Goal: Task Accomplishment & Management: Manage account settings

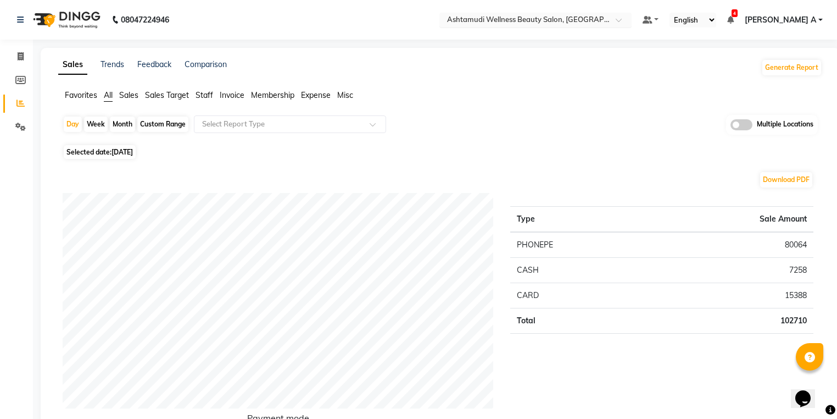
click at [620, 13] on div "Select Location × Ashtamudi Wellness Beauty Salon, Calicut" at bounding box center [535, 20] width 192 height 15
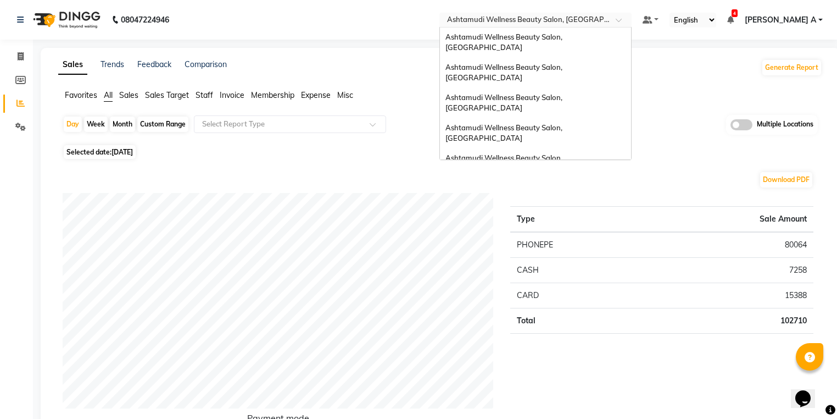
scroll to position [171, 0]
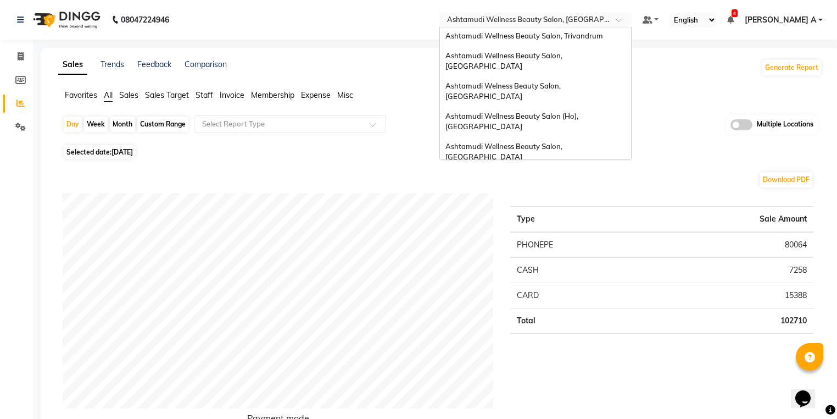
click at [564, 221] on span "Ashtamudi Wellness Beauty Salon, [GEOGRAPHIC_DATA]" at bounding box center [505, 231] width 119 height 20
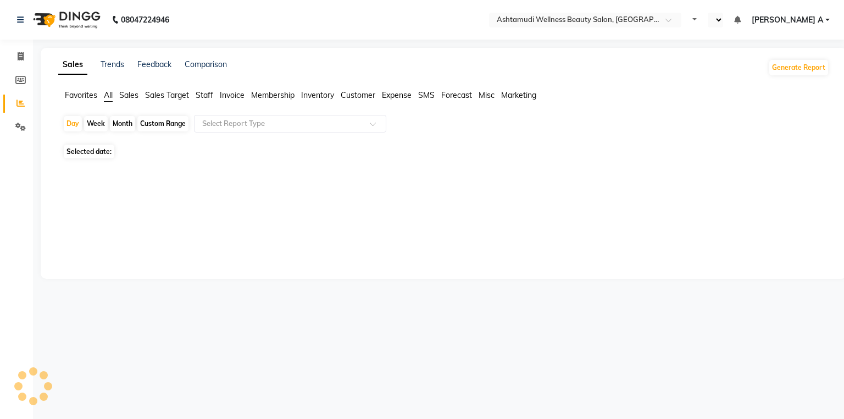
select select "en"
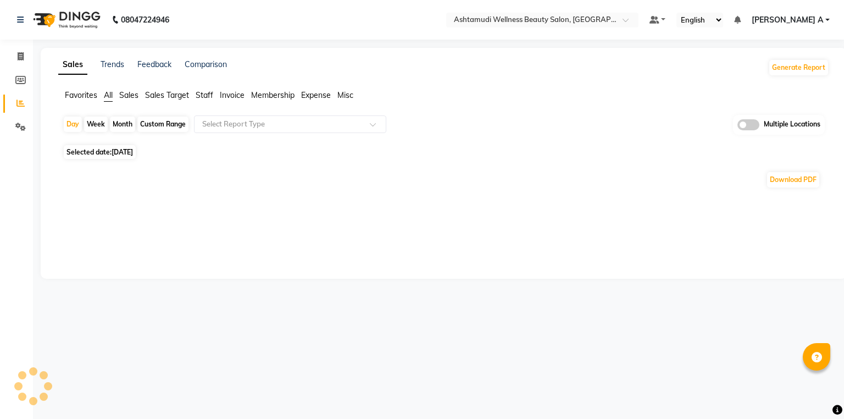
click at [126, 124] on div "Month" at bounding box center [122, 123] width 25 height 15
select select "9"
select select "2025"
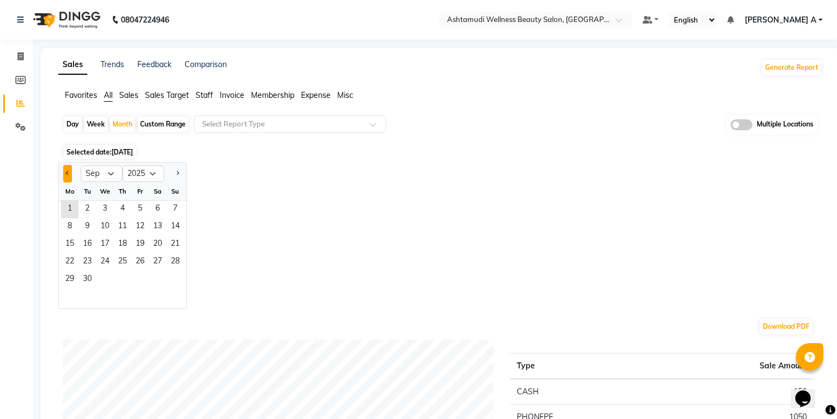
click at [65, 172] on button "Previous month" at bounding box center [67, 174] width 9 height 18
select select "8"
click at [147, 207] on span "1" at bounding box center [140, 210] width 18 height 18
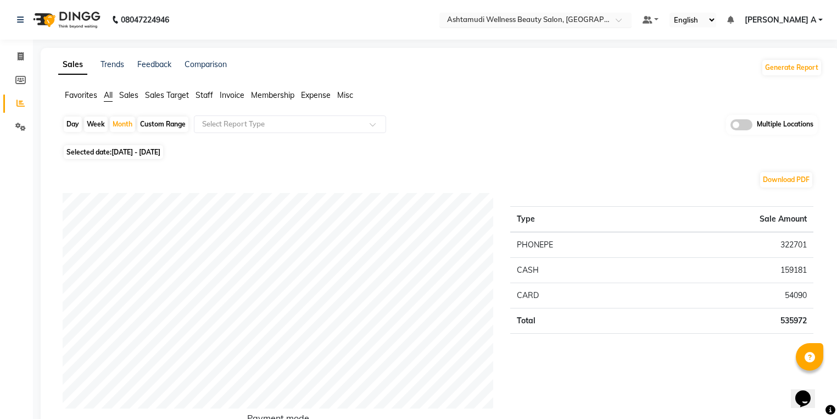
click at [604, 20] on input "text" at bounding box center [524, 20] width 159 height 11
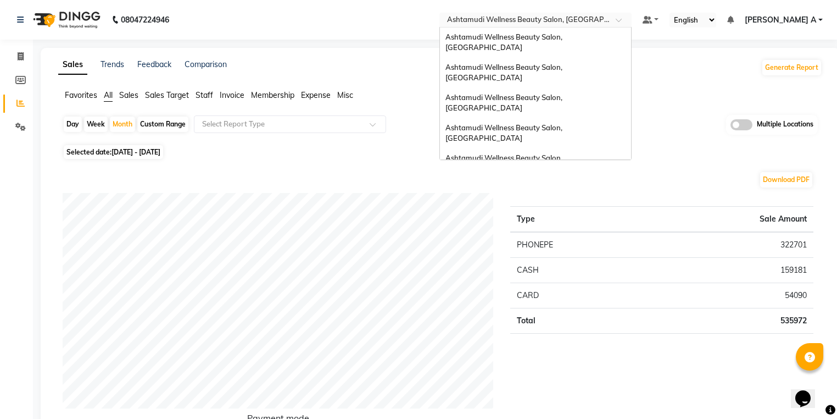
scroll to position [171, 0]
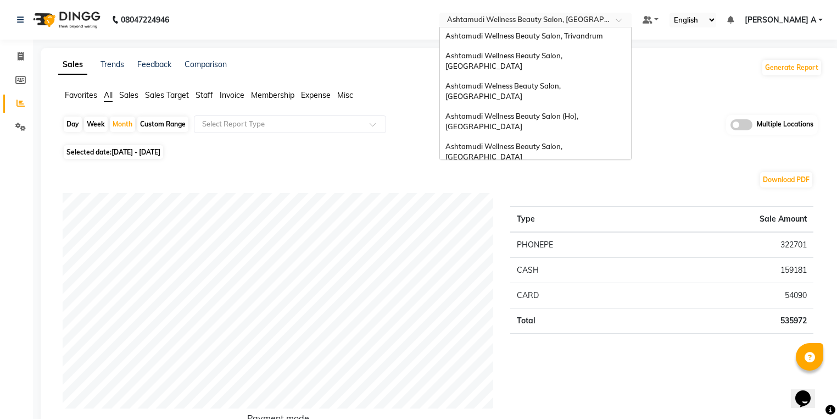
click at [595, 197] on div "Ashtamudi Beauty Lounge, [GEOGRAPHIC_DATA]" at bounding box center [535, 207] width 191 height 20
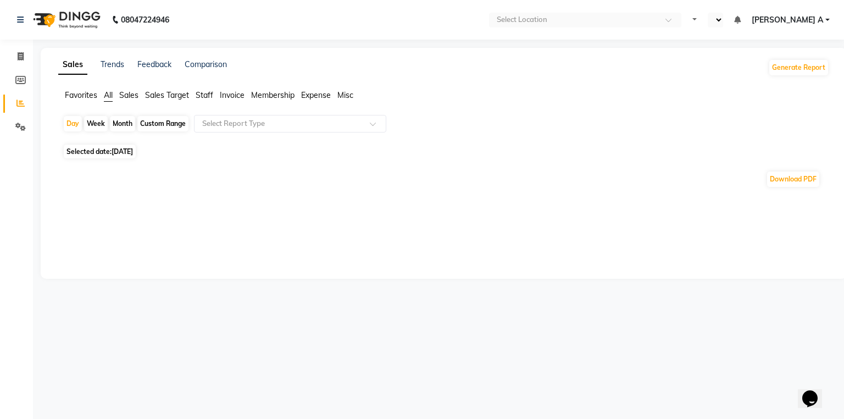
click at [121, 124] on div "Month" at bounding box center [122, 123] width 25 height 15
select select "9"
select select "2025"
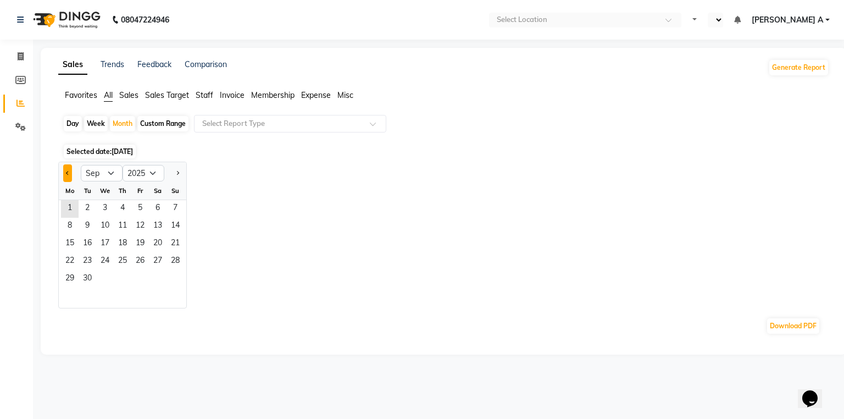
click at [66, 169] on button "Previous month" at bounding box center [67, 173] width 9 height 18
select select "8"
select select "en"
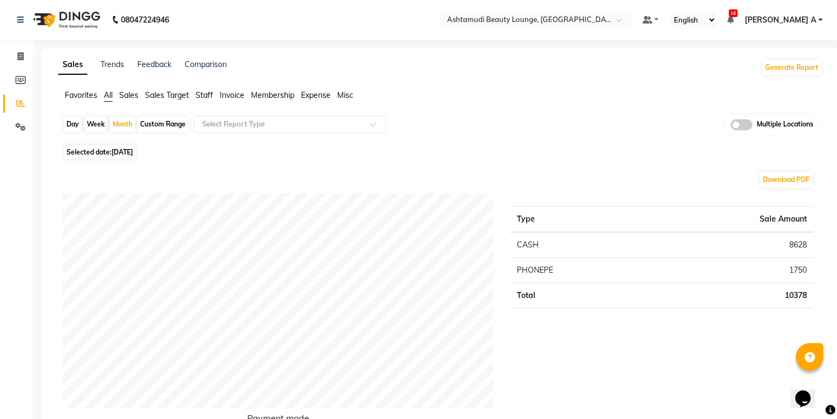
click at [107, 122] on div "Day Week Month Custom Range Select Report Type Multiple Locations" at bounding box center [440, 128] width 755 height 27
click at [105, 125] on div "Week" at bounding box center [96, 123] width 24 height 15
select select "9"
select select "2025"
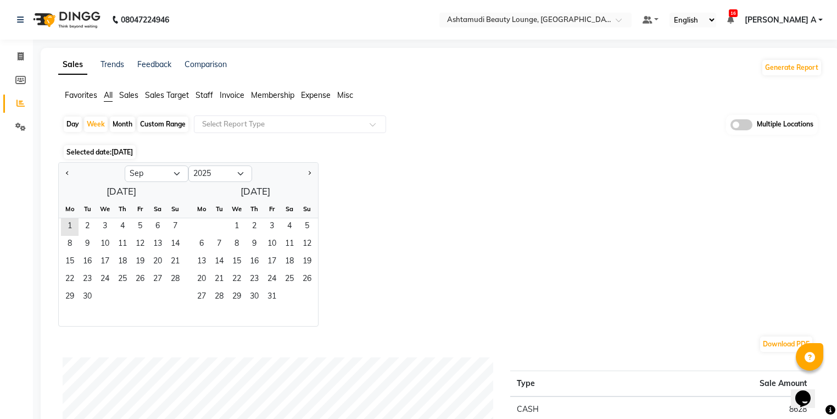
click at [125, 125] on div "Month" at bounding box center [122, 123] width 25 height 15
select select "9"
select select "2025"
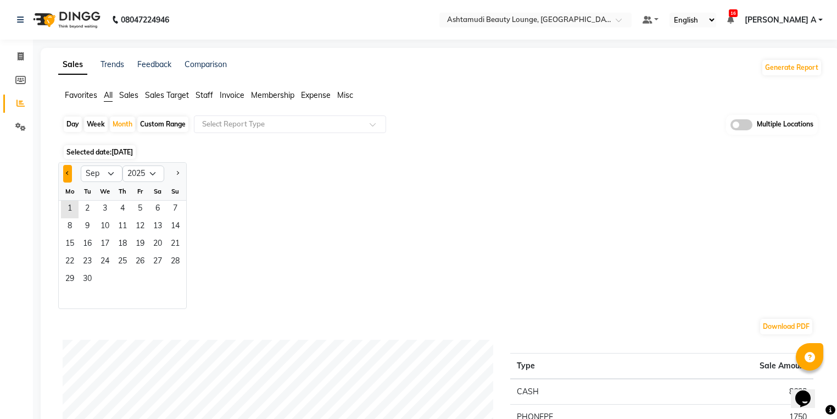
click at [63, 179] on button "Previous month" at bounding box center [67, 174] width 9 height 18
select select "8"
click at [139, 209] on span "1" at bounding box center [140, 210] width 18 height 18
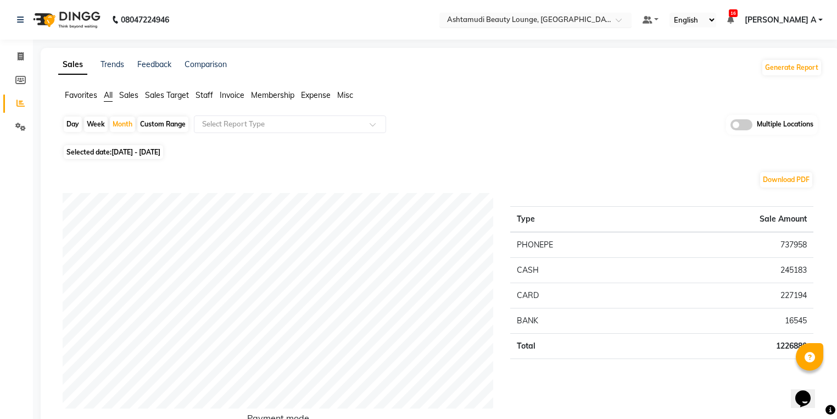
click at [602, 23] on input "text" at bounding box center [524, 20] width 159 height 11
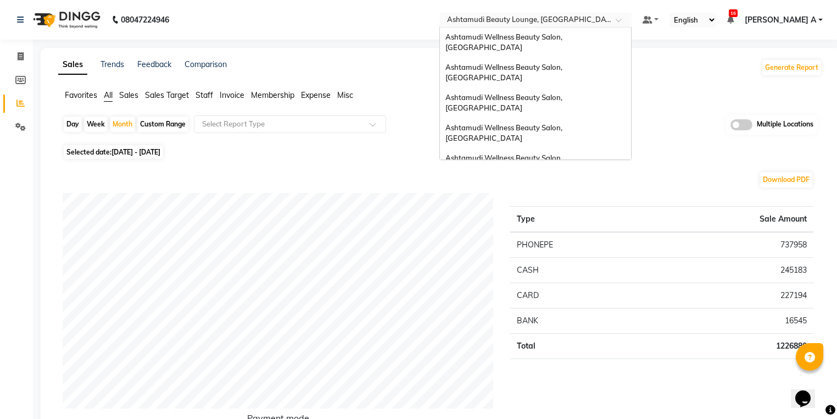
scroll to position [171, 0]
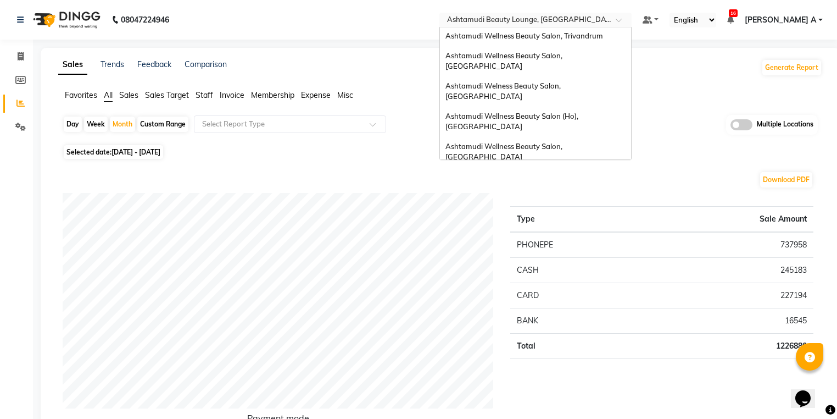
click at [564, 172] on span "Ashtamudi Wellness Beauty Salon, [GEOGRAPHIC_DATA]" at bounding box center [505, 182] width 119 height 20
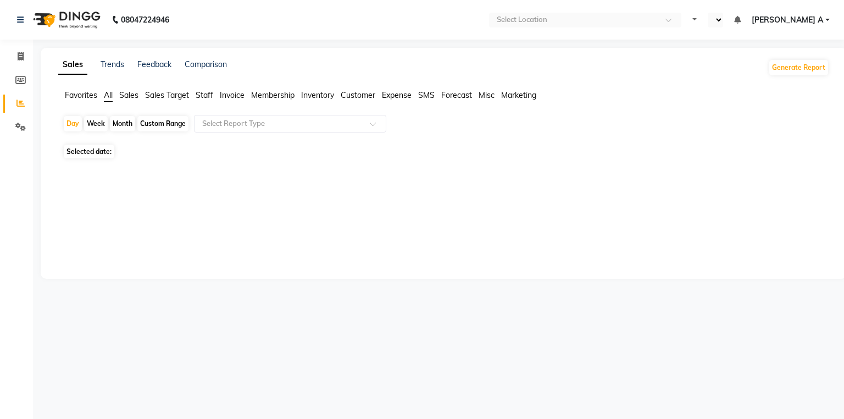
select select "en"
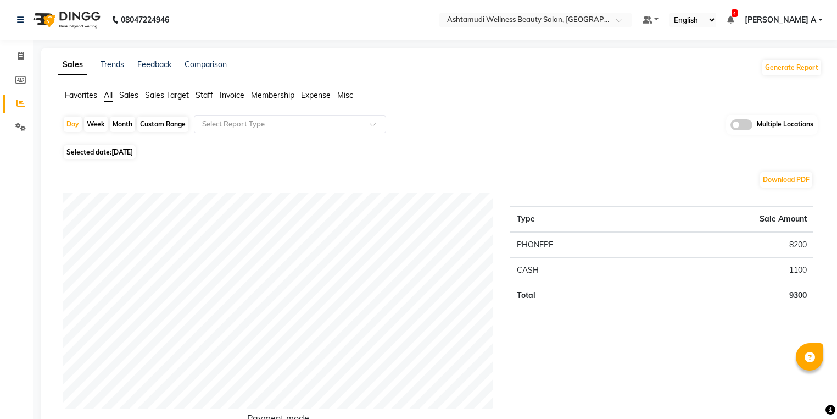
click at [128, 121] on div "Month" at bounding box center [122, 123] width 25 height 15
select select "9"
select select "2025"
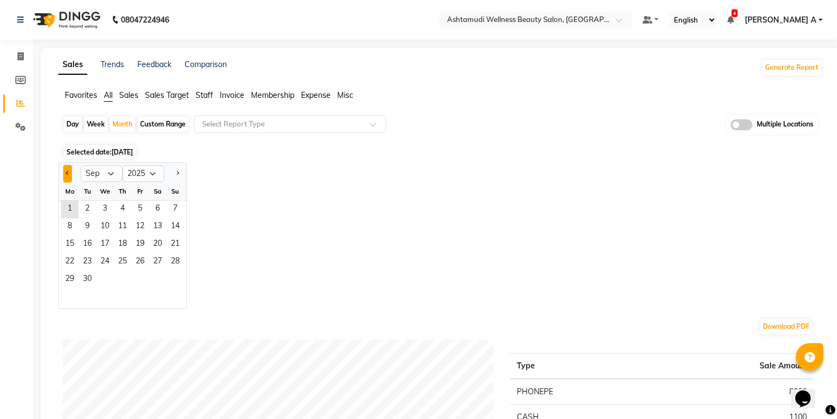
click at [69, 174] on span "Previous month" at bounding box center [68, 173] width 4 height 4
select select "8"
click at [140, 211] on span "1" at bounding box center [140, 210] width 18 height 18
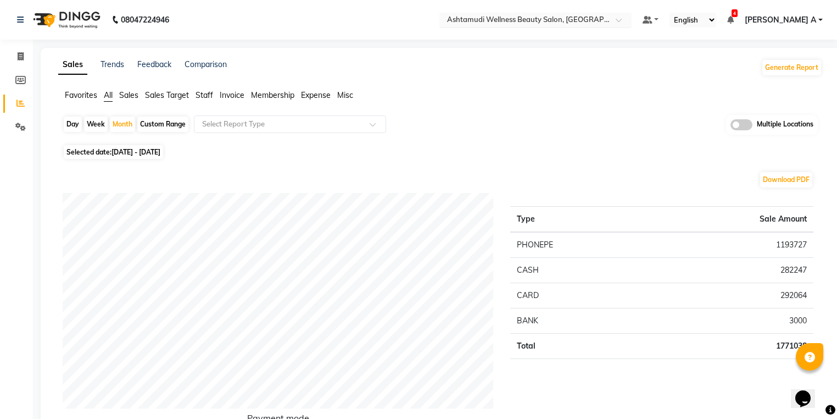
click at [555, 15] on input "text" at bounding box center [524, 20] width 159 height 11
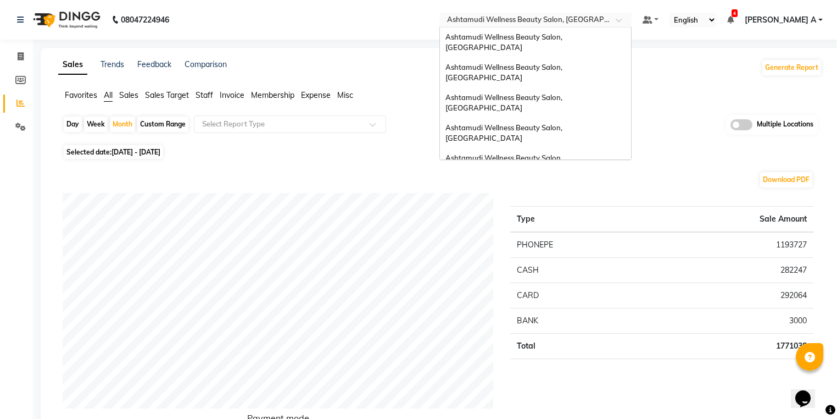
scroll to position [171, 0]
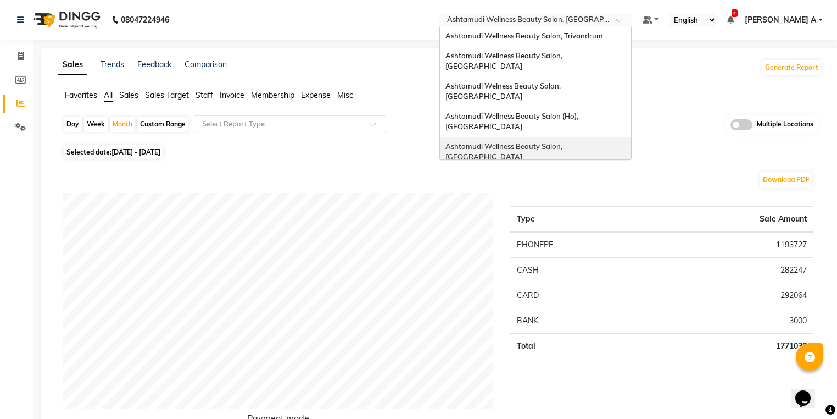
click at [600, 137] on div "Ashtamudi Wellness Beauty Salon, [GEOGRAPHIC_DATA]" at bounding box center [535, 152] width 191 height 30
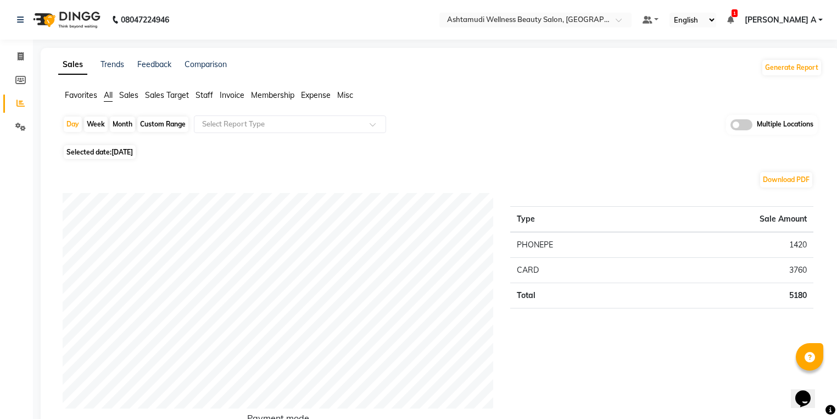
click at [125, 121] on div "Month" at bounding box center [122, 123] width 25 height 15
select select "9"
select select "2025"
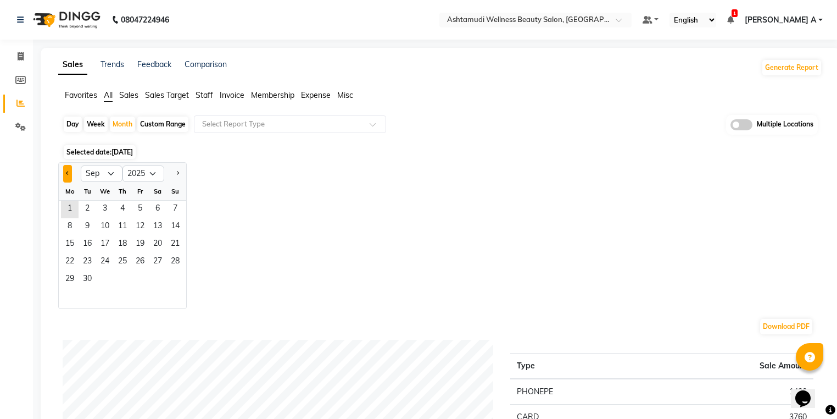
click at [70, 175] on button "Previous month" at bounding box center [67, 174] width 9 height 18
select select "8"
click at [137, 210] on span "1" at bounding box center [140, 210] width 18 height 18
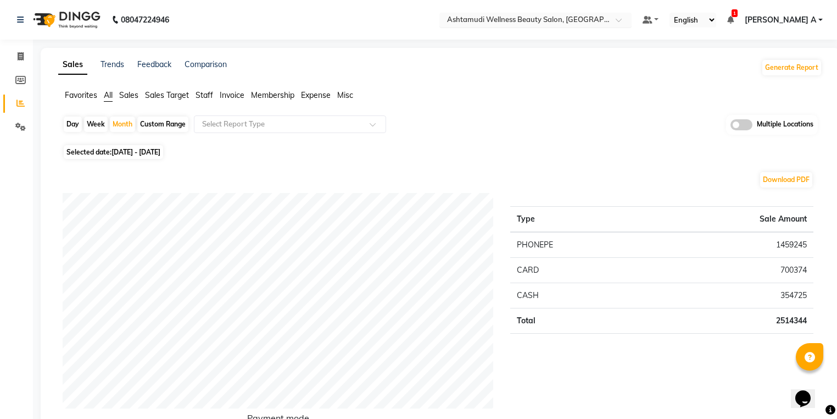
click at [589, 18] on input "text" at bounding box center [524, 20] width 159 height 11
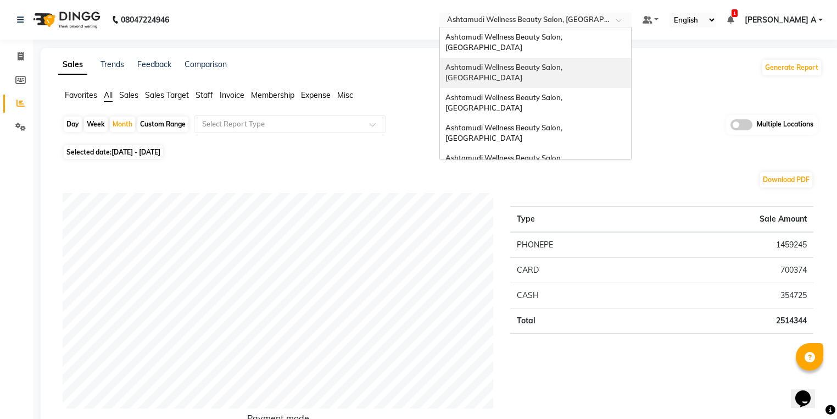
click at [564, 63] on span "Ashtamudi Wellness Beauty Salon, [GEOGRAPHIC_DATA]" at bounding box center [505, 73] width 119 height 20
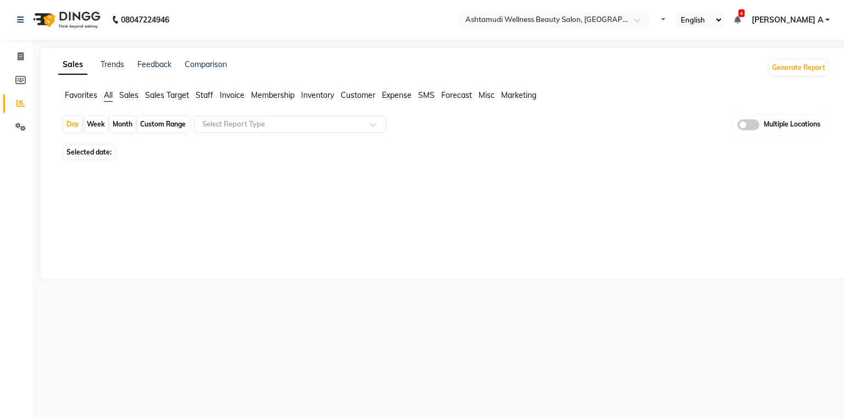
click at [104, 125] on div "Week" at bounding box center [96, 123] width 24 height 15
select select "9"
select select "2025"
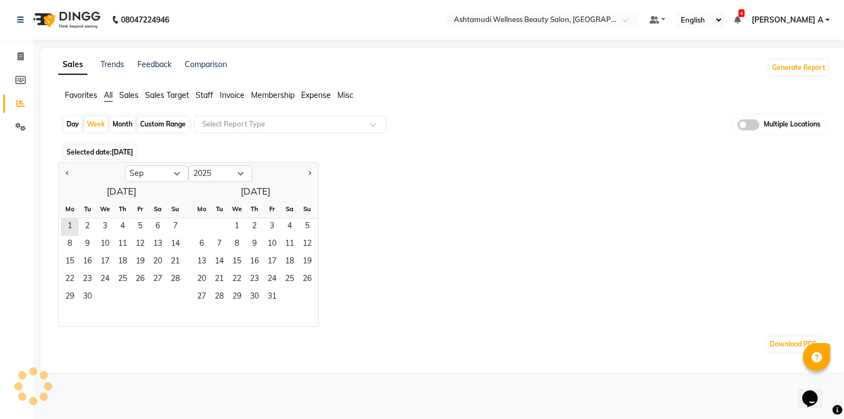
click at [115, 125] on div "Month" at bounding box center [122, 123] width 25 height 15
select select "9"
select select "2025"
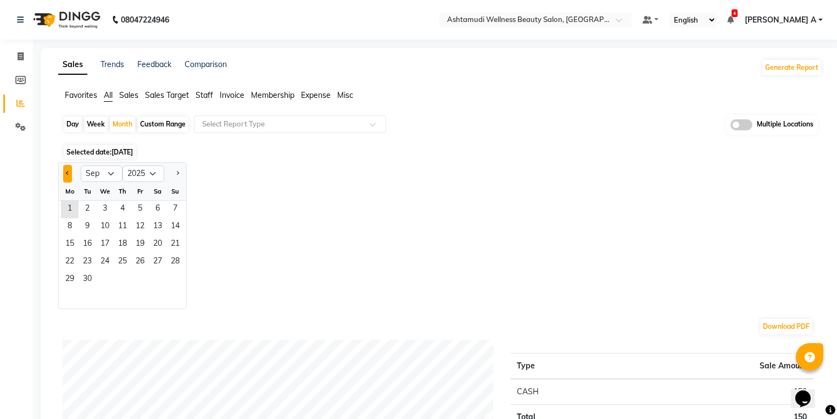
click at [69, 172] on button "Previous month" at bounding box center [67, 174] width 9 height 18
select select "8"
click at [145, 203] on span "1" at bounding box center [140, 210] width 18 height 18
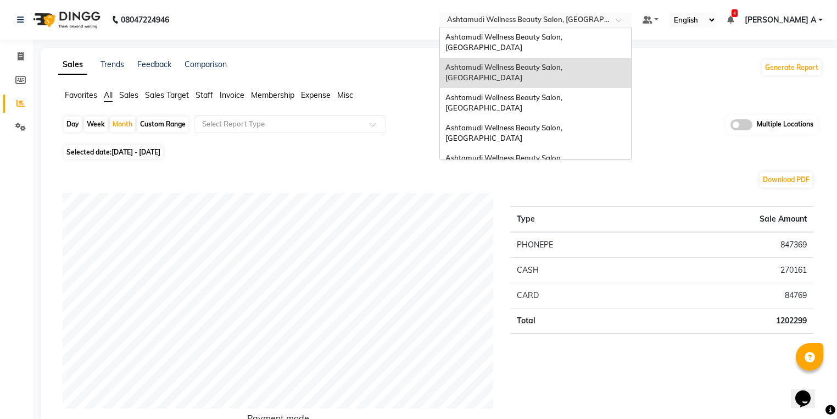
click at [538, 26] on div "Select Location × Ashtamudi Wellness Beauty Salon, Guruvayur" at bounding box center [535, 20] width 192 height 15
click at [593, 88] on div "Ashtamudi Wellness Beauty Salon, [GEOGRAPHIC_DATA]" at bounding box center [535, 103] width 191 height 30
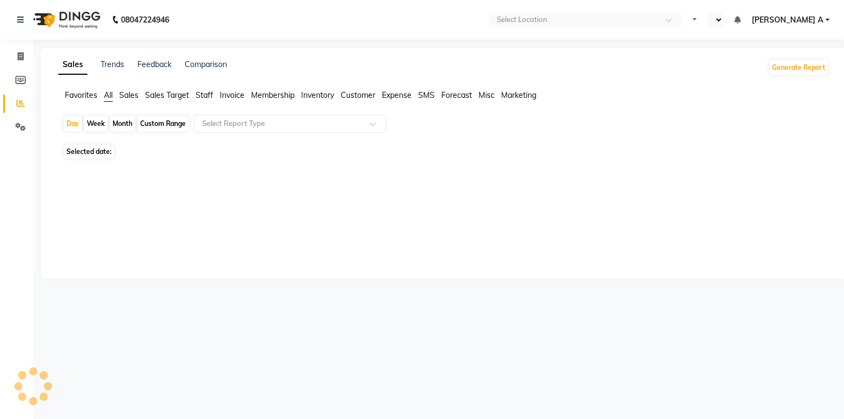
select select "en"
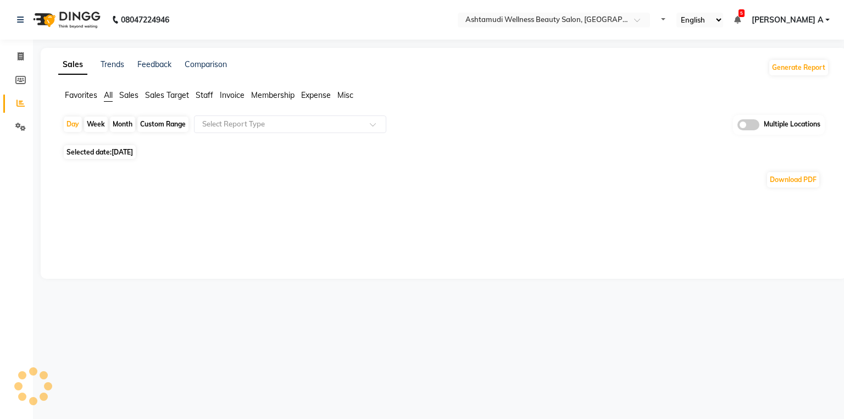
click at [116, 116] on div "Month" at bounding box center [122, 123] width 25 height 15
select select "9"
select select "2025"
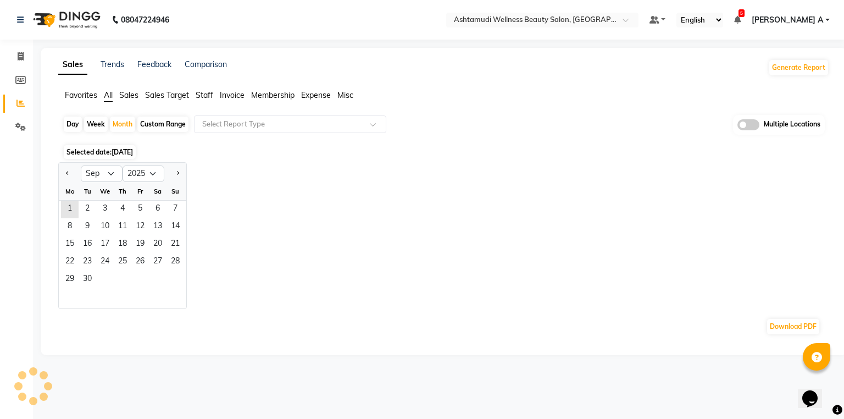
drag, startPoint x: 66, startPoint y: 174, endPoint x: 85, endPoint y: 194, distance: 27.6
click at [65, 175] on button "Previous month" at bounding box center [67, 174] width 9 height 18
select select "8"
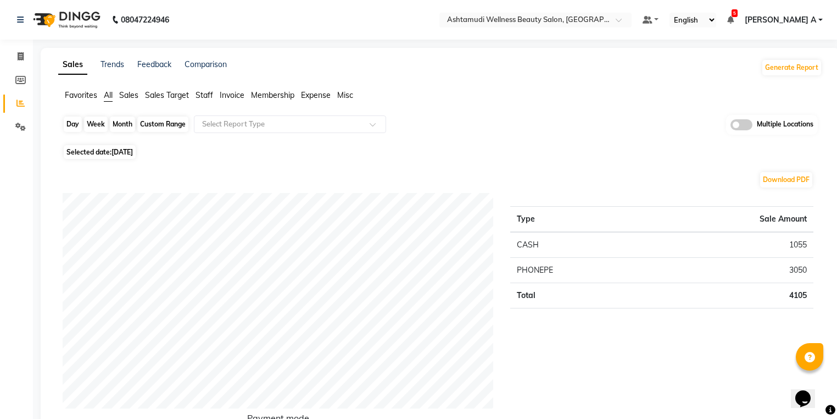
click at [122, 125] on div "Month" at bounding box center [122, 123] width 25 height 15
select select "9"
select select "2025"
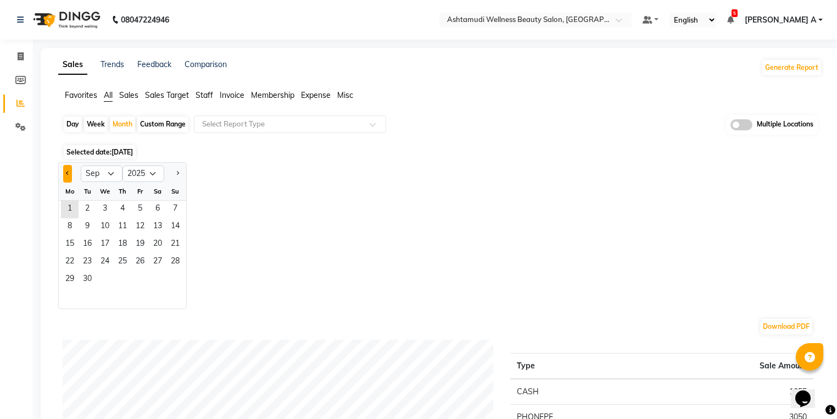
click at [63, 169] on button "Previous month" at bounding box center [67, 174] width 9 height 18
select select "8"
click at [132, 209] on span "1" at bounding box center [140, 210] width 18 height 18
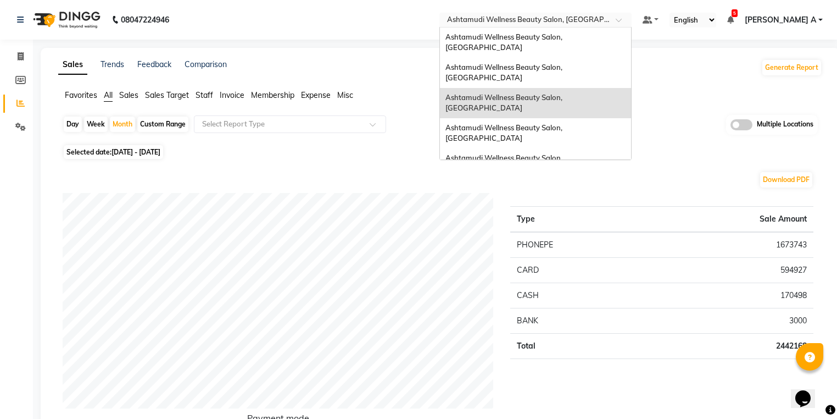
click at [582, 17] on input "text" at bounding box center [524, 20] width 159 height 11
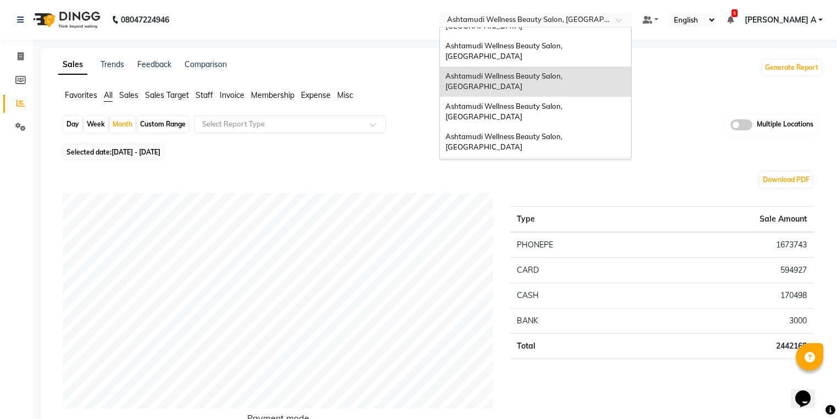
scroll to position [44, 0]
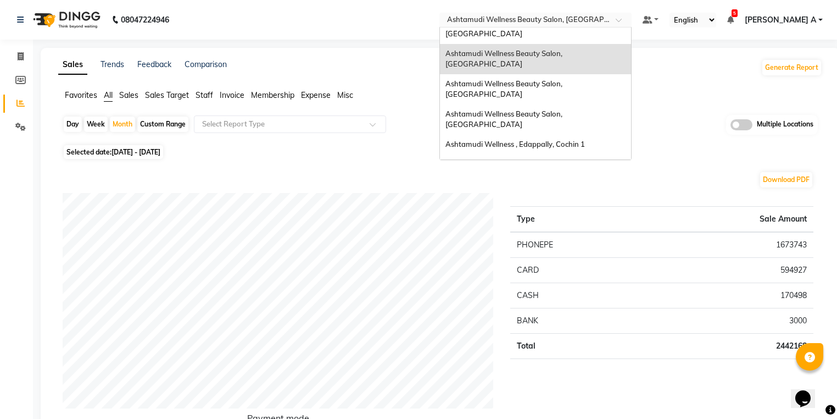
click at [631, 204] on div "Ashtamudi Welness Beauty Salon, [GEOGRAPHIC_DATA]" at bounding box center [535, 219] width 191 height 30
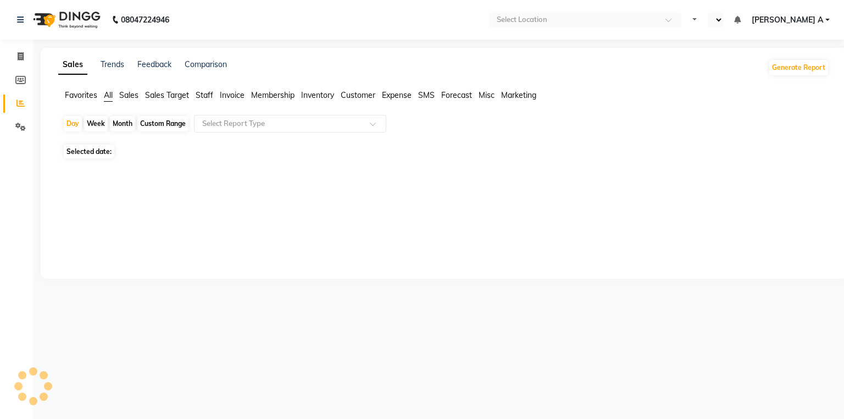
select select "en"
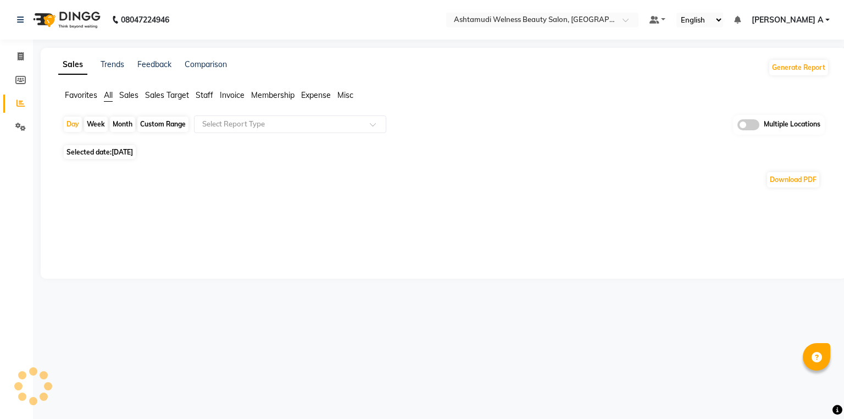
click at [123, 125] on div "Month" at bounding box center [122, 123] width 25 height 15
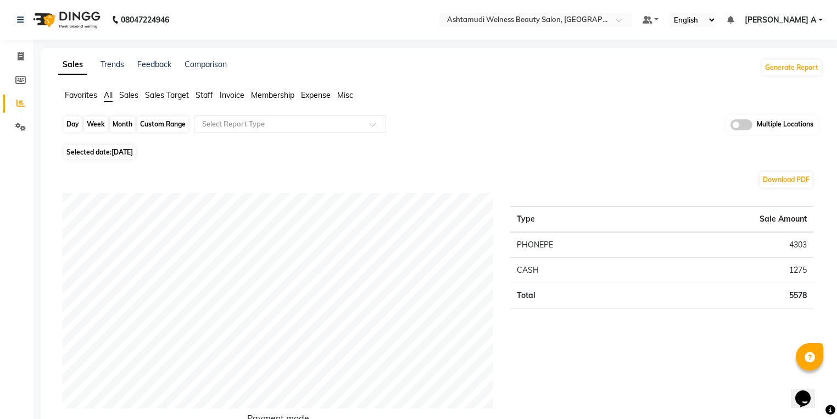
click at [113, 124] on div "Month" at bounding box center [122, 123] width 25 height 15
select select "9"
select select "2025"
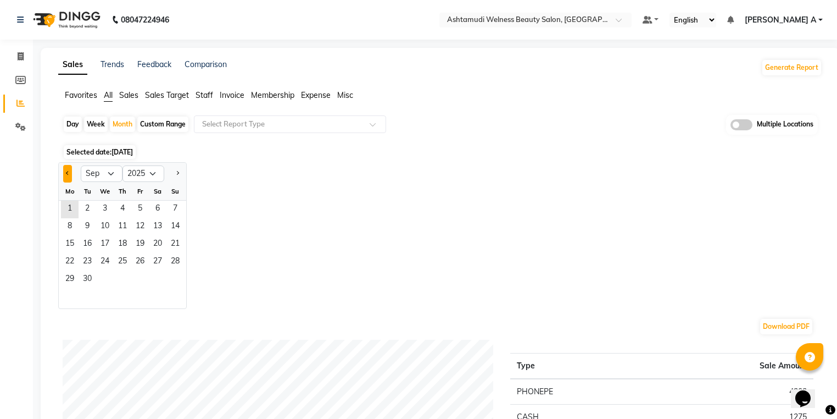
click at [65, 174] on button "Previous month" at bounding box center [67, 174] width 9 height 18
select select "8"
click at [155, 203] on span "2" at bounding box center [158, 210] width 18 height 18
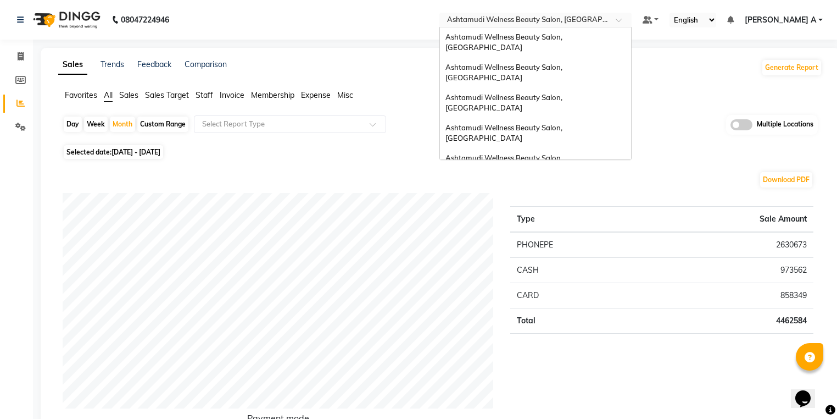
click at [554, 21] on input "text" at bounding box center [524, 20] width 159 height 11
click at [564, 153] on span "Ashtamudi Wellness Beauty Salon, [GEOGRAPHIC_DATA]" at bounding box center [505, 163] width 119 height 20
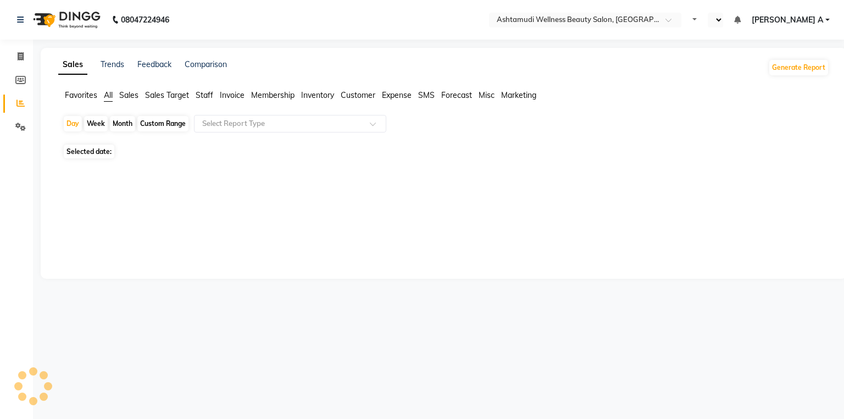
select select "en"
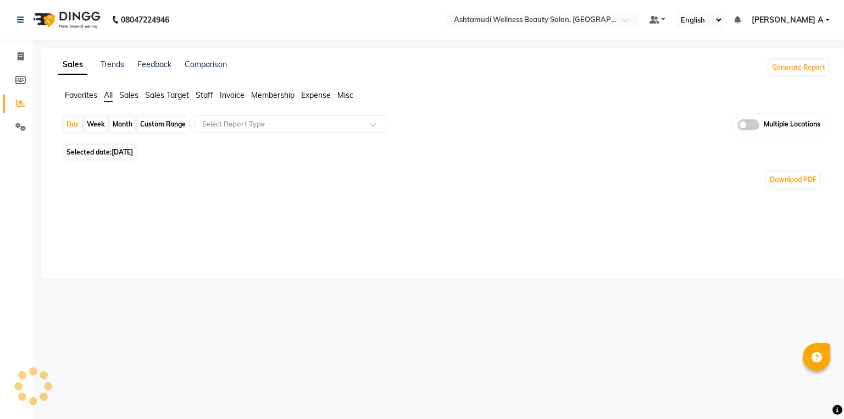
click at [130, 121] on div "Month" at bounding box center [122, 123] width 25 height 15
select select "9"
select select "2025"
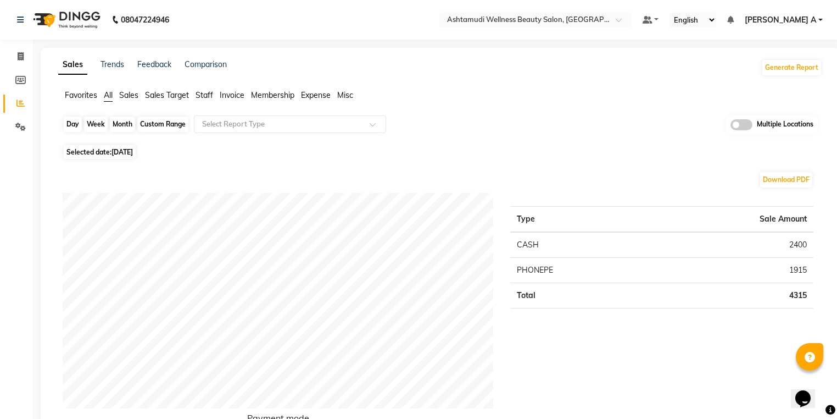
click at [114, 118] on div "Month" at bounding box center [122, 123] width 25 height 15
select select "9"
select select "2025"
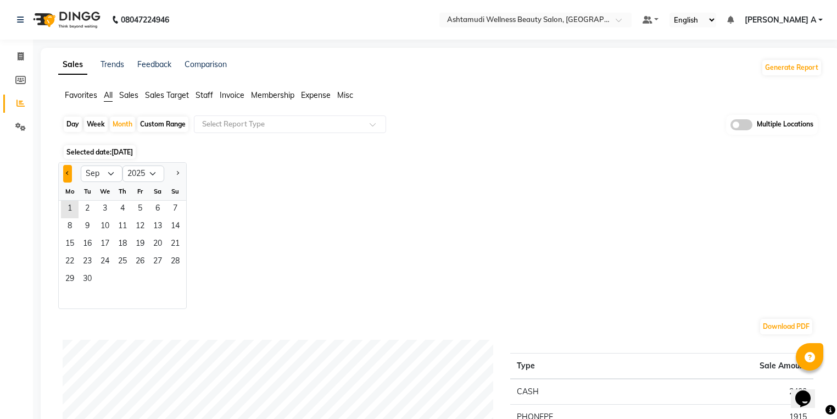
click at [70, 180] on button "Previous month" at bounding box center [67, 174] width 9 height 18
select select "8"
click at [142, 209] on span "1" at bounding box center [140, 210] width 18 height 18
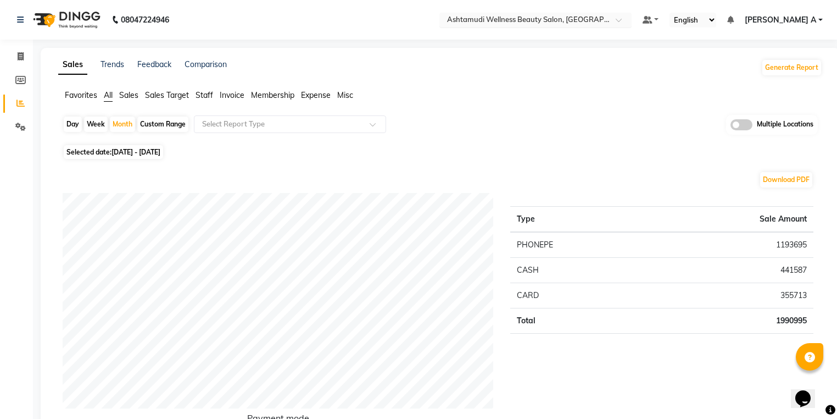
click at [588, 13] on div "Select Location × Ashtamudi Wellness Beauty Salon, [GEOGRAPHIC_DATA]" at bounding box center [535, 20] width 192 height 15
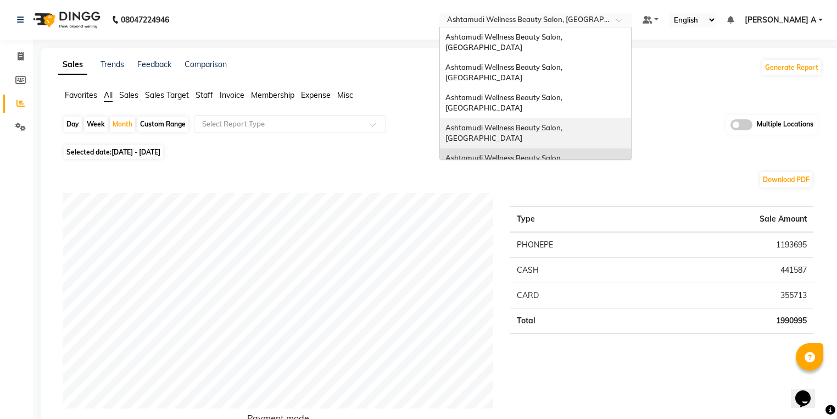
click at [624, 118] on div "Ashtamudi Wellness Beauty Salon, [GEOGRAPHIC_DATA]" at bounding box center [535, 133] width 191 height 30
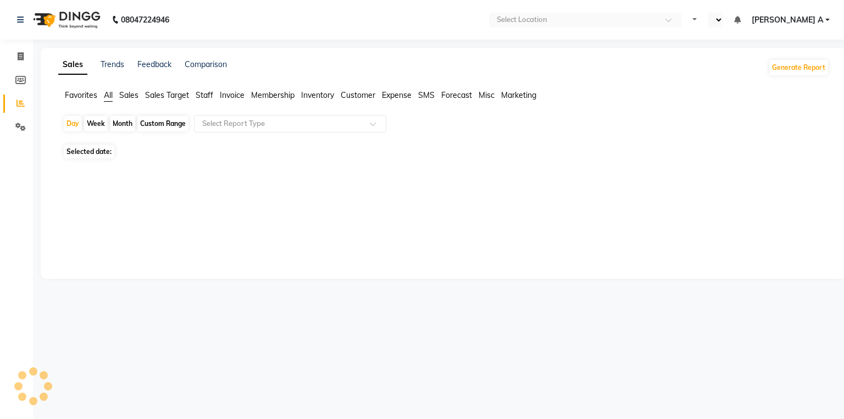
select select "en"
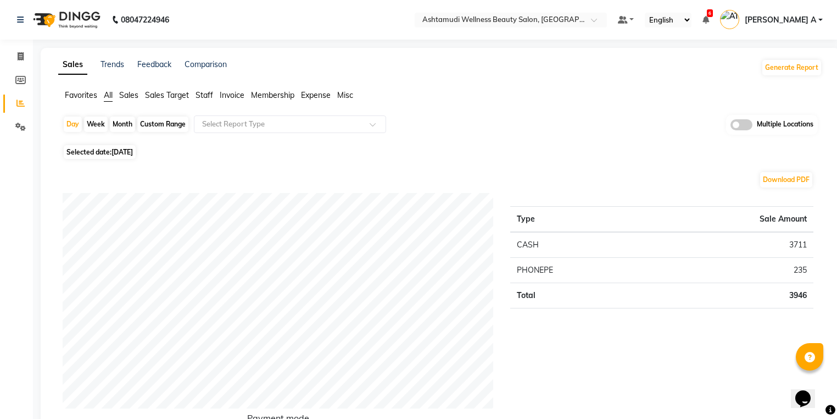
click at [116, 121] on div "Month" at bounding box center [122, 123] width 25 height 15
select select "9"
select select "2025"
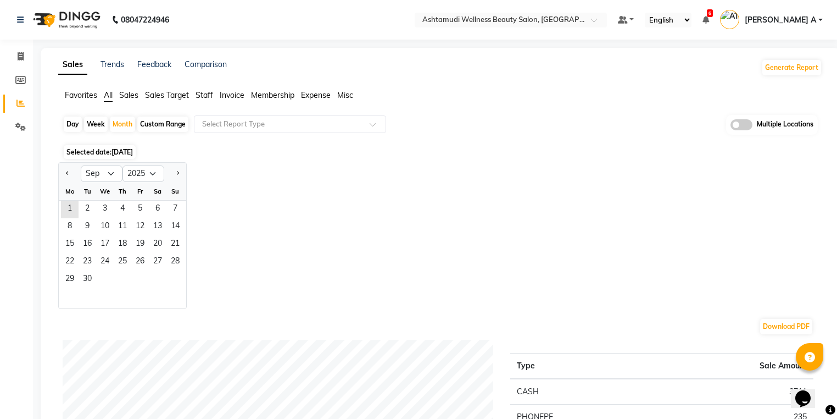
click at [73, 171] on div at bounding box center [70, 174] width 22 height 18
click at [69, 176] on button "Previous month" at bounding box center [67, 174] width 9 height 18
select select "8"
click at [139, 211] on span "1" at bounding box center [140, 210] width 18 height 18
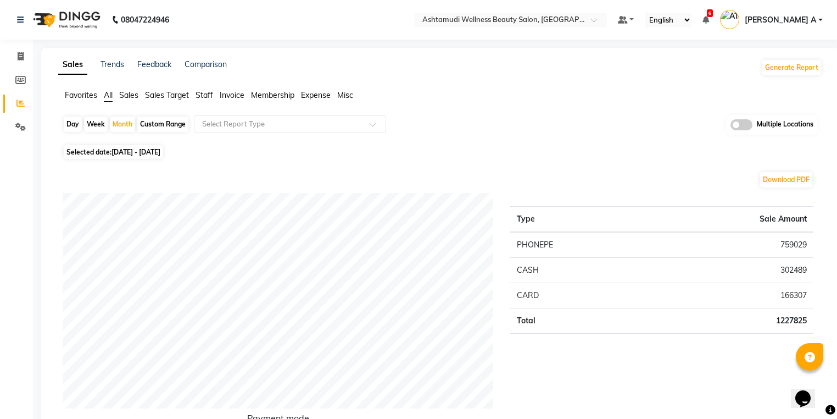
click at [598, 28] on nav "08047224946 Select Location × Ashtamudi Wellness Beauty Salon, Kottiyam Default…" at bounding box center [418, 20] width 837 height 40
click at [580, 21] on input "text" at bounding box center [499, 20] width 159 height 11
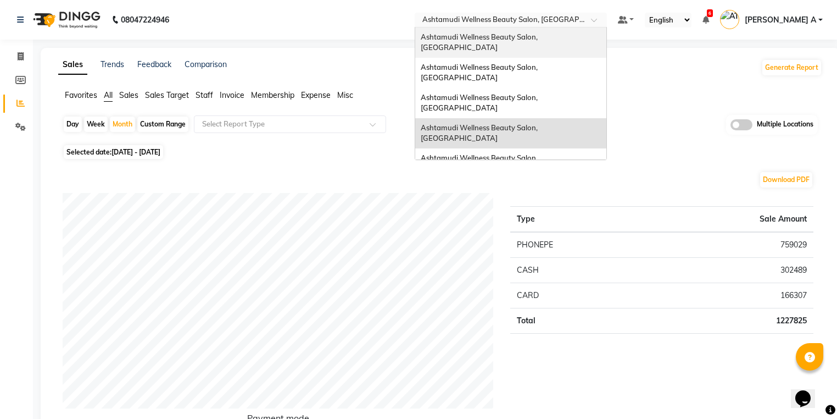
click at [539, 35] on span "Ashtamudi Wellness Beauty Salon, [GEOGRAPHIC_DATA]" at bounding box center [480, 42] width 119 height 20
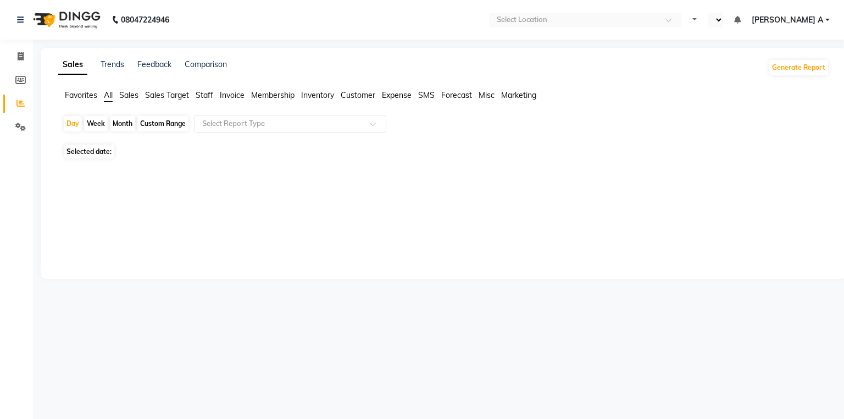
select select "en"
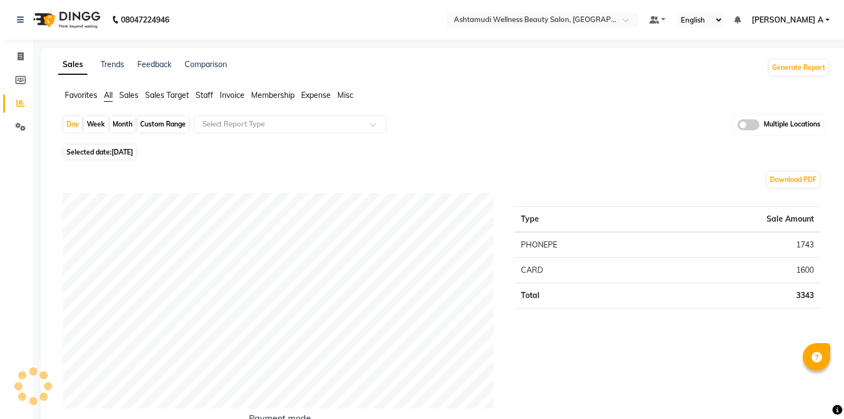
click at [119, 123] on div "Month" at bounding box center [122, 123] width 25 height 15
select select "9"
select select "2025"
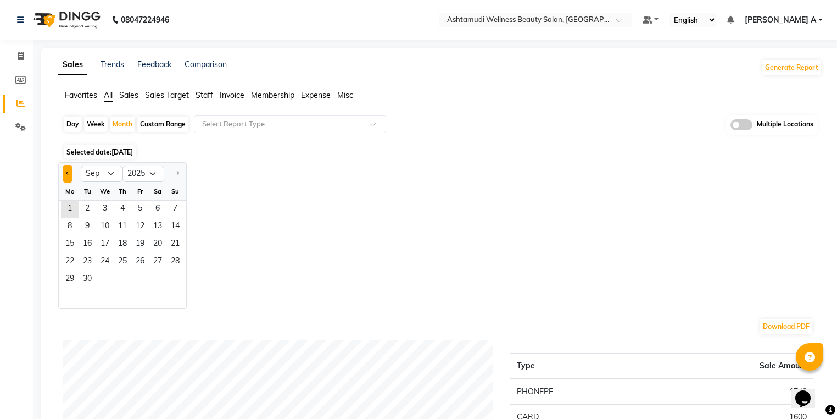
click at [66, 173] on span "Previous month" at bounding box center [68, 173] width 4 height 4
select select "8"
click at [131, 204] on span "1" at bounding box center [140, 210] width 18 height 18
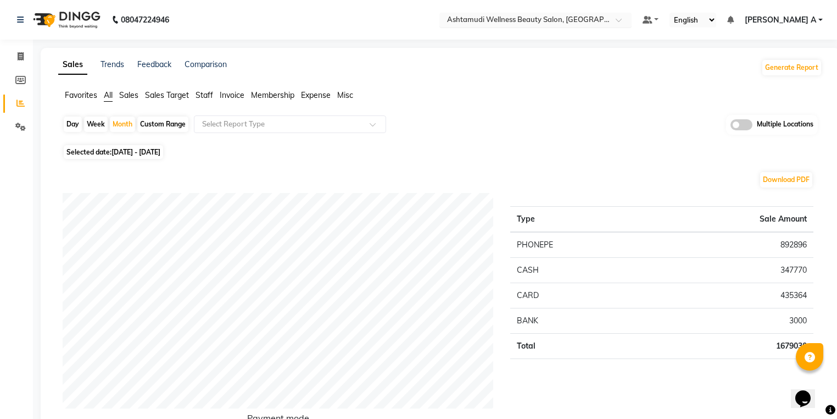
click at [604, 15] on input "text" at bounding box center [524, 20] width 159 height 11
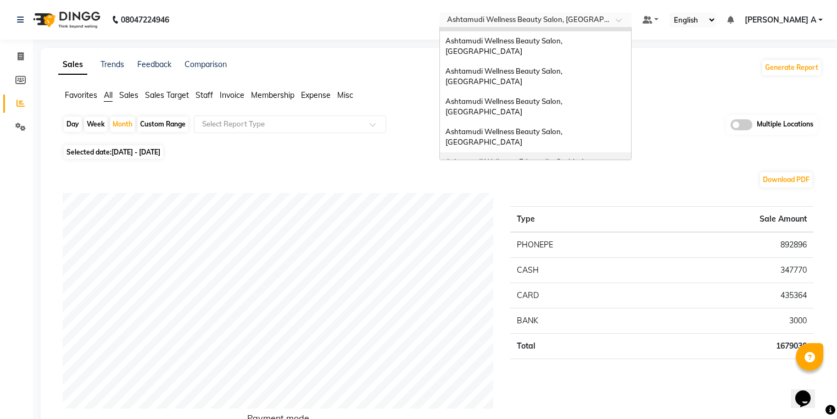
scroll to position [44, 0]
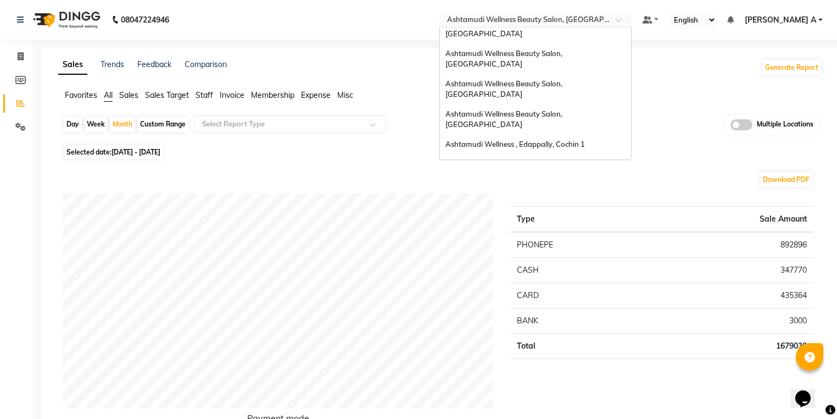
click at [631, 174] on div "Ashtamudi Wellness Beauty Salon, [GEOGRAPHIC_DATA]" at bounding box center [535, 189] width 191 height 30
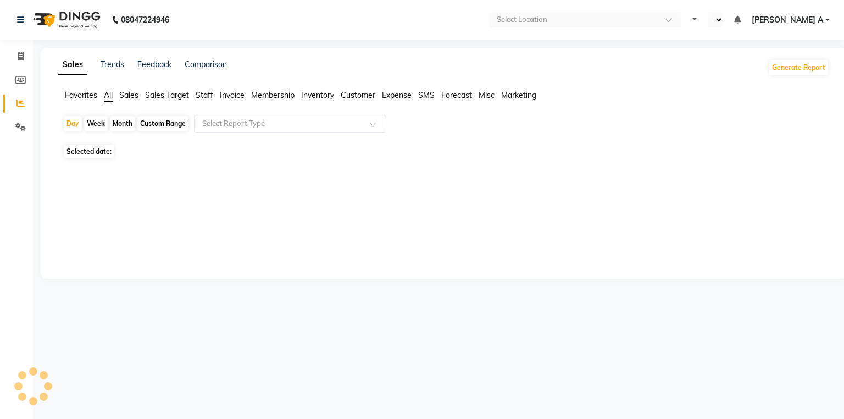
select select "en"
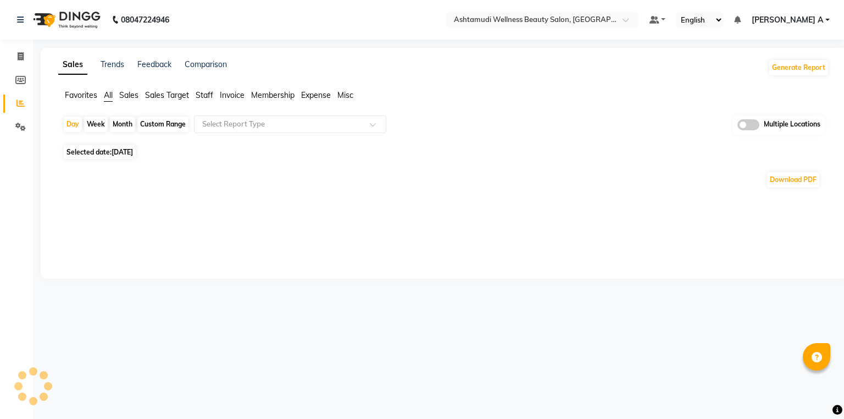
click at [113, 125] on div "Month" at bounding box center [122, 123] width 25 height 15
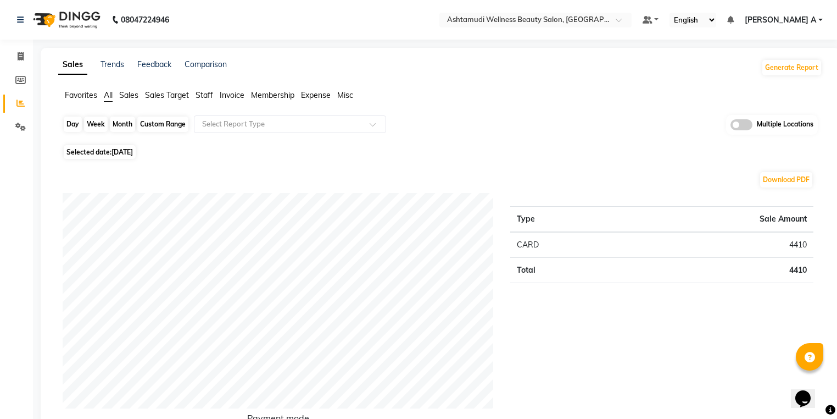
click at [123, 124] on div "Month" at bounding box center [122, 123] width 25 height 15
select select "9"
select select "2025"
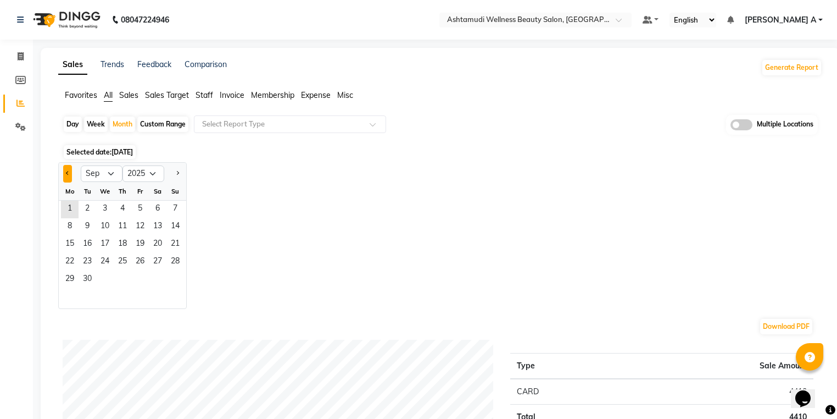
click at [71, 176] on button "Previous month" at bounding box center [67, 174] width 9 height 18
select select "8"
click at [138, 205] on span "1" at bounding box center [140, 210] width 18 height 18
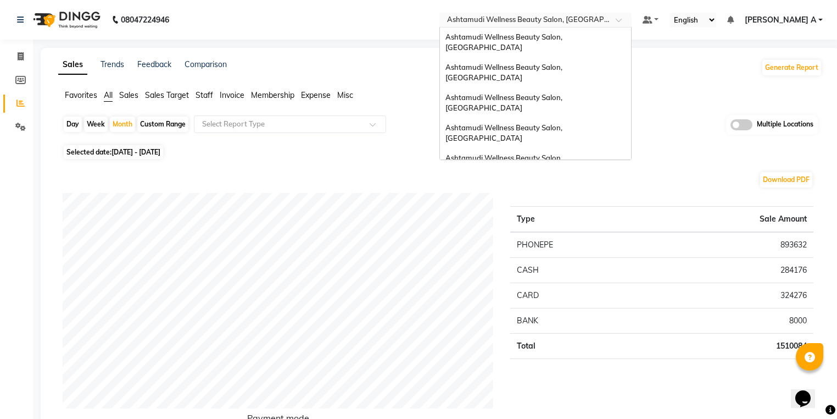
click at [632, 14] on div "Select Location × Ashtamudi Wellness Beauty Salon, [GEOGRAPHIC_DATA]" at bounding box center [535, 20] width 192 height 15
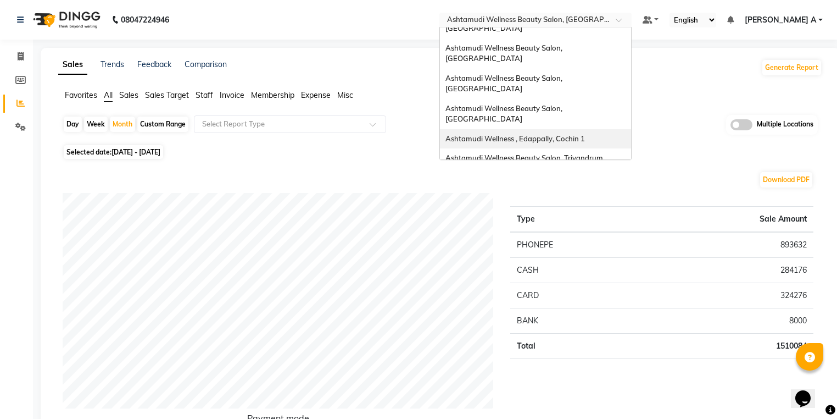
scroll to position [48, 0]
click at [603, 154] on span "Ashtamudi Wellness Beauty Salon, Trivandrum" at bounding box center [525, 158] width 158 height 9
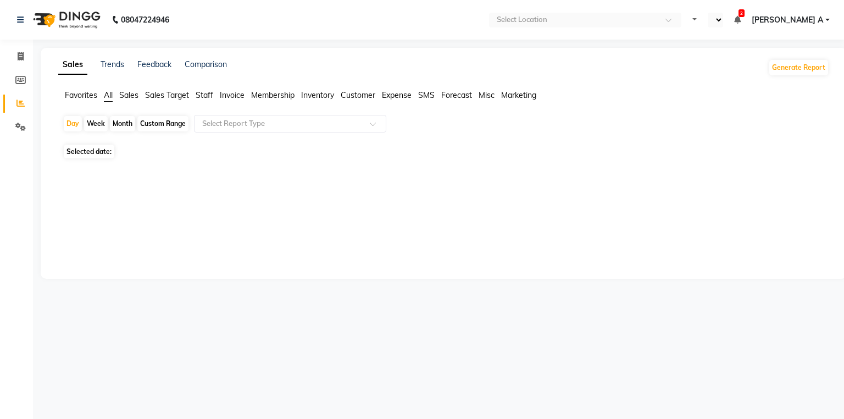
click at [134, 117] on div "Month" at bounding box center [122, 123] width 25 height 15
select select "en"
select select "9"
select select "2025"
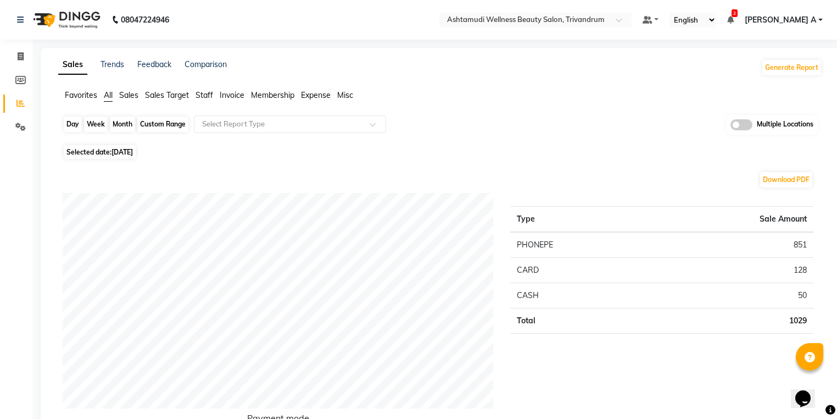
click at [122, 122] on div "Month" at bounding box center [122, 123] width 25 height 15
select select "9"
select select "2025"
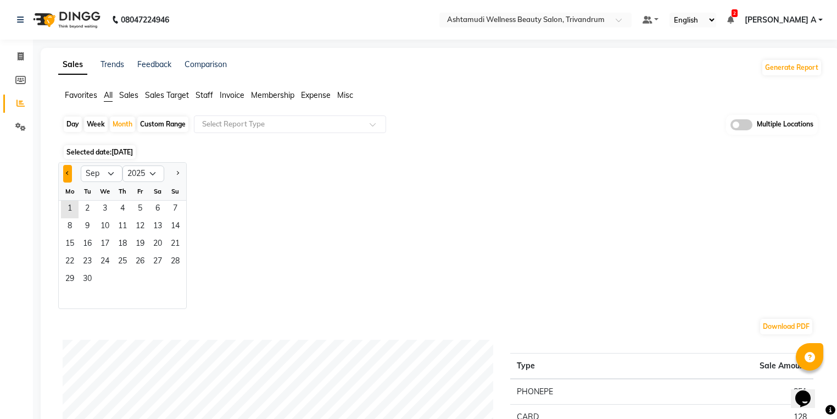
click at [70, 170] on button "Previous month" at bounding box center [67, 174] width 9 height 18
select select "8"
drag, startPoint x: 125, startPoint y: 207, endPoint x: 132, endPoint y: 207, distance: 6.6
click at [131, 207] on div "1 2 3" at bounding box center [122, 210] width 127 height 18
click at [132, 207] on span "1" at bounding box center [140, 210] width 18 height 18
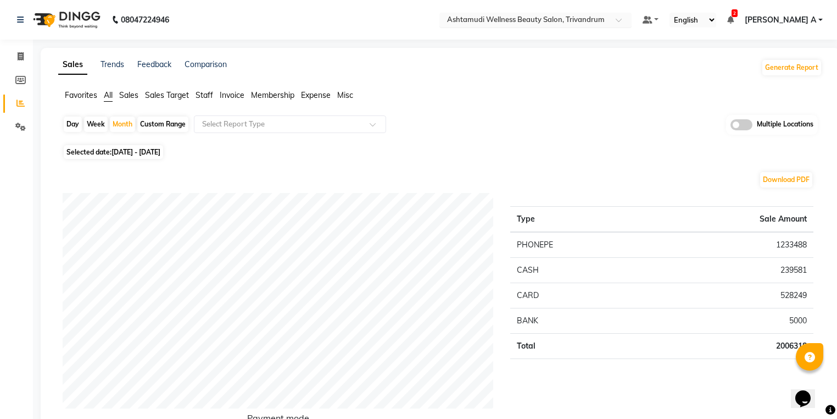
click at [572, 22] on input "text" at bounding box center [524, 20] width 159 height 11
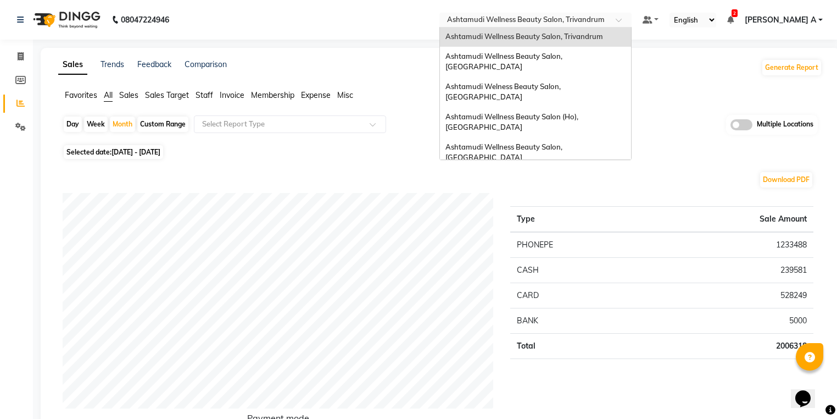
scroll to position [171, 0]
click at [559, 252] on span "Ashtamudi Unisex Salon, Dreams Mall, Dreams Mall Kottiyam" at bounding box center [533, 262] width 174 height 20
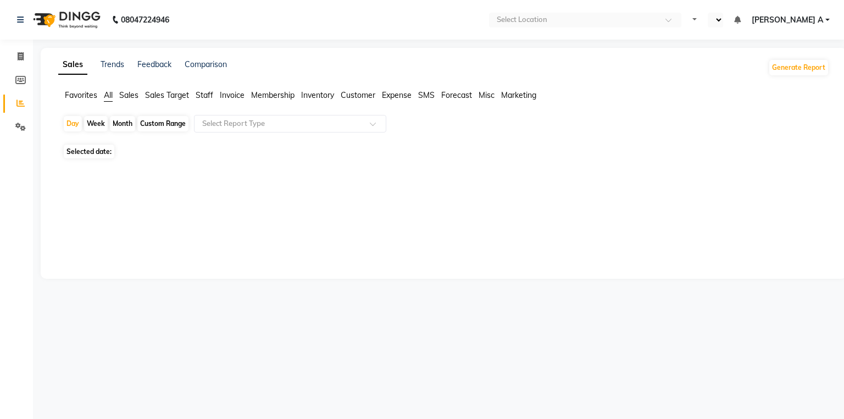
select select "en"
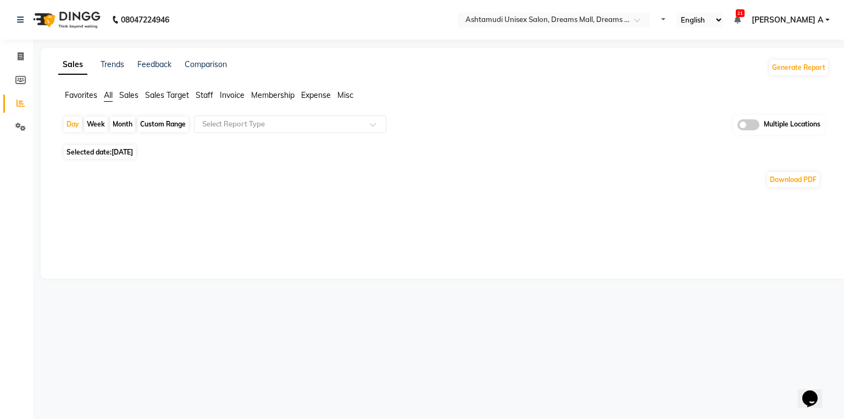
drag, startPoint x: 121, startPoint y: 121, endPoint x: 121, endPoint y: 153, distance: 32.4
click at [121, 149] on div "Day Week Month Custom Range Select Report Type Multiple Locations Selected date…" at bounding box center [443, 156] width 771 height 82
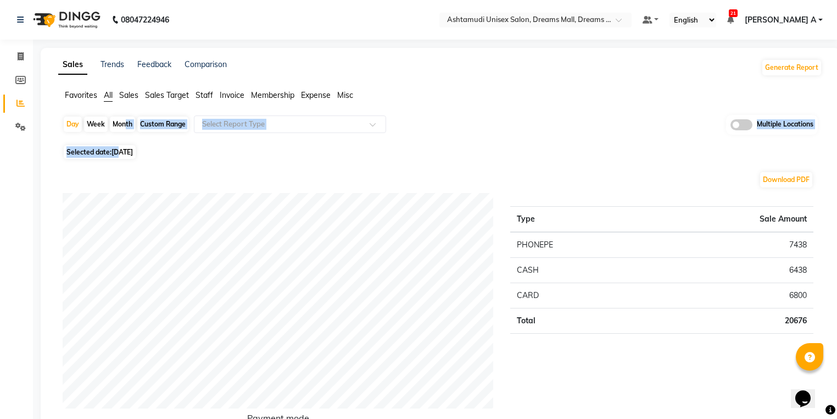
click at [125, 115] on div "Day Week Month Custom Range Select Report Type Multiple Locations" at bounding box center [440, 128] width 755 height 27
click at [130, 129] on div "Month" at bounding box center [122, 123] width 25 height 15
select select "9"
select select "2025"
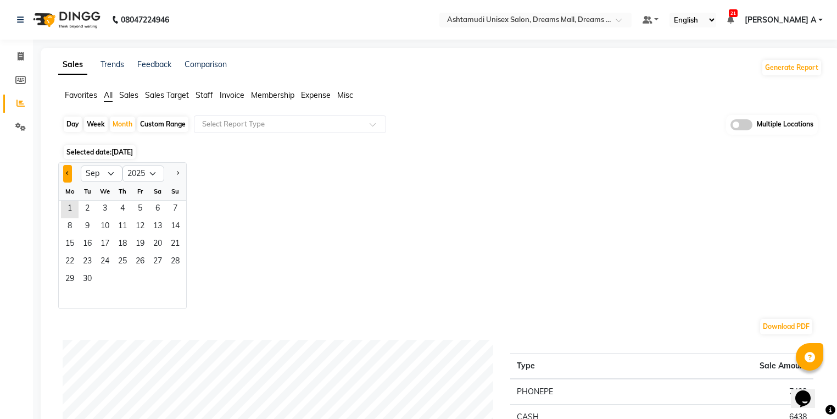
click at [64, 176] on button "Previous month" at bounding box center [67, 174] width 9 height 18
select select "8"
click at [144, 208] on span "1" at bounding box center [140, 210] width 18 height 18
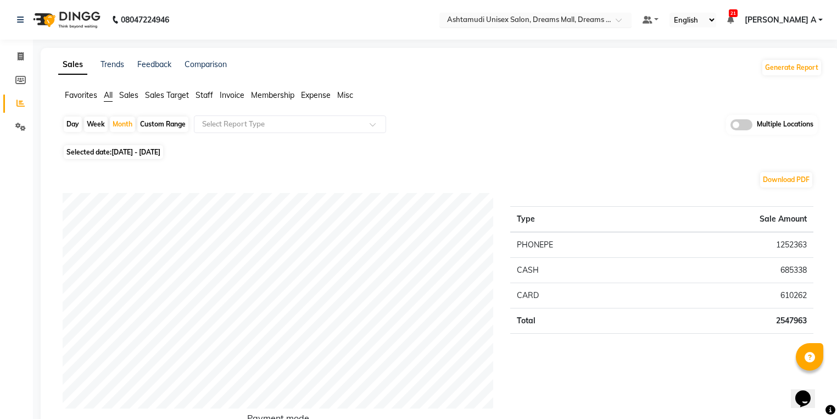
click at [604, 18] on input "text" at bounding box center [524, 20] width 159 height 11
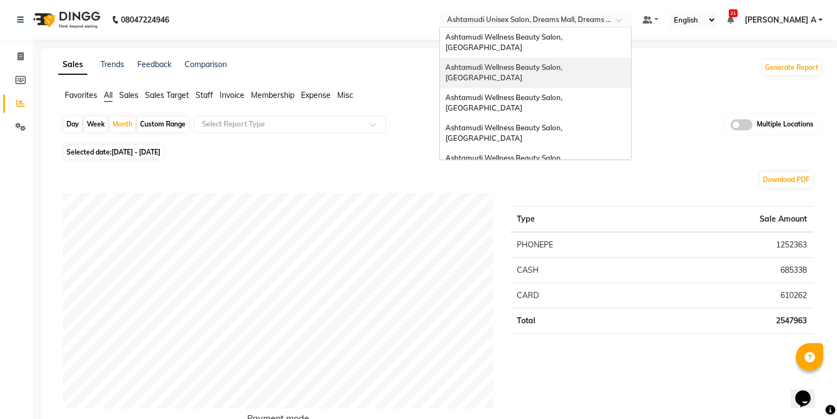
click at [564, 63] on span "Ashtamudi Wellness Beauty Salon, [GEOGRAPHIC_DATA]" at bounding box center [505, 73] width 119 height 20
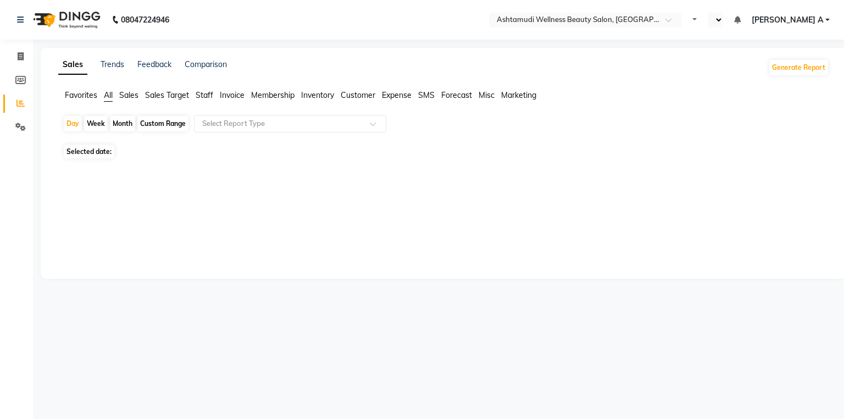
select select "en"
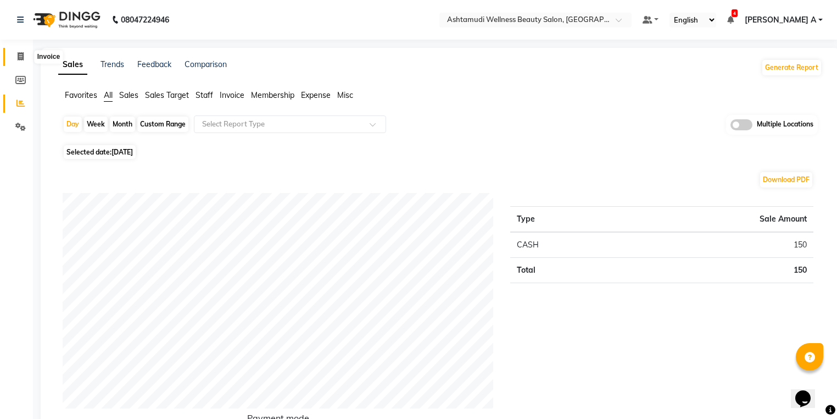
click at [20, 54] on icon at bounding box center [21, 56] width 6 height 8
select select "service"
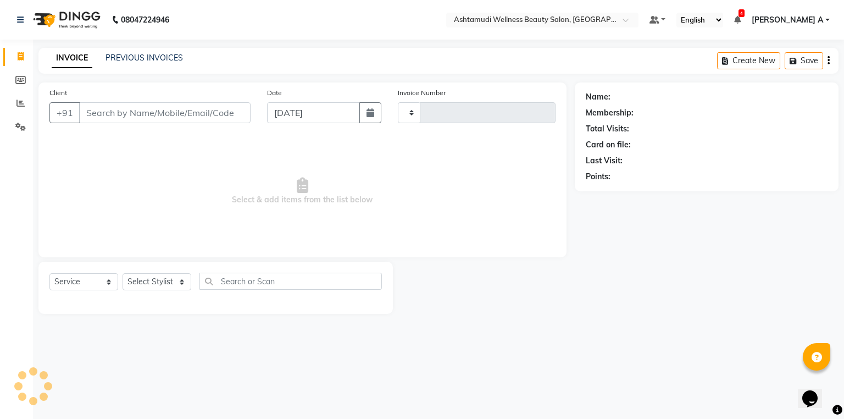
type input "2085"
select select "4660"
click at [121, 57] on link "PREVIOUS INVOICES" at bounding box center [143, 58] width 77 height 10
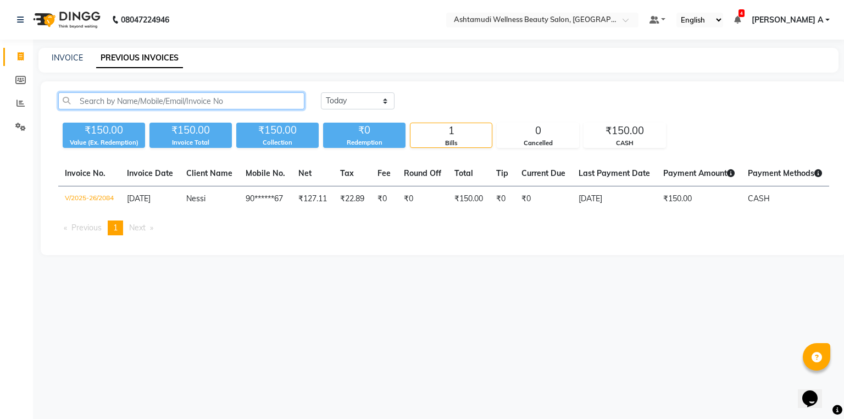
click at [253, 103] on input "text" at bounding box center [181, 100] width 246 height 17
click at [10, 102] on link "Reports" at bounding box center [16, 103] width 26 height 18
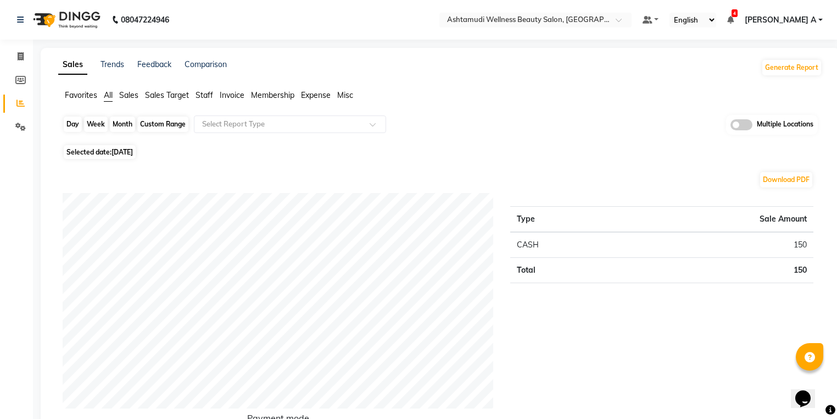
click at [70, 120] on div "Day" at bounding box center [73, 123] width 18 height 15
select select "9"
select select "2025"
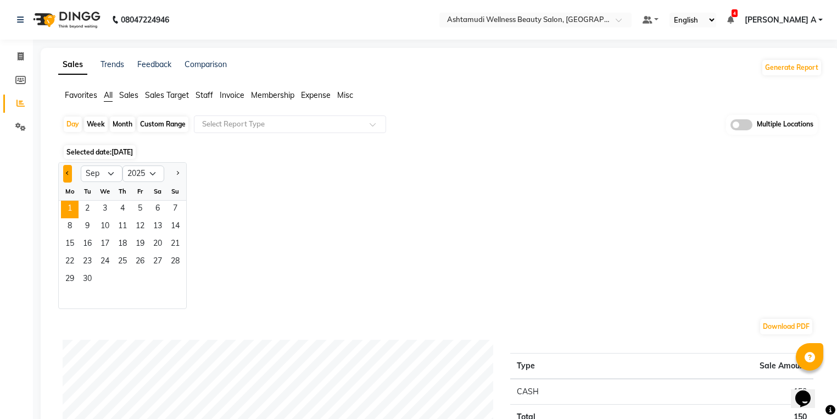
click at [70, 171] on button "Previous month" at bounding box center [67, 174] width 9 height 18
select select "8"
click at [177, 282] on span "31" at bounding box center [175, 280] width 18 height 18
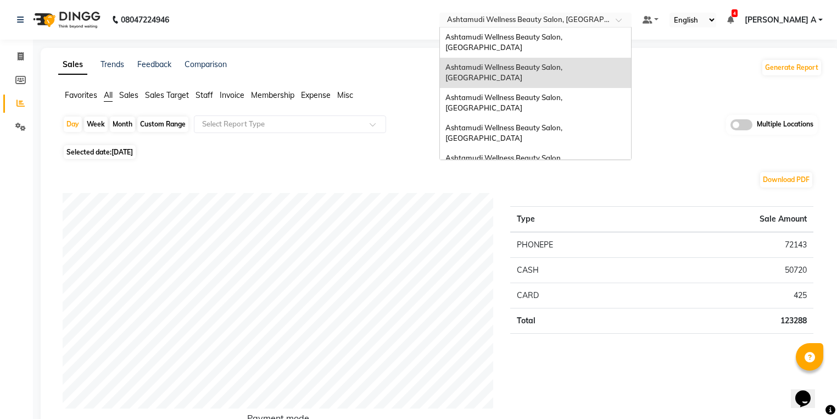
click at [604, 24] on input "text" at bounding box center [524, 20] width 159 height 11
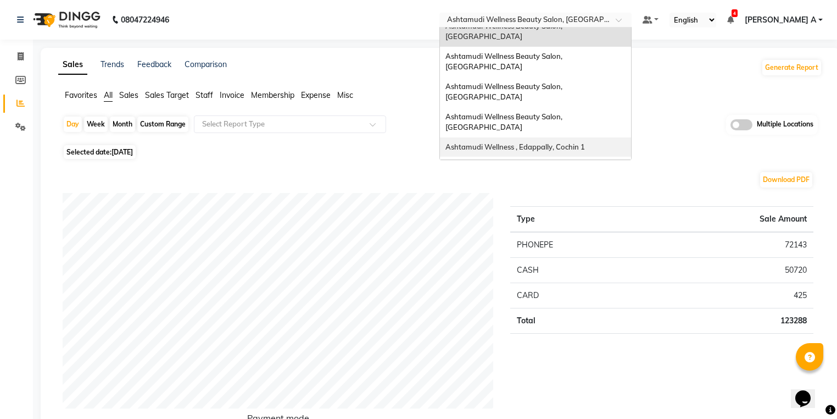
scroll to position [132, 0]
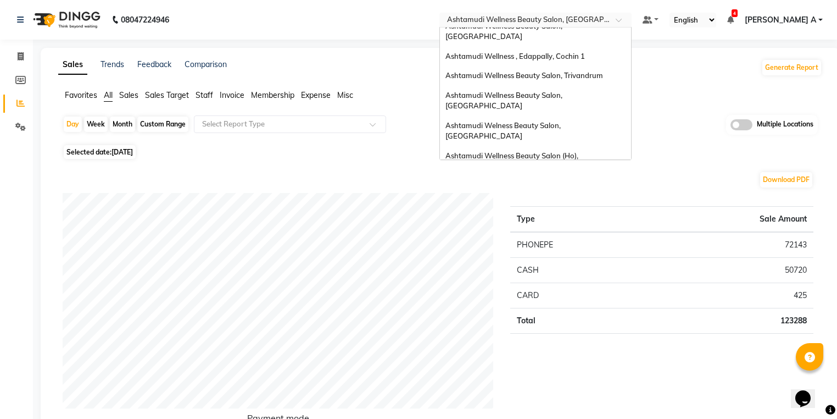
click at [626, 159] on ng-dropdown-panel "Ashtamudi Wellness Beauty Salon, Kowdiar Ashtamudi Wellness Beauty Salon, Guruv…" at bounding box center [535, 93] width 192 height 133
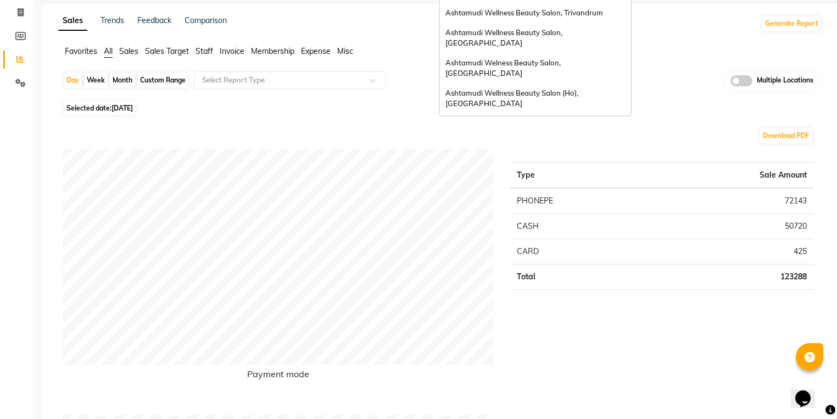
scroll to position [171, 0]
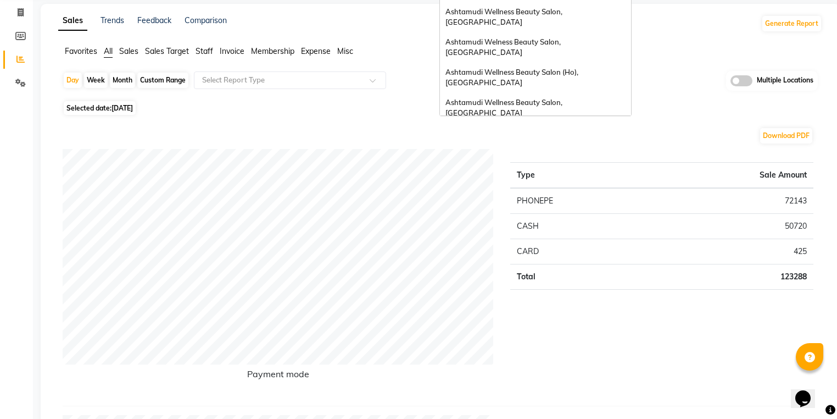
click at [564, 177] on span "Ashtamudi Wellness Beauty Salon, [GEOGRAPHIC_DATA]" at bounding box center [505, 187] width 119 height 20
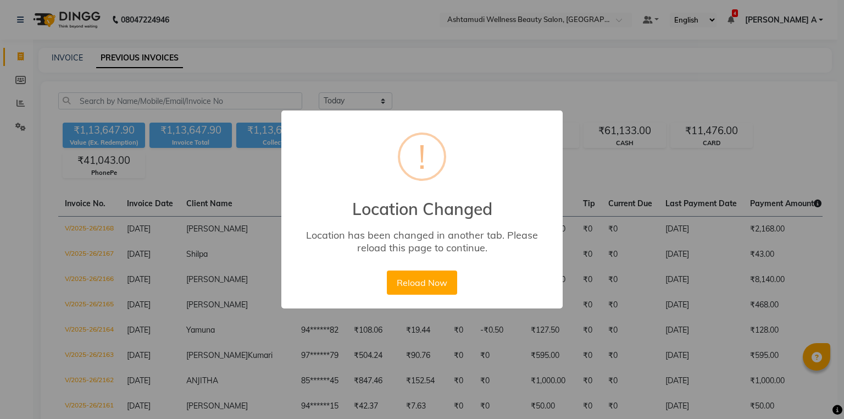
select select "[DATE]"
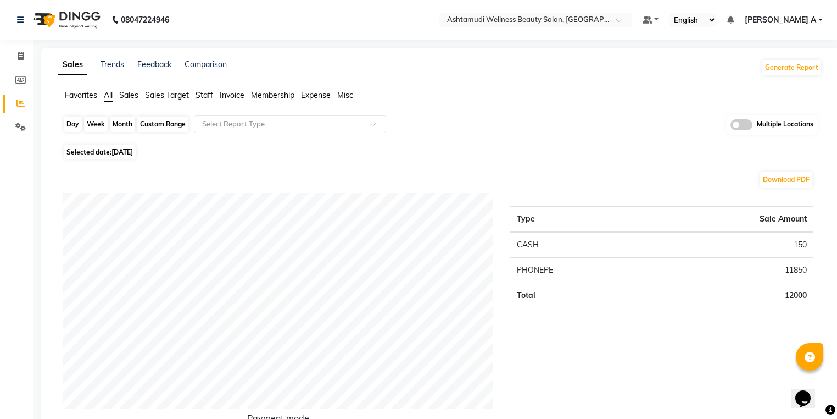
click at [75, 125] on div "Day" at bounding box center [73, 123] width 18 height 15
select select "9"
select select "2025"
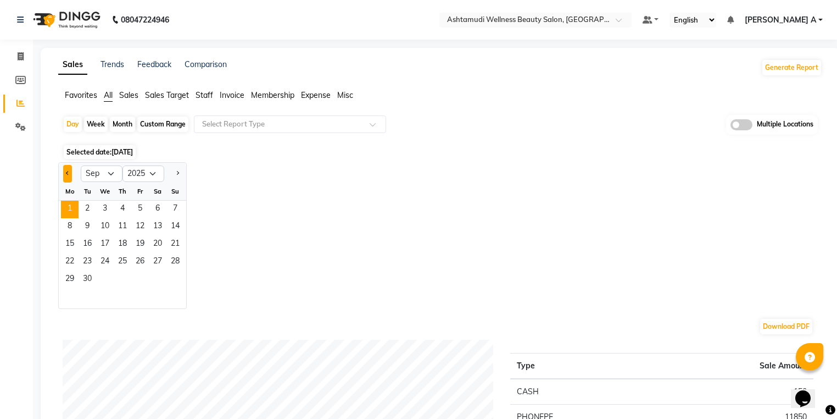
click at [68, 176] on button "Previous month" at bounding box center [67, 174] width 9 height 18
select select "8"
click at [159, 283] on span "30" at bounding box center [158, 280] width 18 height 18
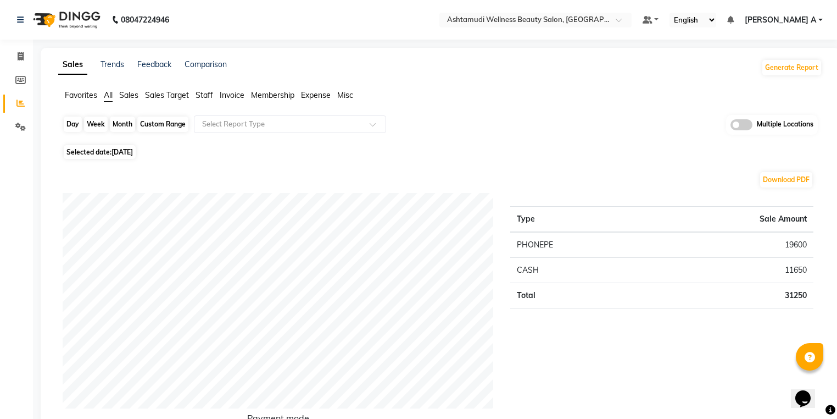
click at [75, 125] on div "Day" at bounding box center [73, 123] width 18 height 15
select select "8"
select select "2025"
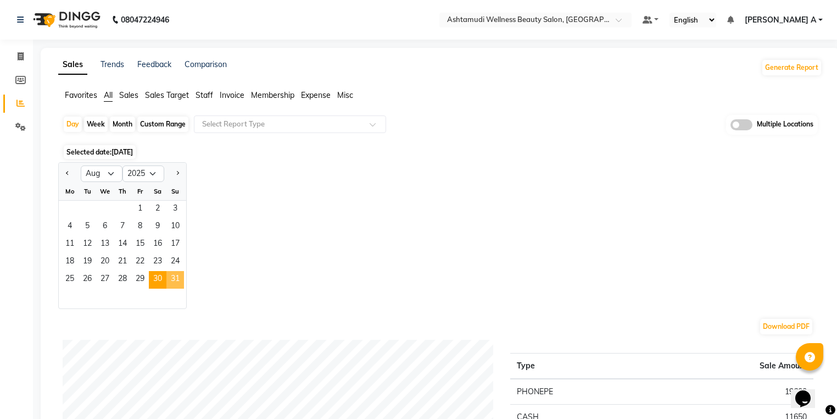
click at [176, 277] on span "31" at bounding box center [175, 280] width 18 height 18
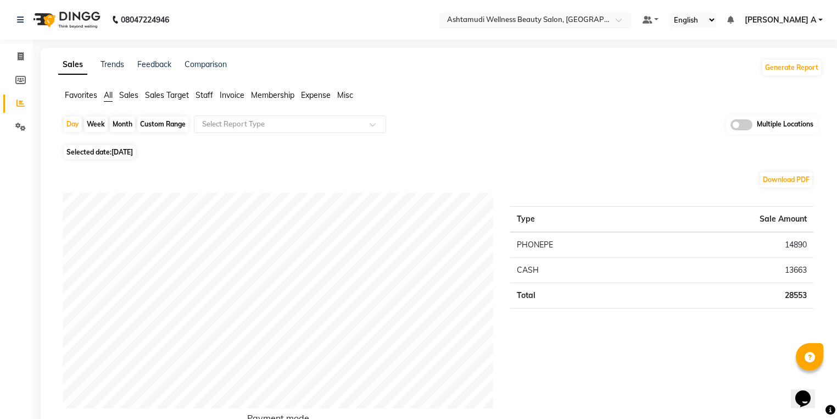
click at [604, 19] on input "text" at bounding box center [524, 20] width 159 height 11
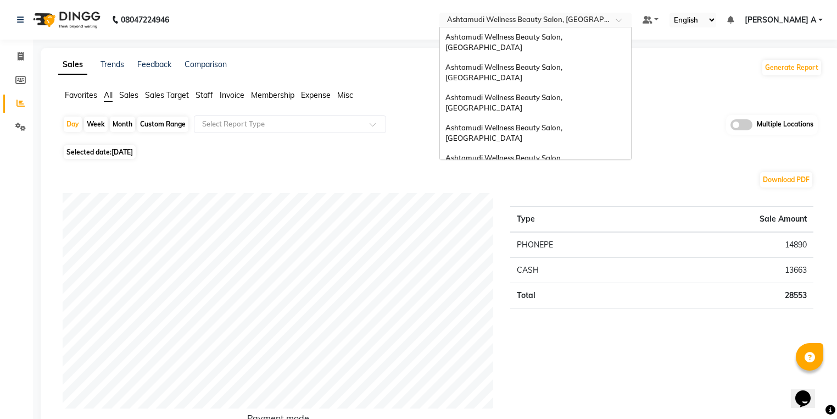
scroll to position [171, 0]
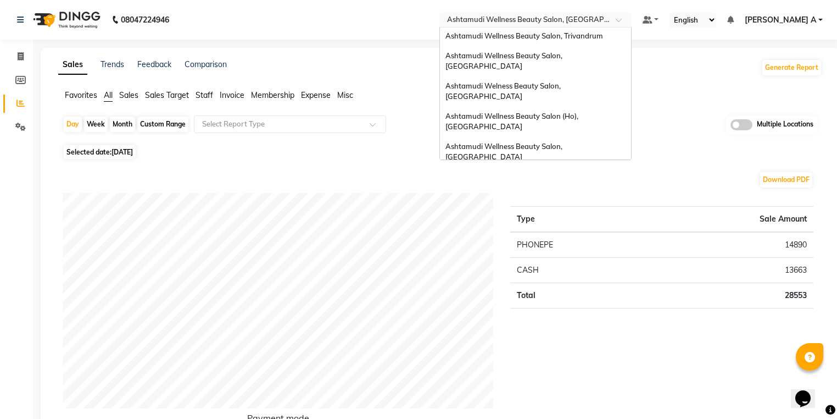
click at [591, 202] on span "Ashtamudi Beauty Lounge, [GEOGRAPHIC_DATA]" at bounding box center [531, 206] width 170 height 9
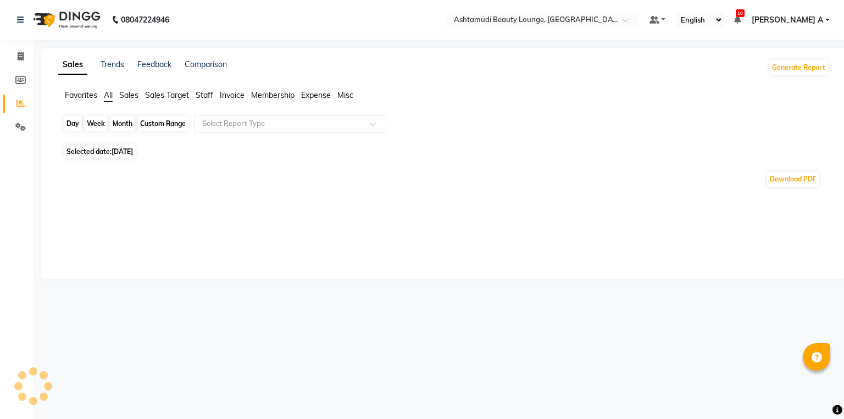
click at [64, 125] on div "Day" at bounding box center [73, 123] width 18 height 15
select select "9"
select select "2025"
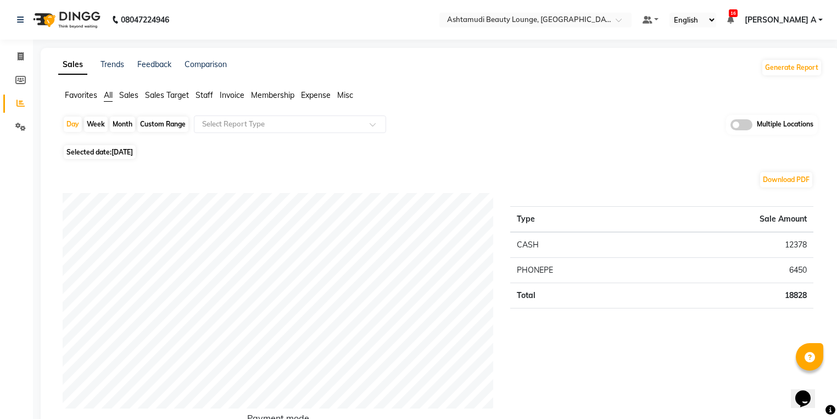
click at [66, 171] on div "Download PDF" at bounding box center [438, 180] width 751 height 18
drag, startPoint x: 74, startPoint y: 124, endPoint x: 67, endPoint y: 149, distance: 26.1
click at [73, 125] on div "Day" at bounding box center [73, 123] width 18 height 15
select select "9"
select select "2025"
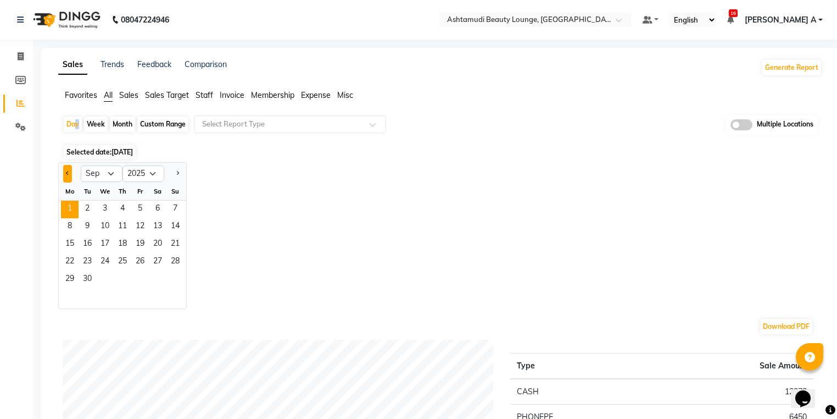
click at [65, 171] on button "Previous month" at bounding box center [67, 174] width 9 height 18
select select "8"
click at [154, 276] on span "30" at bounding box center [158, 280] width 18 height 18
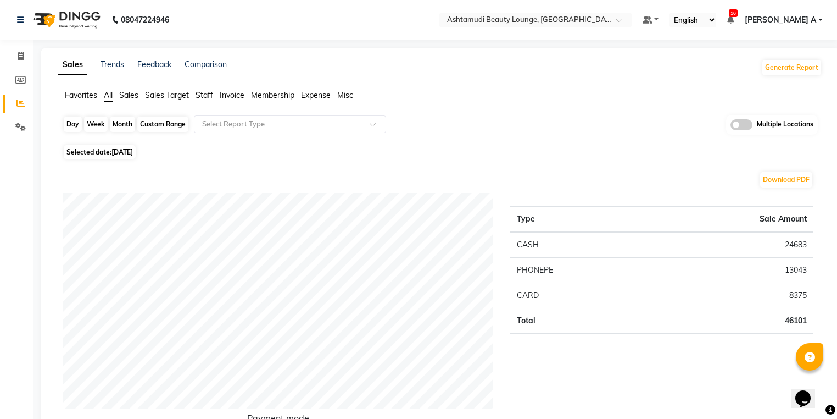
click at [65, 123] on div "Day" at bounding box center [73, 123] width 18 height 15
select select "8"
select select "2025"
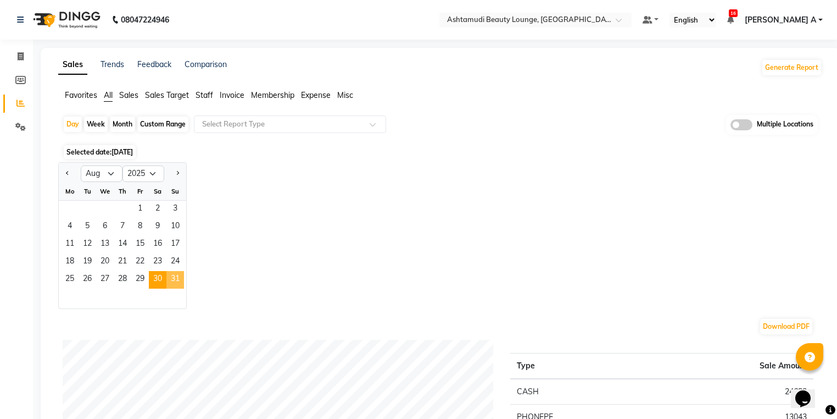
click at [177, 281] on span "31" at bounding box center [175, 280] width 18 height 18
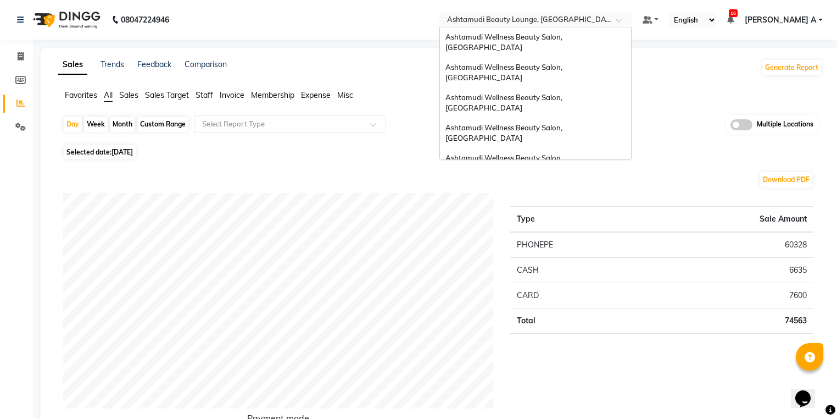
click at [604, 25] on input "text" at bounding box center [524, 20] width 159 height 11
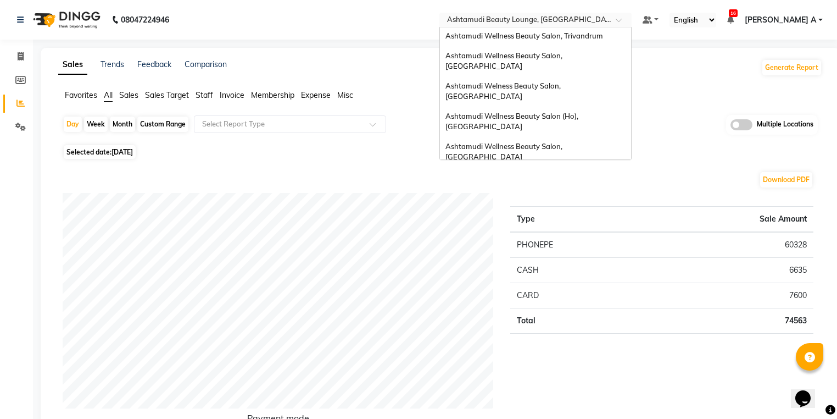
click at [619, 167] on div "Ashtamudi Wellness Beauty Salon, [GEOGRAPHIC_DATA]" at bounding box center [535, 182] width 191 height 30
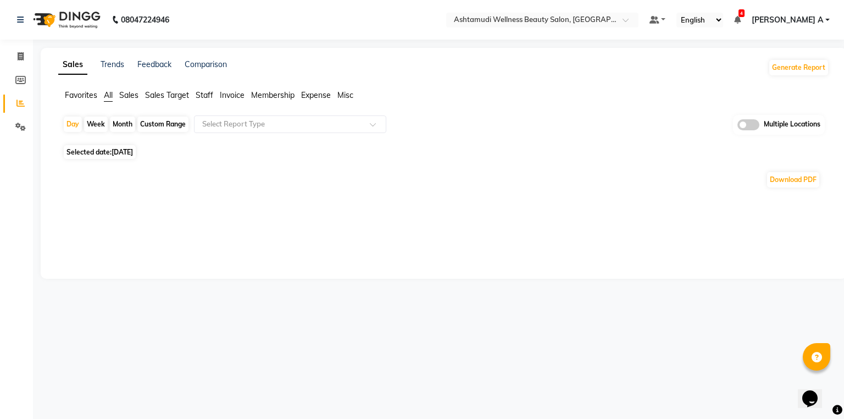
click at [68, 133] on div "Day Week Month Custom Range Select Report Type Multiple Locations" at bounding box center [444, 128] width 762 height 27
click at [72, 129] on div "Day" at bounding box center [73, 123] width 18 height 15
select select "9"
select select "2025"
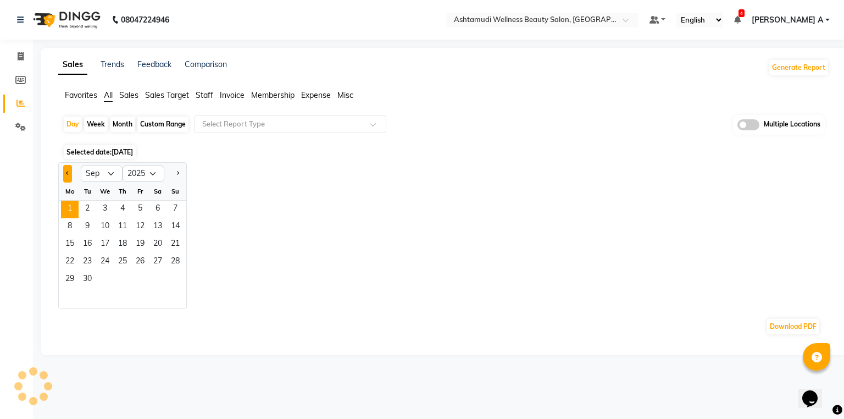
click at [64, 174] on button "Previous month" at bounding box center [67, 174] width 9 height 18
select select "8"
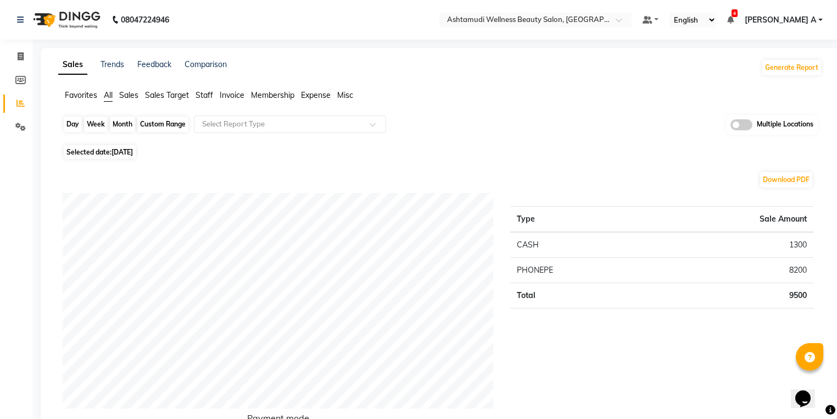
click at [77, 124] on div "Day" at bounding box center [73, 123] width 18 height 15
select select "9"
select select "2025"
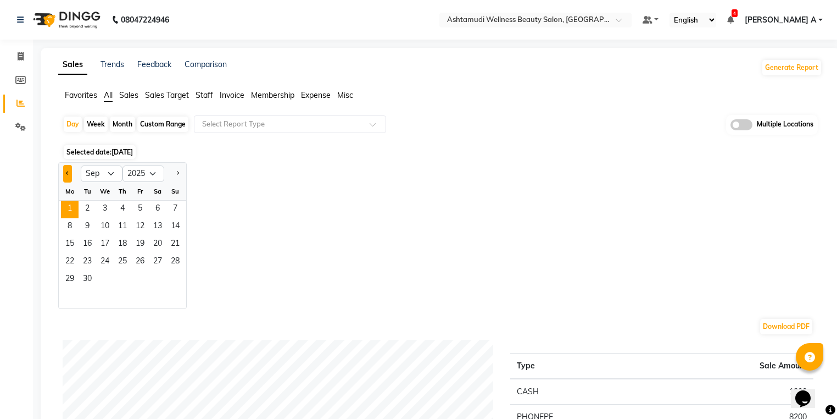
click at [64, 174] on button "Previous month" at bounding box center [67, 174] width 9 height 18
select select "8"
click at [160, 285] on span "30" at bounding box center [158, 280] width 18 height 18
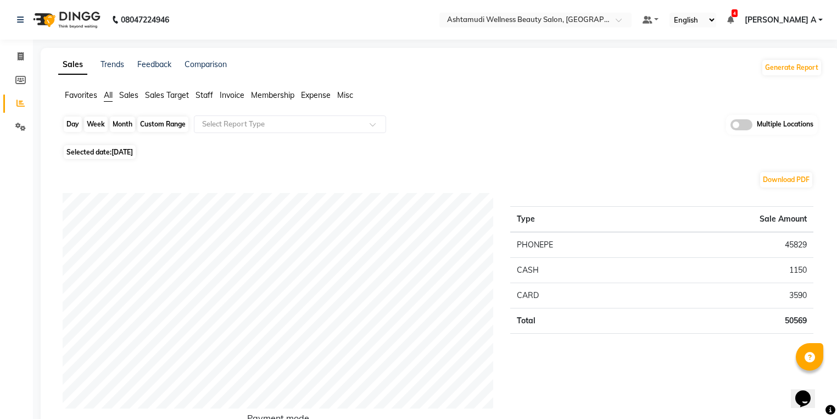
click at [70, 125] on div "Day" at bounding box center [73, 123] width 18 height 15
select select "8"
select select "2025"
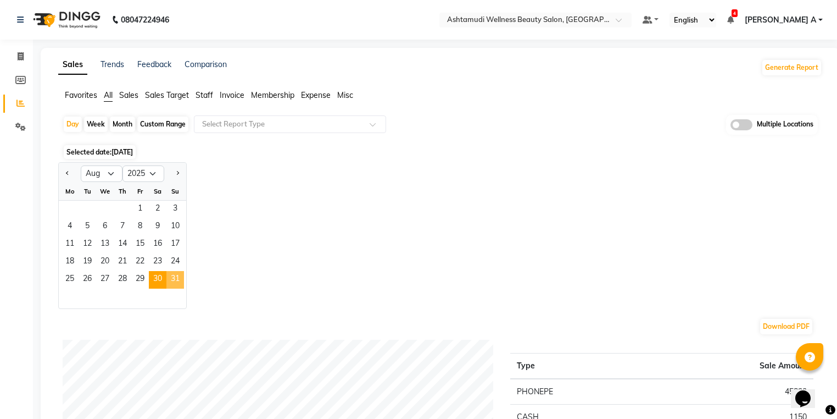
click at [177, 282] on span "31" at bounding box center [175, 280] width 18 height 18
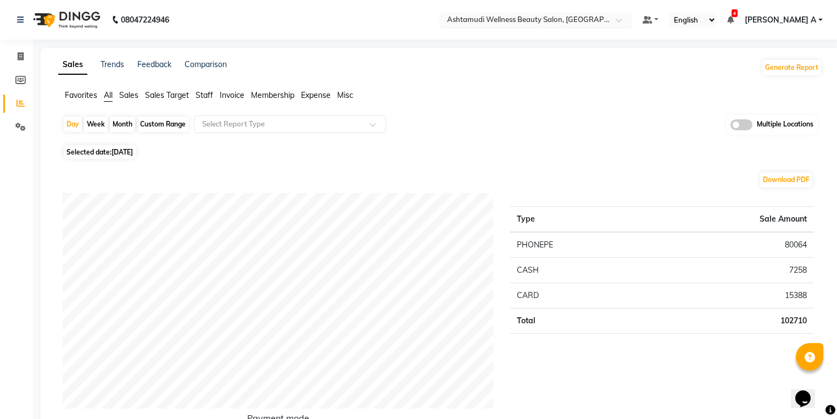
click at [604, 20] on input "text" at bounding box center [524, 20] width 159 height 11
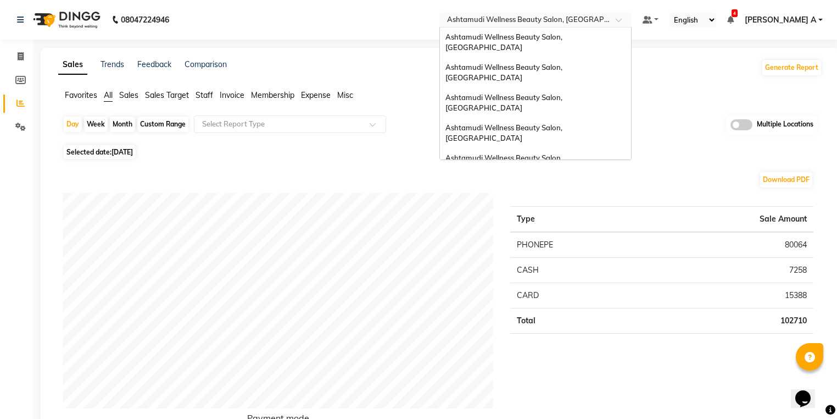
scroll to position [171, 0]
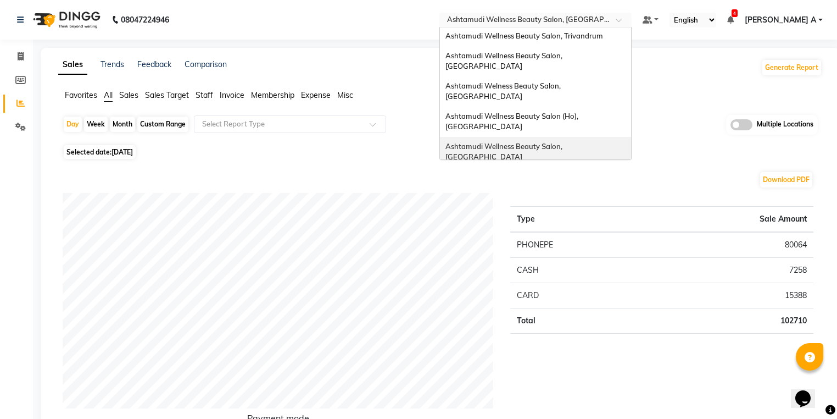
click at [623, 137] on div "Ashtamudi Wellness Beauty Salon, Cochin" at bounding box center [535, 152] width 191 height 30
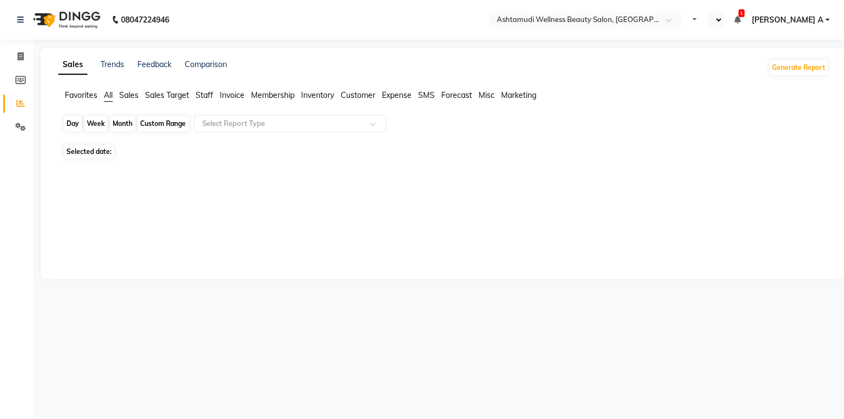
select select "en"
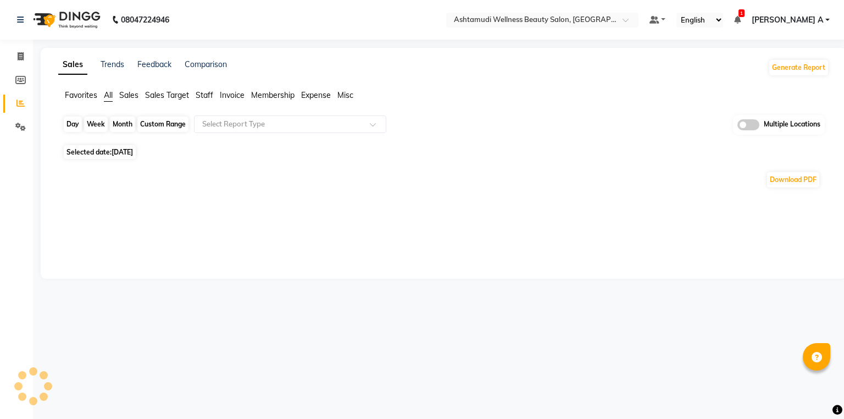
click at [71, 118] on div "Day" at bounding box center [73, 123] width 18 height 15
select select "9"
select select "2025"
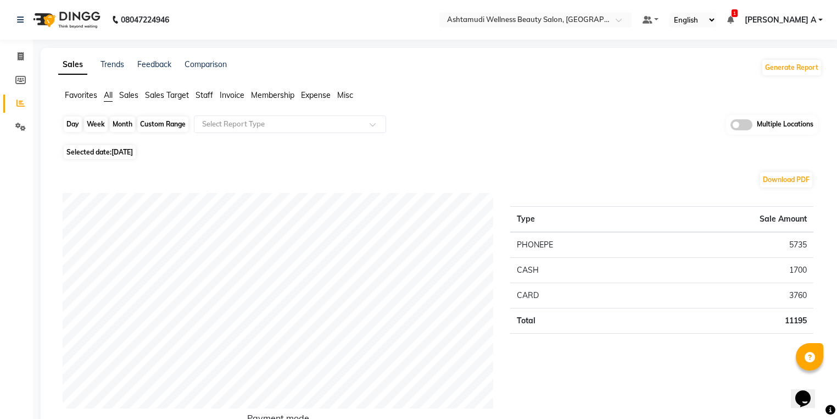
click at [73, 124] on div "Day" at bounding box center [73, 123] width 18 height 15
select select "9"
select select "2025"
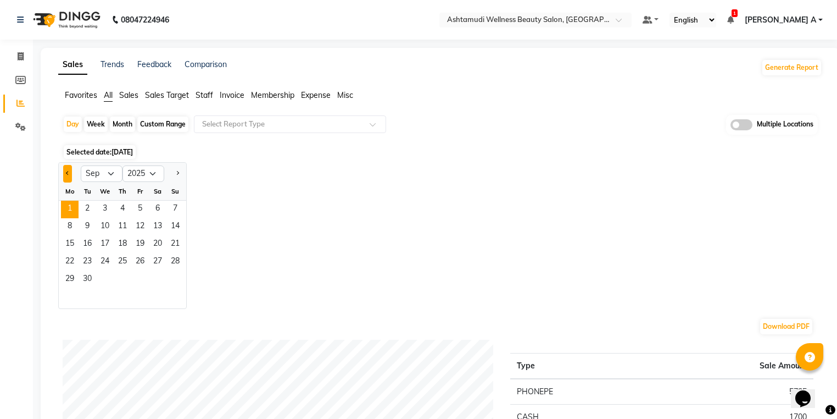
click at [67, 169] on button "Previous month" at bounding box center [67, 174] width 9 height 18
select select "8"
click at [155, 282] on span "30" at bounding box center [158, 280] width 18 height 18
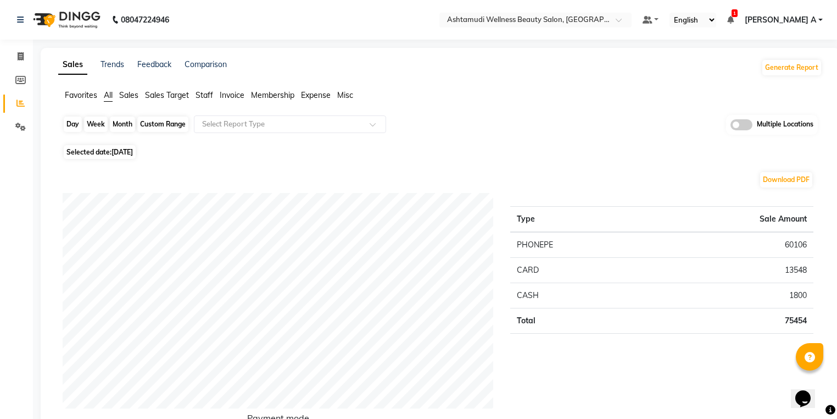
click at [76, 119] on div "Day" at bounding box center [73, 123] width 18 height 15
select select "8"
select select "2025"
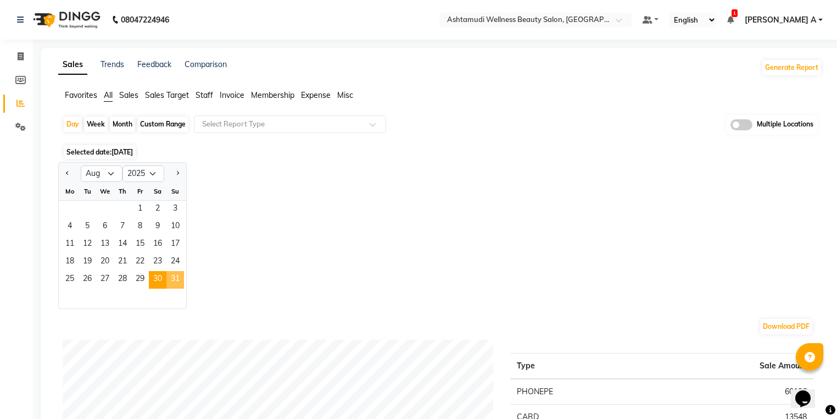
click at [170, 280] on span "31" at bounding box center [175, 280] width 18 height 18
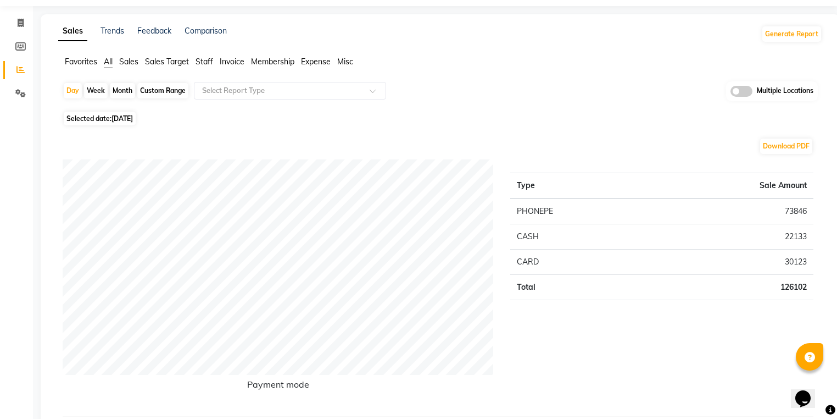
scroll to position [1395, 0]
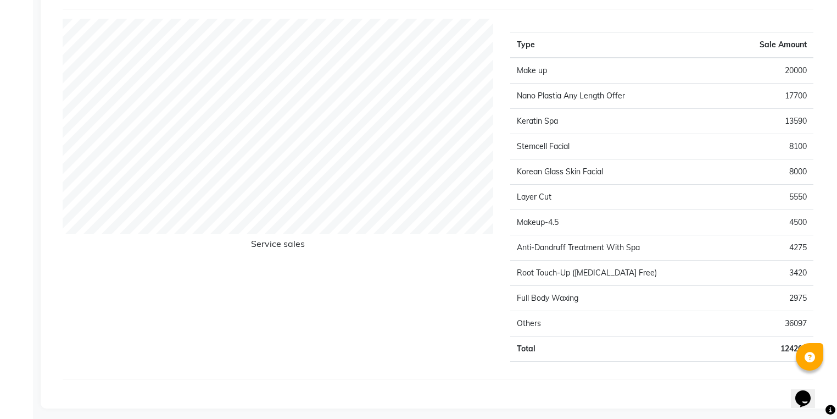
drag, startPoint x: 843, startPoint y: 35, endPoint x: 9, endPoint y: 27, distance: 834.5
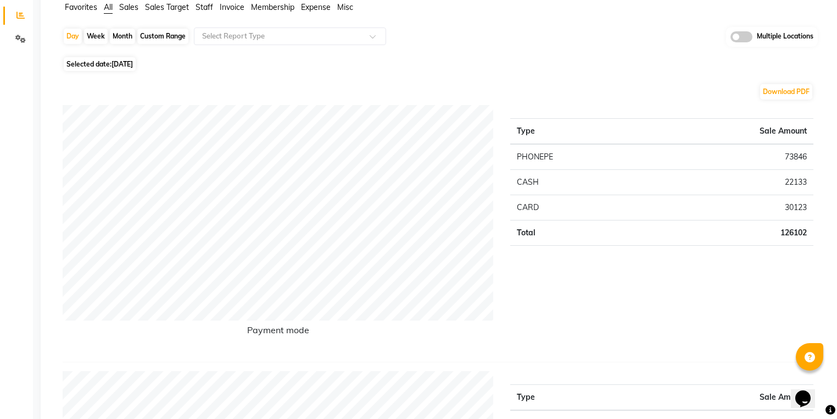
scroll to position [0, 0]
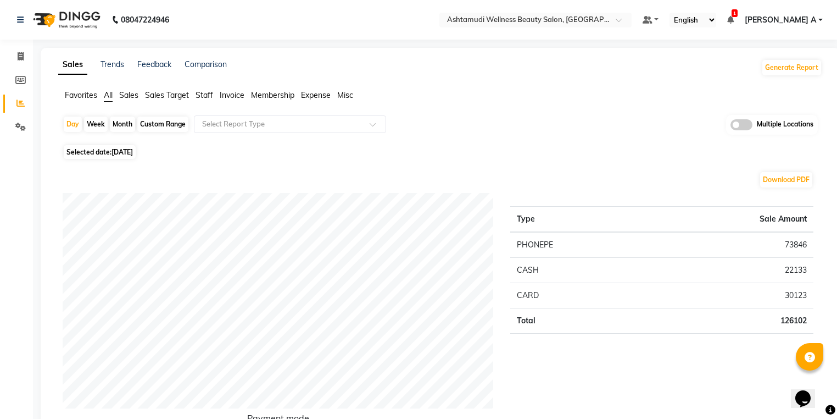
click at [576, 9] on nav "08047224946 Select Location × Ashtamudi Wellness Beauty Salon, Cochin Default P…" at bounding box center [418, 20] width 837 height 40
click at [610, 8] on nav "08047224946 Select Location × Ashtamudi Wellness Beauty Salon, Cochin Default P…" at bounding box center [418, 20] width 837 height 40
click at [604, 20] on input "text" at bounding box center [524, 20] width 159 height 11
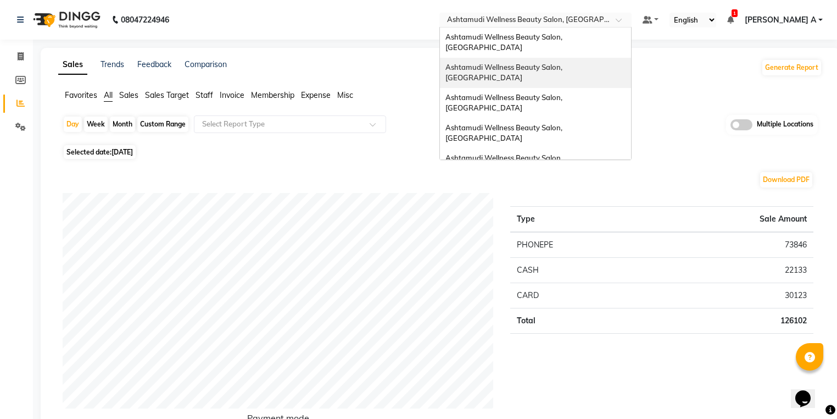
click at [598, 61] on div "Ashtamudi Wellness Beauty Salon, [GEOGRAPHIC_DATA]" at bounding box center [535, 73] width 191 height 30
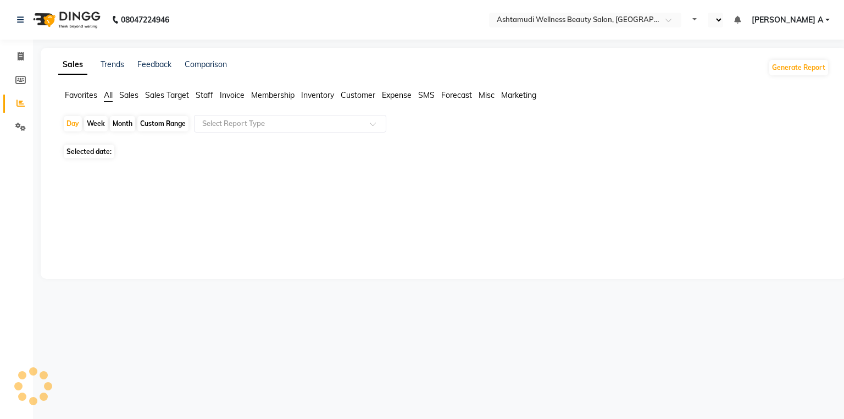
select select "en"
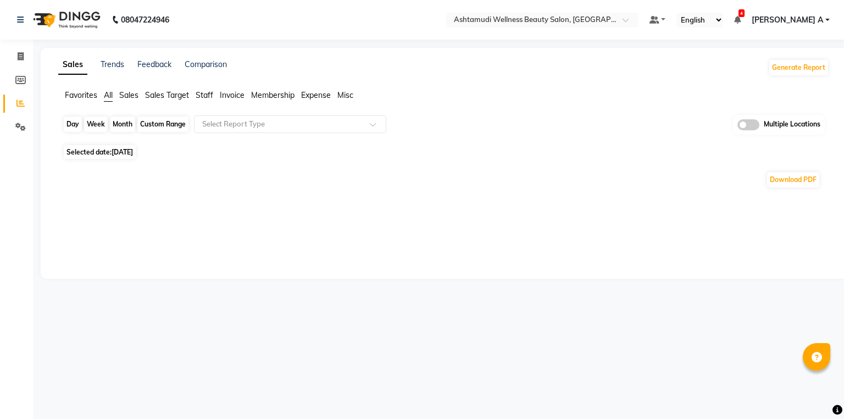
click at [66, 126] on div "Day" at bounding box center [73, 123] width 18 height 15
select select "9"
select select "2025"
click at [72, 129] on div "Day" at bounding box center [73, 123] width 18 height 15
select select "9"
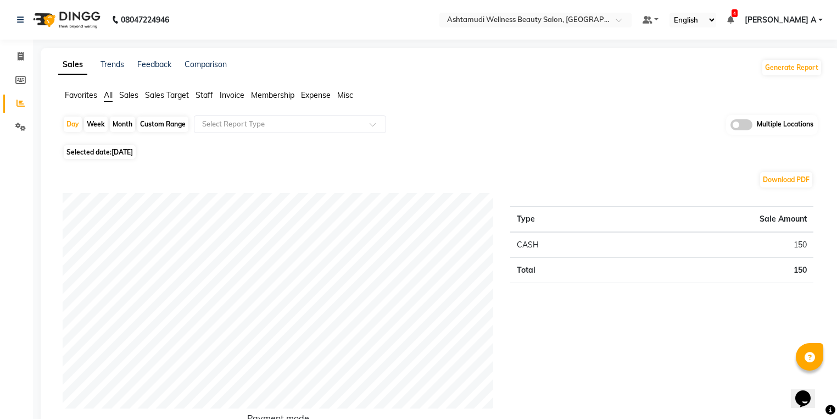
select select "2025"
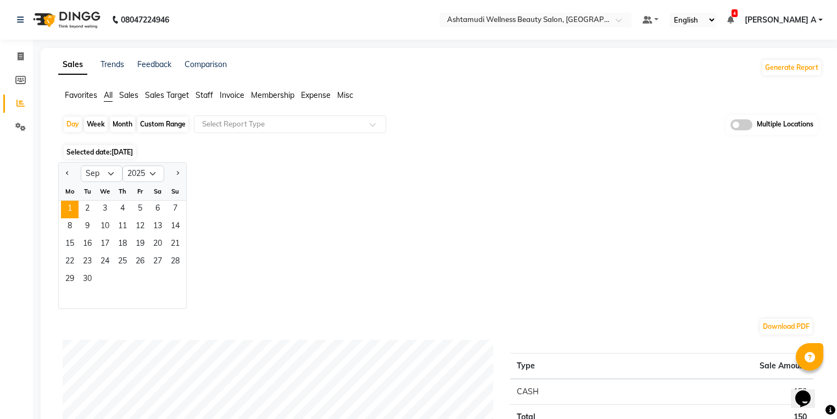
click at [72, 174] on div at bounding box center [70, 174] width 22 height 18
click at [71, 171] on button "Previous month" at bounding box center [67, 174] width 9 height 18
select select "8"
click at [153, 288] on div at bounding box center [122, 298] width 127 height 20
click at [154, 283] on span "30" at bounding box center [158, 280] width 18 height 18
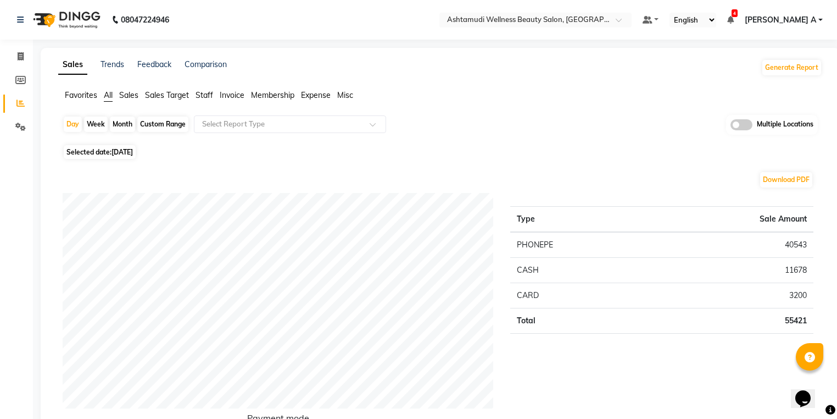
click at [72, 132] on div "Day Week Month Custom Range Select Report Type Multiple Locations" at bounding box center [440, 128] width 755 height 27
click at [72, 126] on div "Day" at bounding box center [73, 123] width 18 height 15
select select "8"
select select "2025"
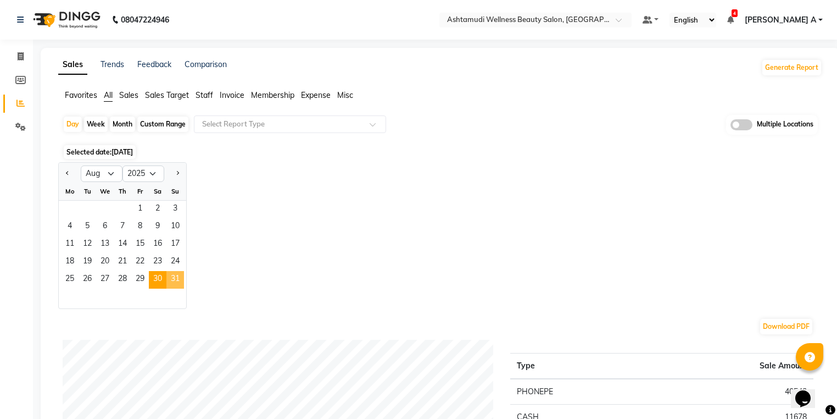
click at [179, 276] on span "31" at bounding box center [175, 280] width 18 height 18
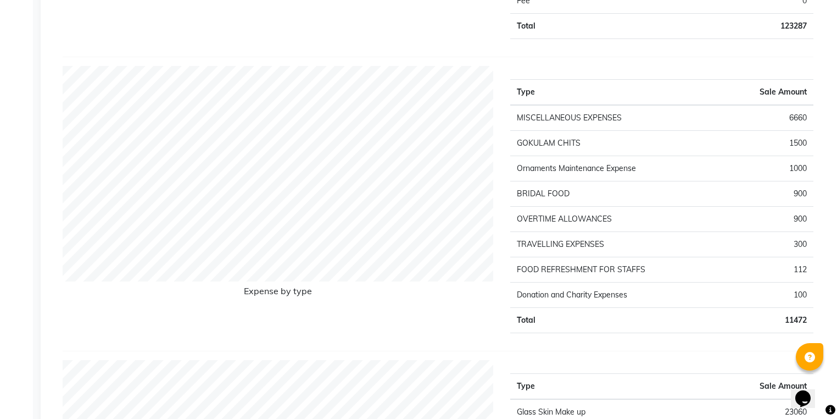
scroll to position [1319, 0]
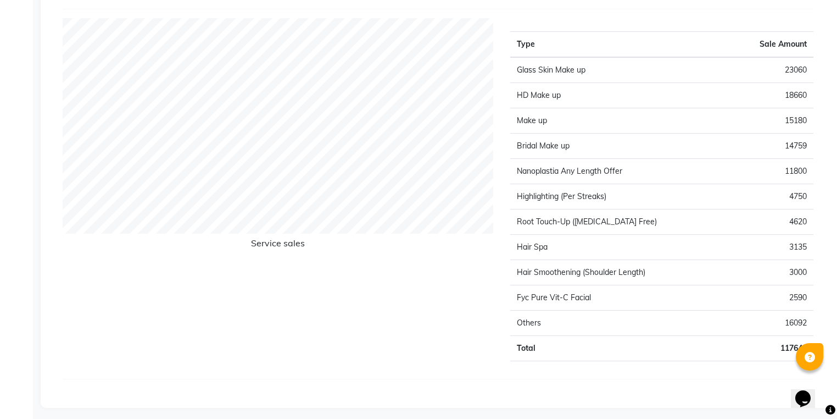
drag, startPoint x: 843, startPoint y: 86, endPoint x: 15, endPoint y: 29, distance: 829.8
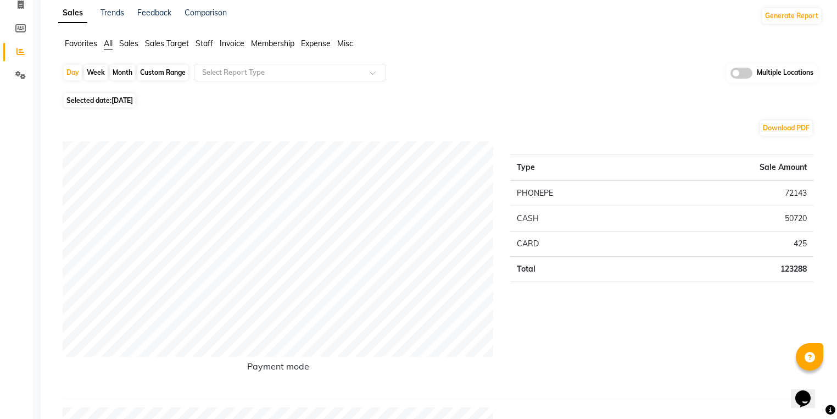
scroll to position [0, 0]
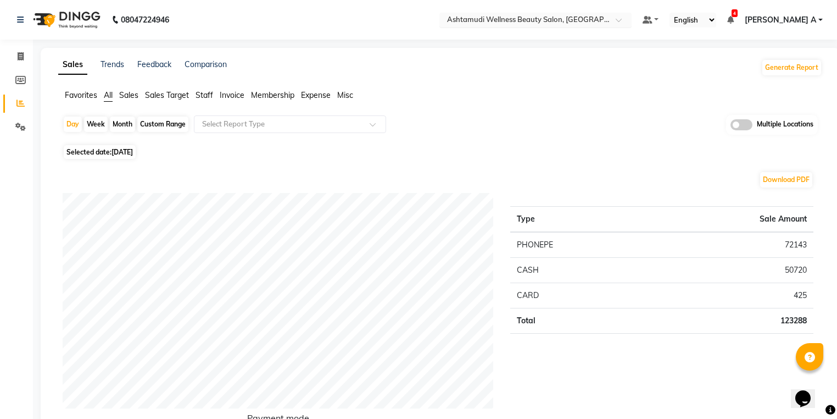
click at [587, 23] on input "text" at bounding box center [524, 20] width 159 height 11
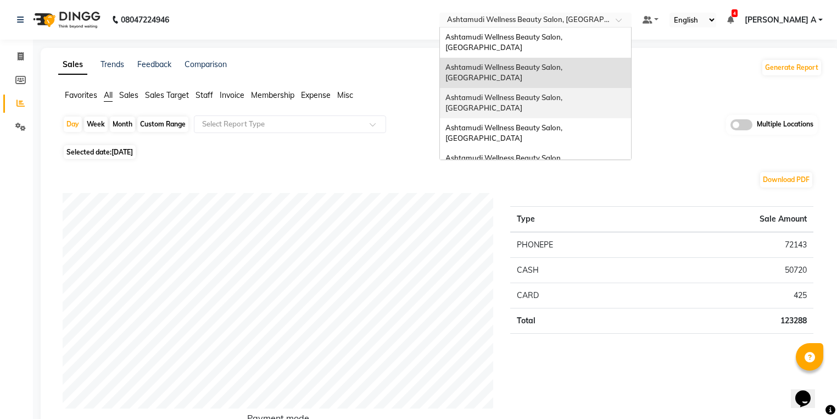
click at [564, 93] on span "Ashtamudi Wellness Beauty Salon, [GEOGRAPHIC_DATA]" at bounding box center [505, 103] width 119 height 20
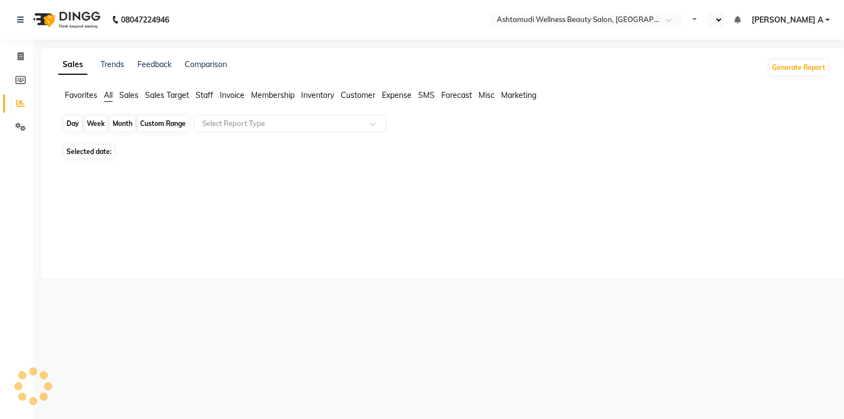
select select "en"
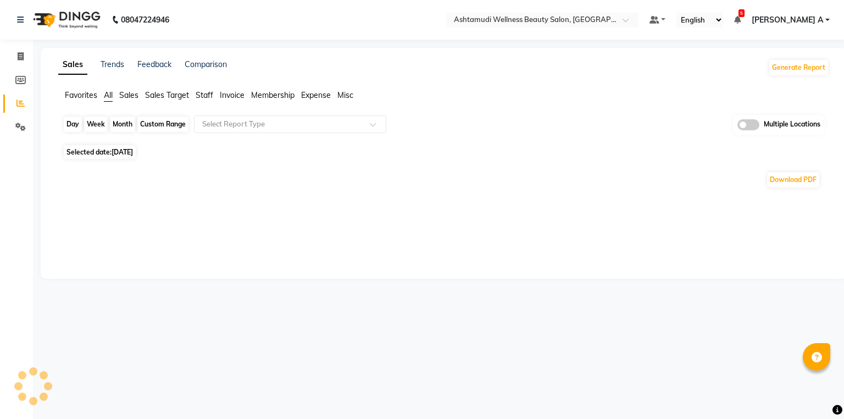
click at [69, 125] on div "Day" at bounding box center [73, 123] width 18 height 15
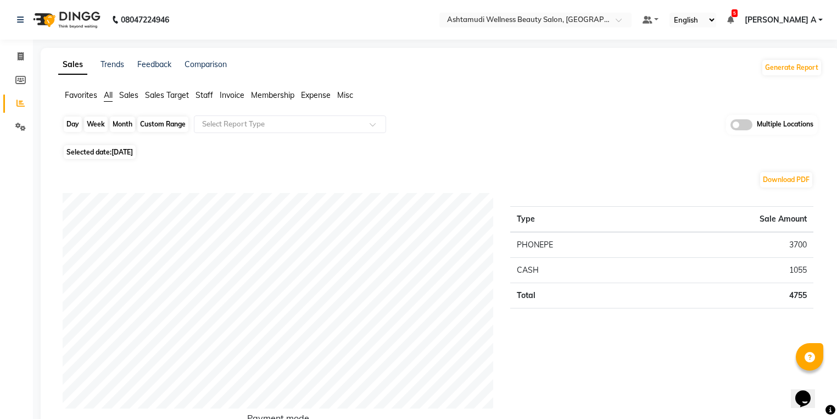
click at [75, 119] on div "Day" at bounding box center [73, 123] width 18 height 15
select select "9"
select select "2025"
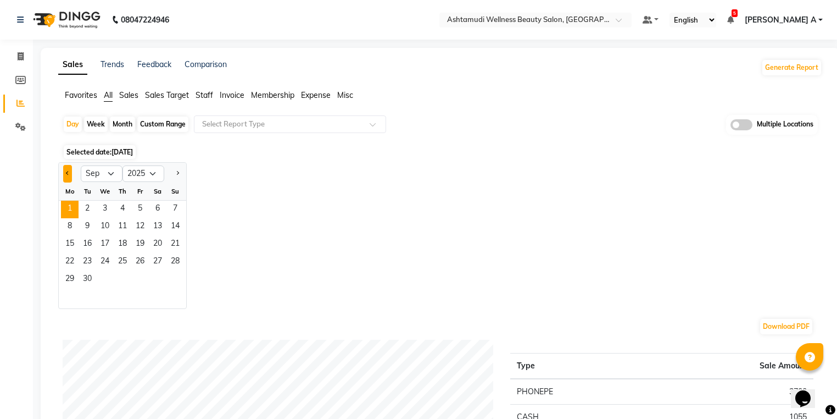
click at [67, 170] on button "Previous month" at bounding box center [67, 174] width 9 height 18
select select "8"
click at [165, 279] on span "30" at bounding box center [158, 280] width 18 height 18
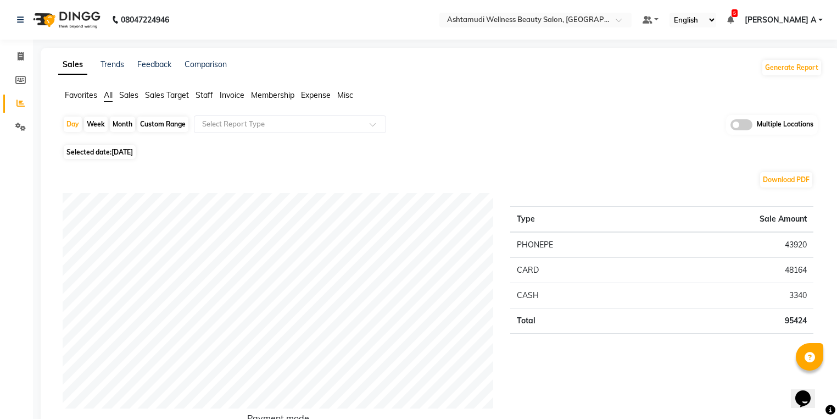
click at [63, 132] on div "Day Week Month Custom Range Select Report Type Multiple Locations" at bounding box center [440, 128] width 755 height 27
click at [66, 127] on div "Day" at bounding box center [73, 123] width 18 height 15
select select "8"
select select "2025"
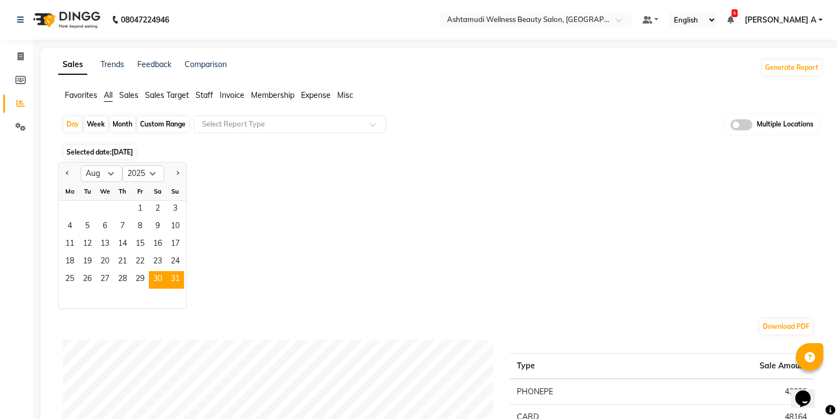
click at [178, 287] on span "31" at bounding box center [175, 280] width 18 height 18
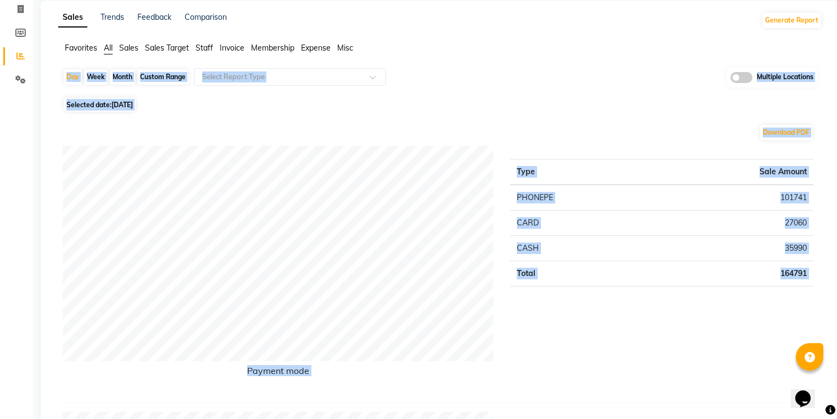
scroll to position [328, 0]
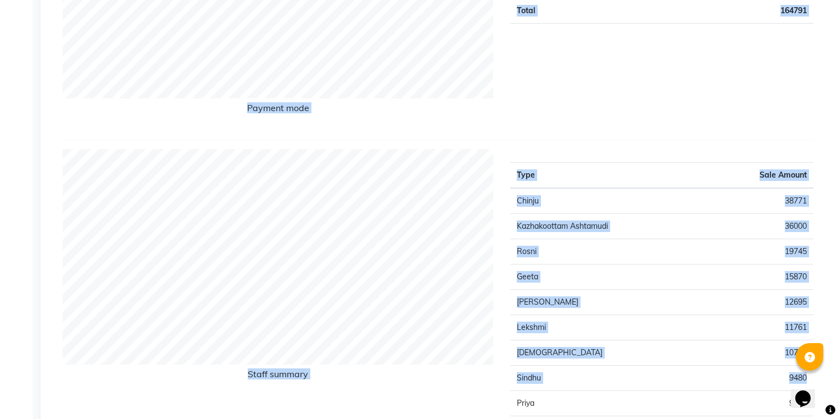
drag, startPoint x: 837, startPoint y: 86, endPoint x: 832, endPoint y: 279, distance: 193.4
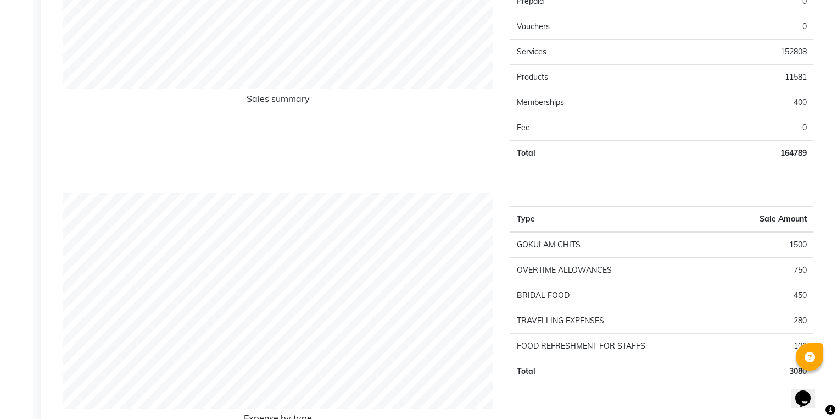
scroll to position [1369, 0]
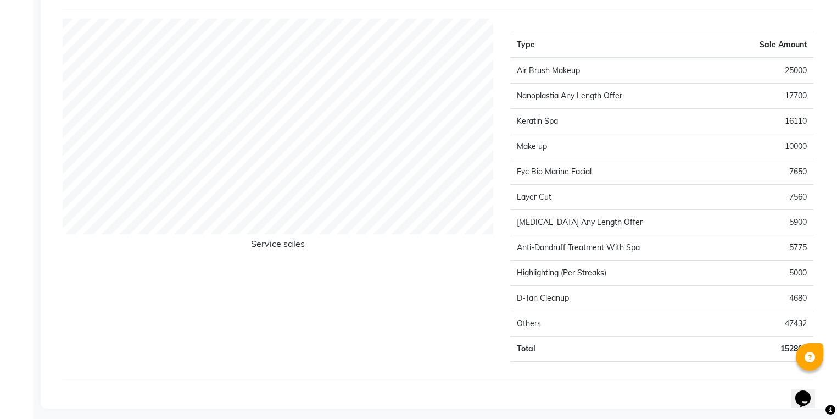
drag, startPoint x: 843, startPoint y: 146, endPoint x: 9, endPoint y: 21, distance: 843.1
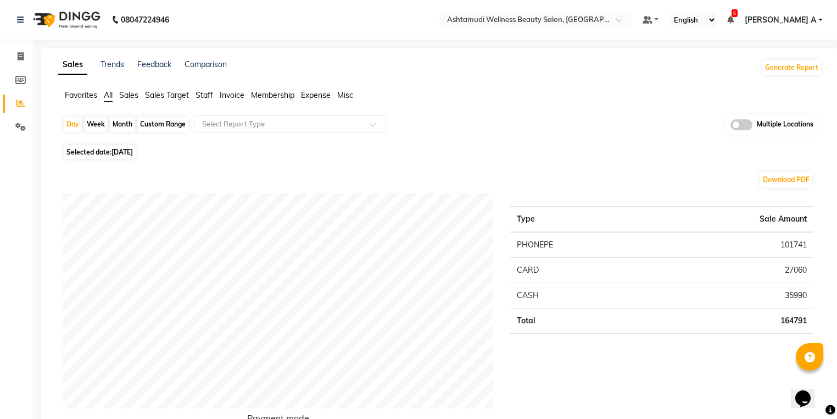
scroll to position [0, 0]
click at [633, 12] on nav "08047224946 Select Location × Ashtamudi Wellness Beauty Salon, Kazakoottam Defa…" at bounding box center [418, 20] width 837 height 40
click at [632, 19] on div at bounding box center [535, 20] width 192 height 11
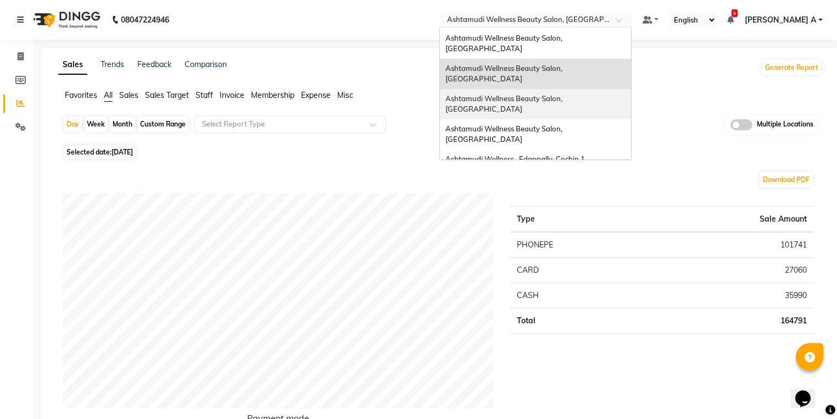
scroll to position [88, 0]
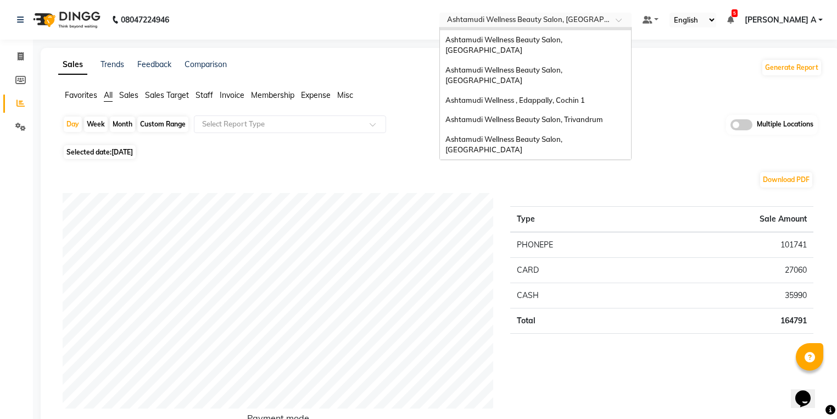
click at [631, 160] on div "Ashtamudi Welness Beauty Salon, [GEOGRAPHIC_DATA]" at bounding box center [535, 175] width 191 height 30
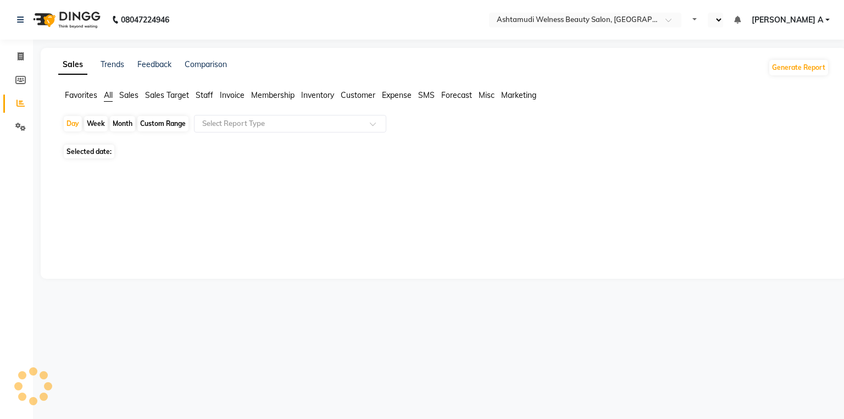
select select "en"
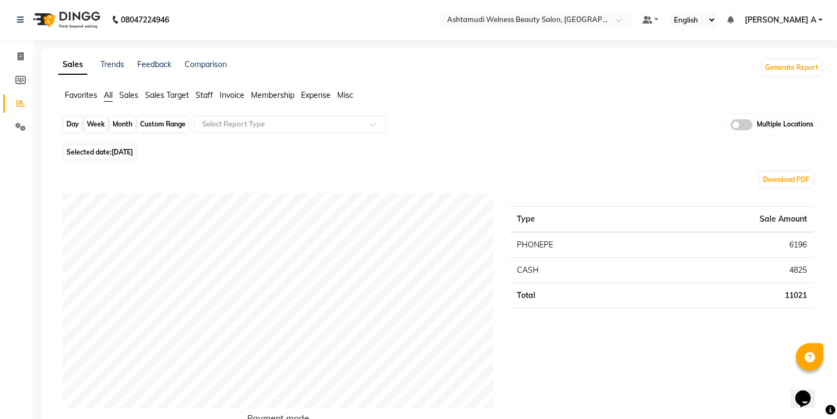
click at [73, 126] on div "Day" at bounding box center [73, 123] width 18 height 15
select select "9"
select select "2025"
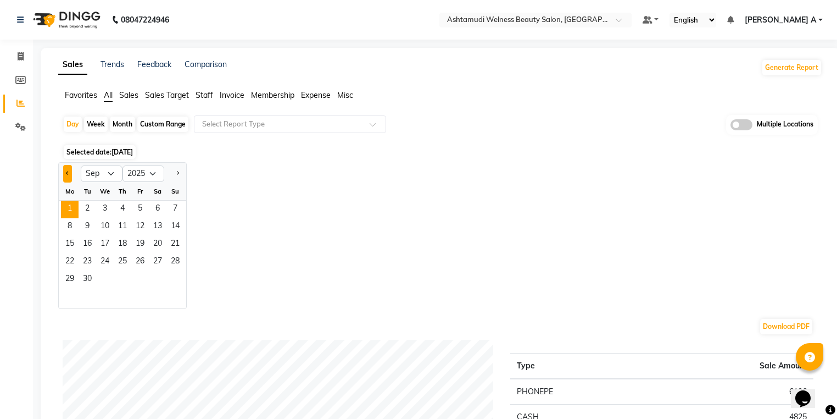
click at [66, 171] on span "Previous month" at bounding box center [68, 173] width 4 height 4
select select "8"
click at [158, 281] on span "30" at bounding box center [158, 280] width 18 height 18
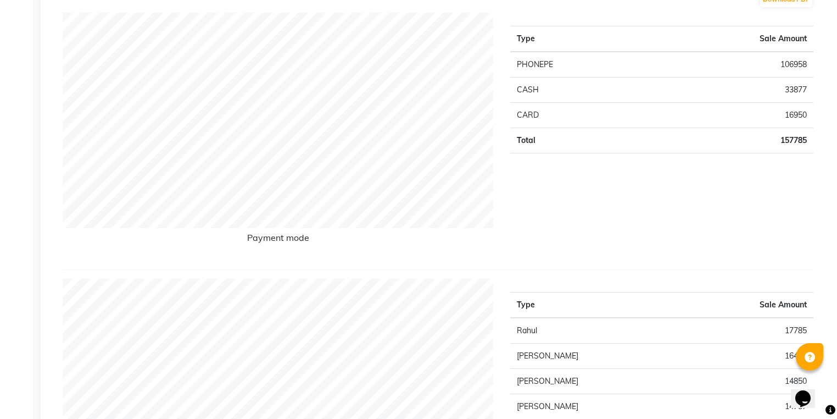
scroll to position [47, 0]
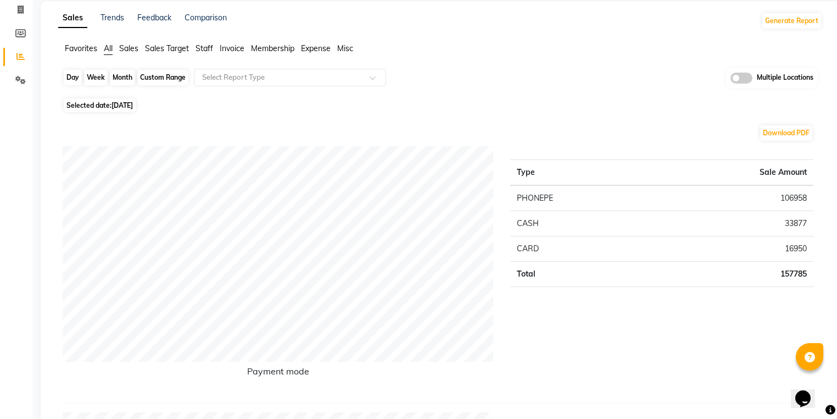
click at [70, 76] on div "Day" at bounding box center [73, 77] width 18 height 15
select select "8"
select select "2025"
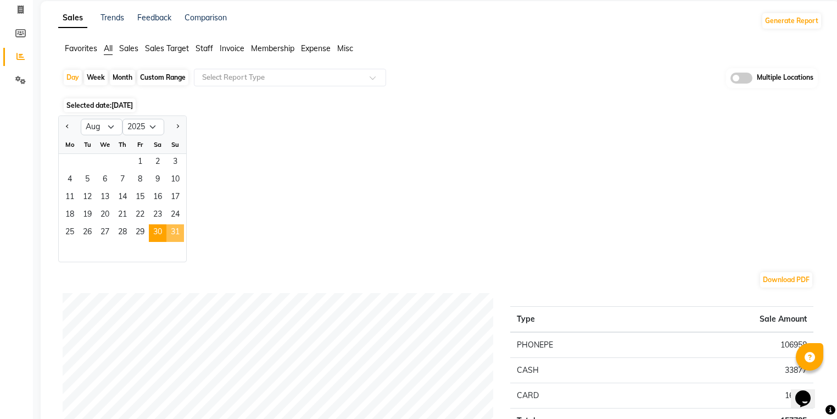
click at [177, 233] on span "31" at bounding box center [175, 233] width 18 height 18
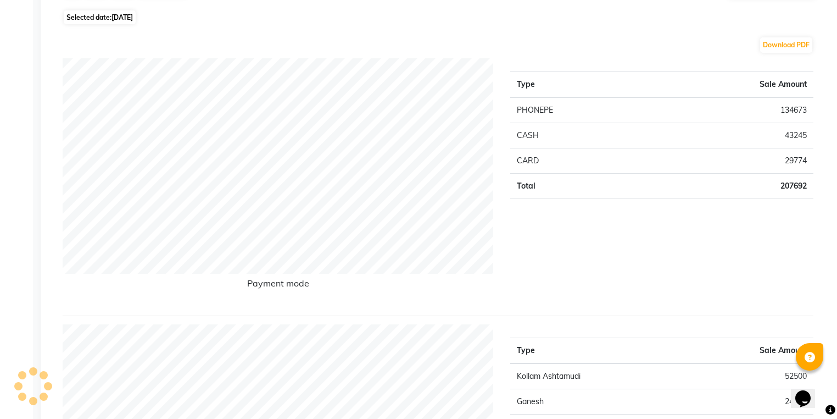
scroll to position [0, 0]
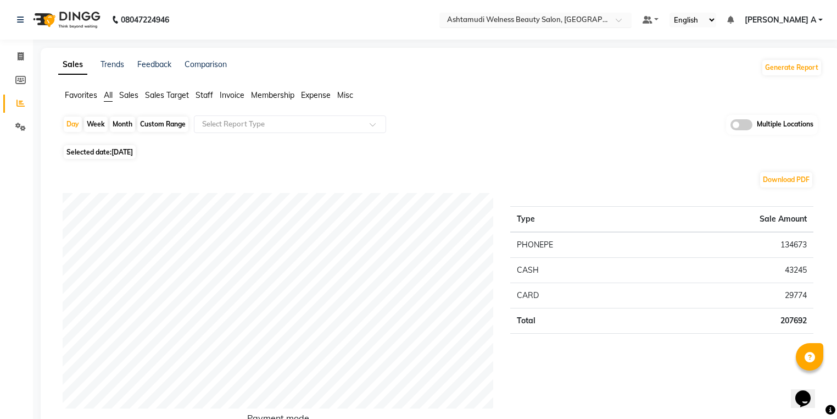
click at [602, 20] on input "text" at bounding box center [524, 20] width 159 height 11
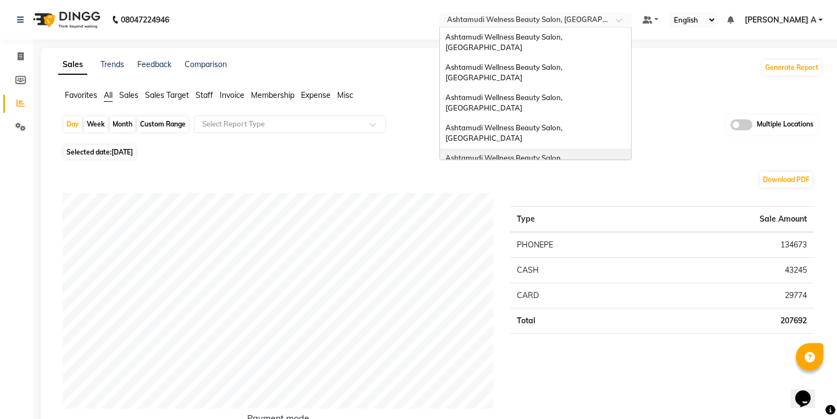
click at [564, 153] on span "Ashtamudi Wellness Beauty Salon, [GEOGRAPHIC_DATA]" at bounding box center [505, 163] width 119 height 20
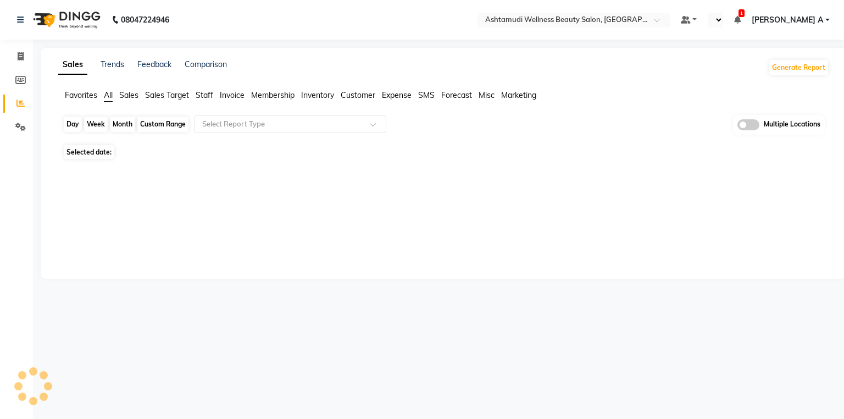
select select "en"
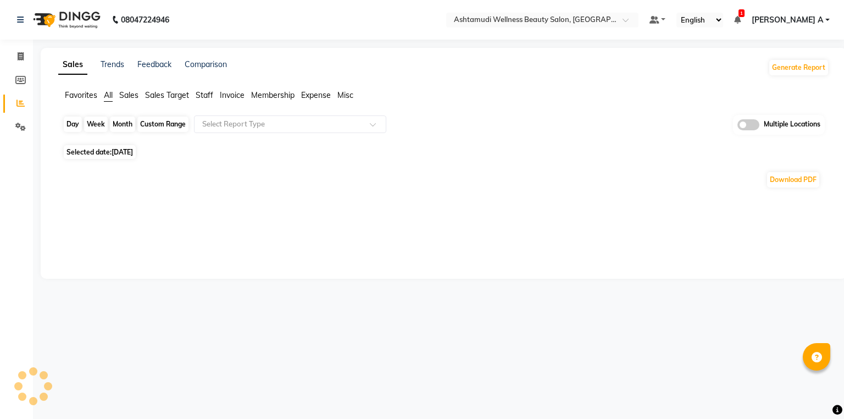
click at [77, 121] on div "Day" at bounding box center [73, 123] width 18 height 15
select select "9"
select select "2025"
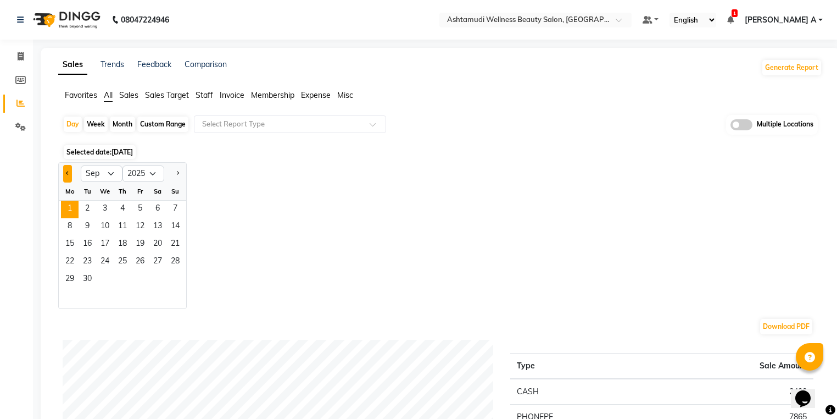
click at [65, 172] on button "Previous month" at bounding box center [67, 174] width 9 height 18
select select "8"
click at [163, 281] on span "30" at bounding box center [158, 280] width 18 height 18
click at [154, 275] on span "30" at bounding box center [158, 280] width 18 height 18
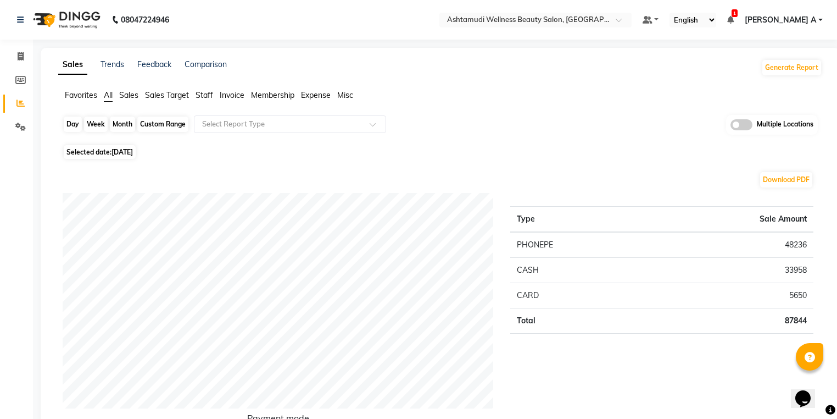
click at [80, 118] on div "Day" at bounding box center [73, 123] width 18 height 15
select select "8"
select select "2025"
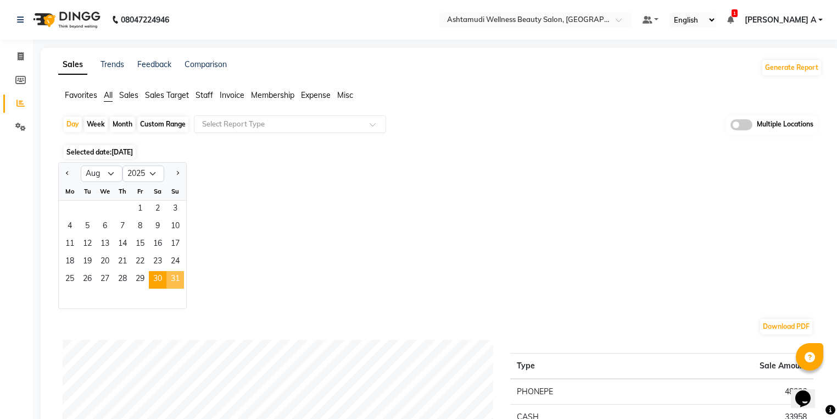
click at [179, 276] on span "31" at bounding box center [175, 280] width 18 height 18
click at [176, 275] on span "31" at bounding box center [175, 280] width 18 height 18
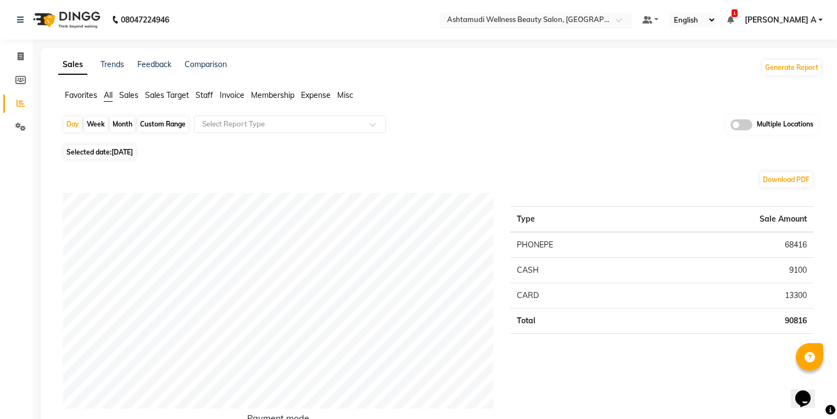
click at [604, 25] on input "text" at bounding box center [524, 20] width 159 height 11
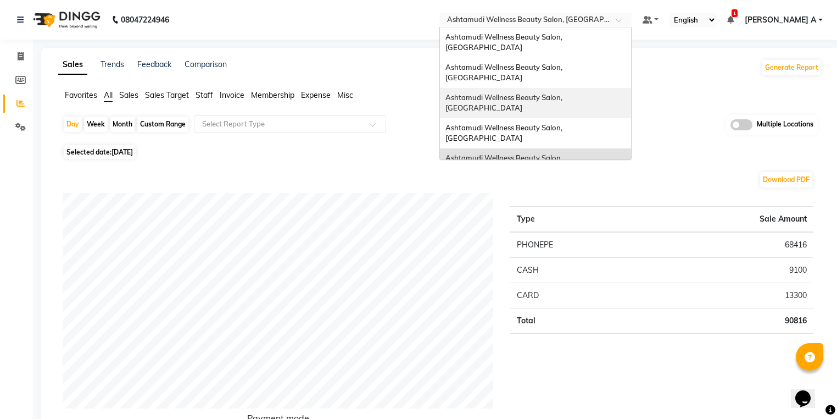
click at [631, 118] on div "Ashtamudi Wellness Beauty Salon, [GEOGRAPHIC_DATA]" at bounding box center [535, 133] width 191 height 30
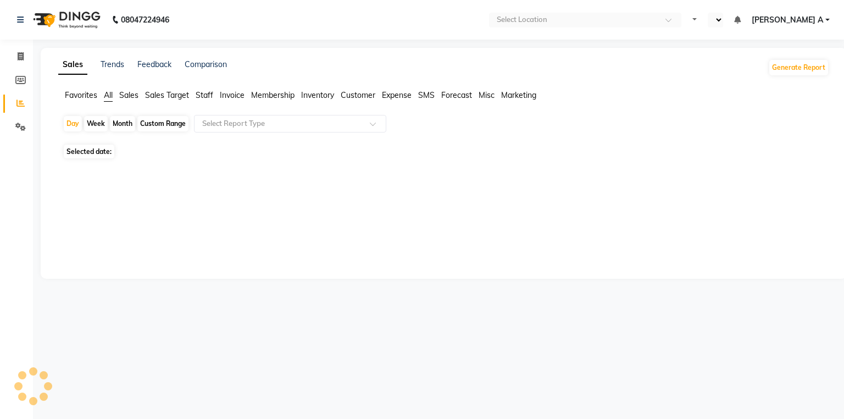
select select "en"
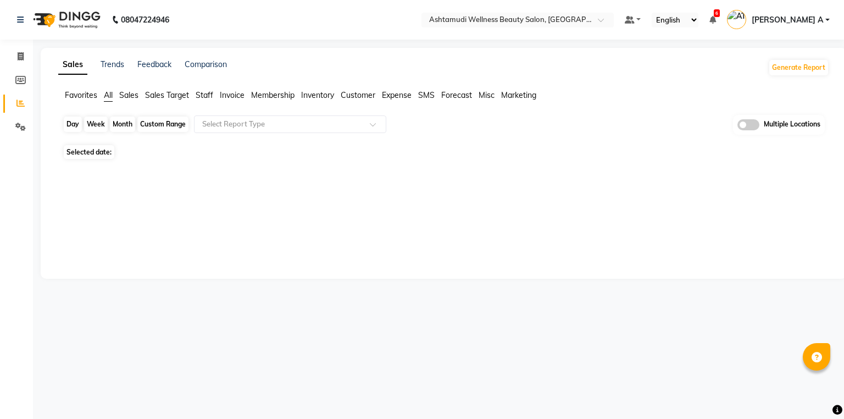
click at [70, 123] on div "Day" at bounding box center [73, 123] width 18 height 15
select select "9"
select select "2025"
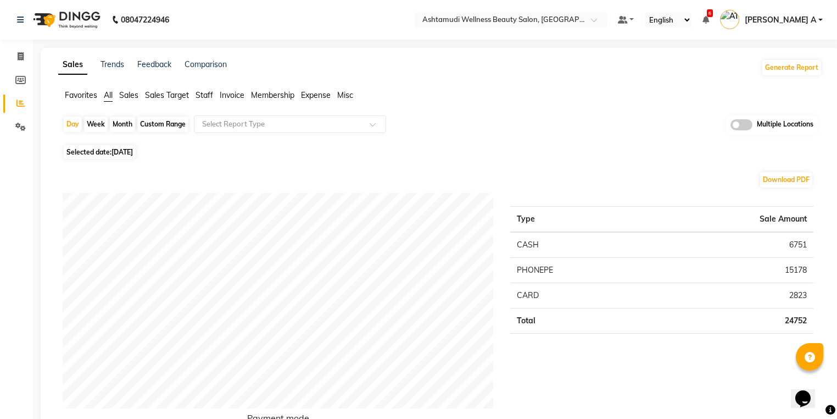
click at [69, 172] on div "Download PDF" at bounding box center [438, 180] width 751 height 18
drag, startPoint x: 77, startPoint y: 116, endPoint x: 66, endPoint y: 147, distance: 32.7
click at [76, 116] on div "Day" at bounding box center [73, 123] width 18 height 15
select select "9"
select select "2025"
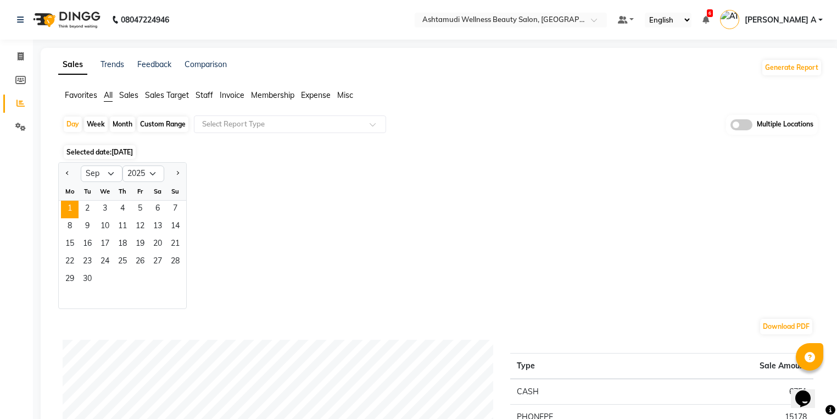
click at [73, 177] on div at bounding box center [70, 174] width 22 height 18
click at [70, 178] on div at bounding box center [70, 174] width 22 height 18
click at [72, 178] on div at bounding box center [70, 174] width 22 height 18
click at [66, 171] on button "Previous month" at bounding box center [67, 174] width 9 height 18
select select "8"
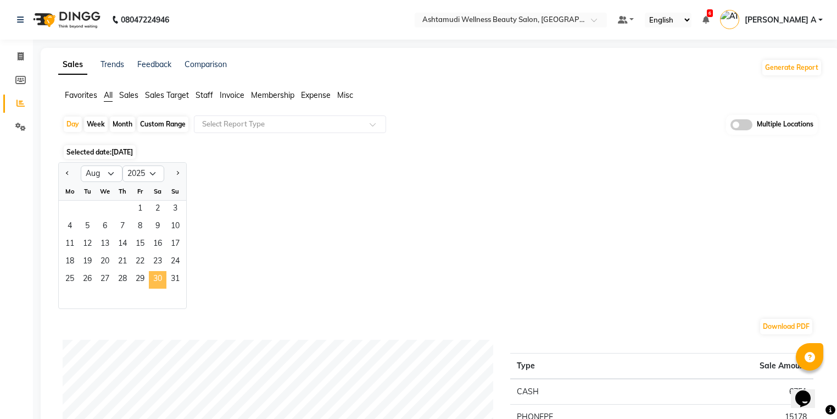
click at [165, 280] on span "30" at bounding box center [158, 280] width 18 height 18
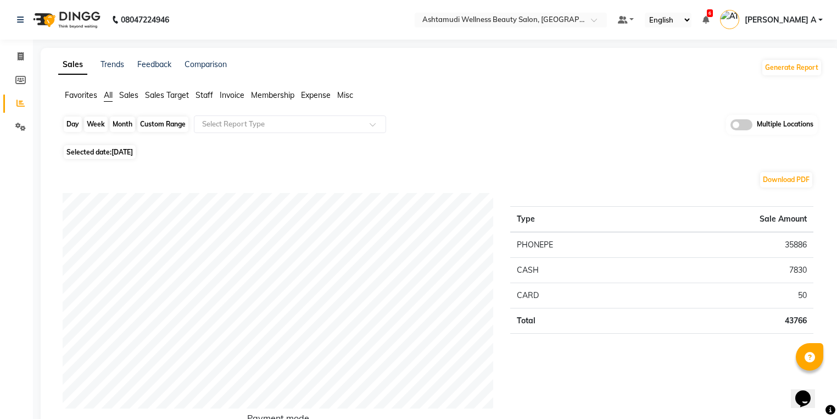
click at [70, 124] on div "Day" at bounding box center [73, 123] width 18 height 15
select select "8"
select select "2025"
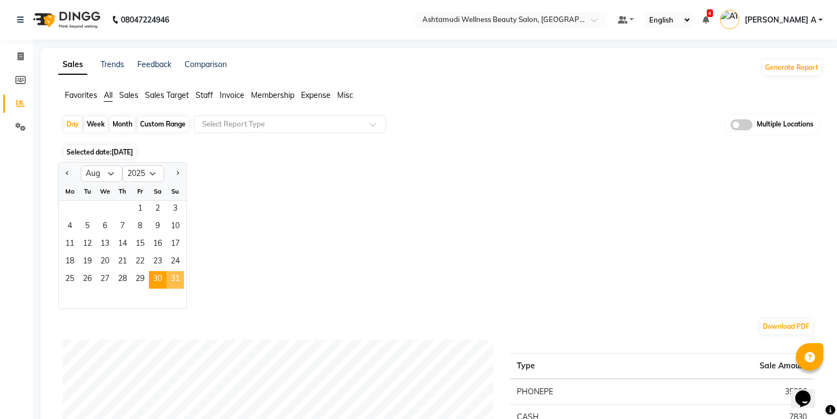
click at [171, 283] on span "31" at bounding box center [175, 280] width 18 height 18
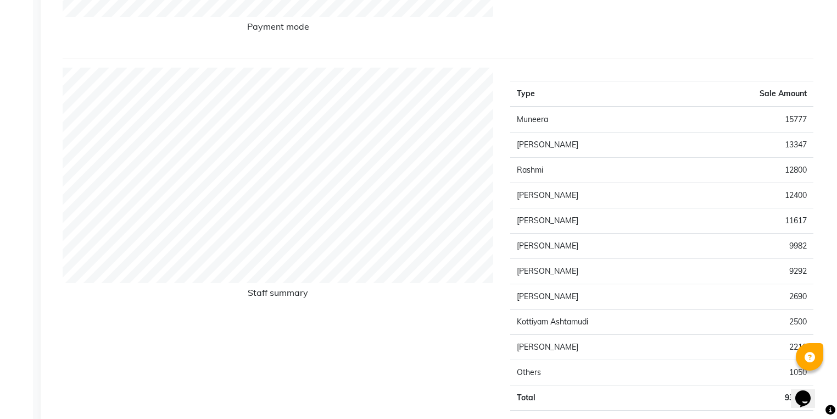
scroll to position [1422, 0]
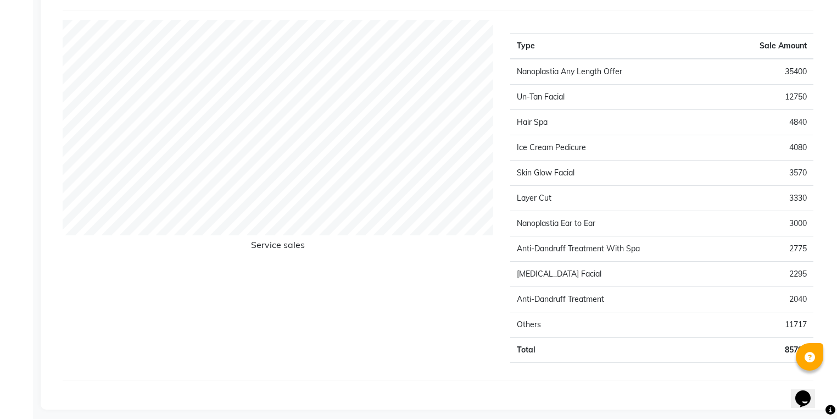
drag, startPoint x: 843, startPoint y: 86, endPoint x: 8, endPoint y: 25, distance: 837.8
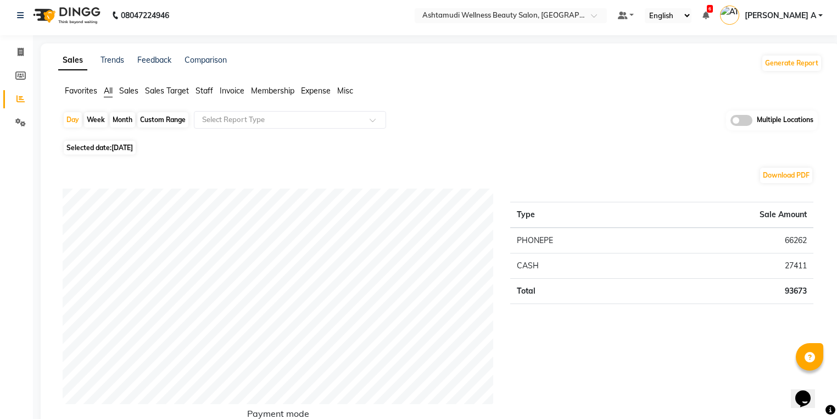
scroll to position [0, 0]
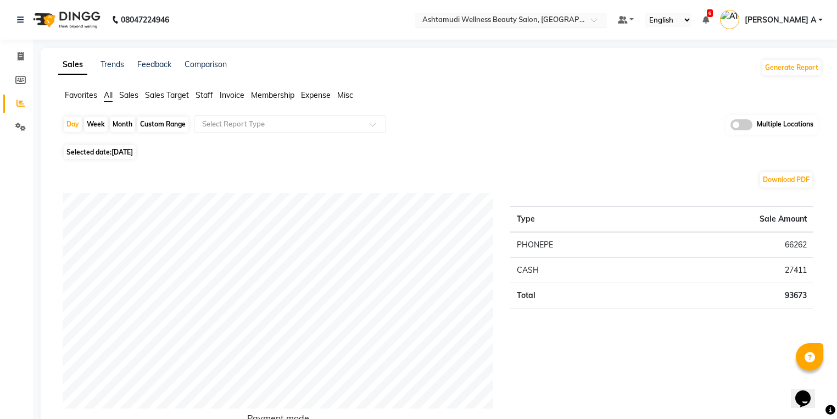
click at [588, 14] on div "Select Location × Ashtamudi Wellness Beauty Salon, Kottiyam" at bounding box center [502, 19] width 171 height 11
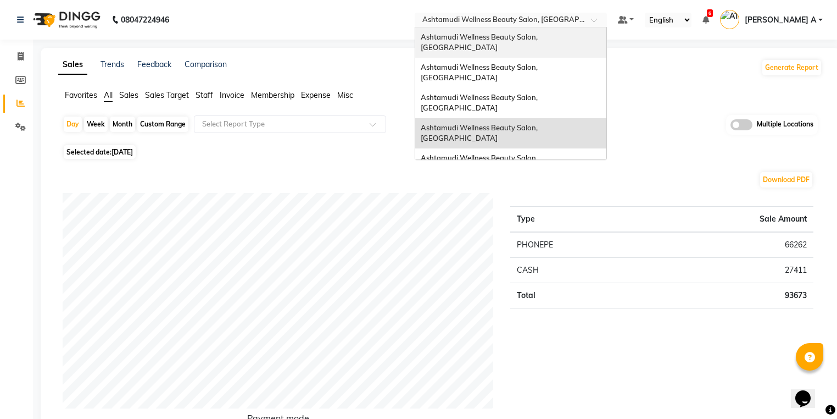
click at [539, 40] on span "Ashtamudi Wellness Beauty Salon, [GEOGRAPHIC_DATA]" at bounding box center [480, 42] width 119 height 20
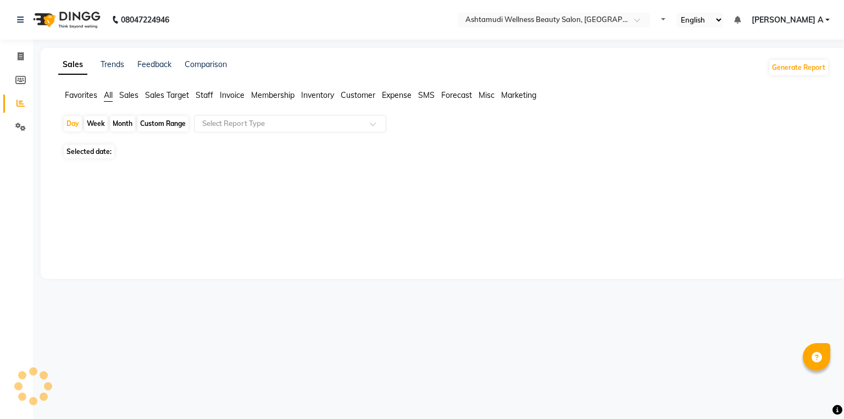
select select "en"
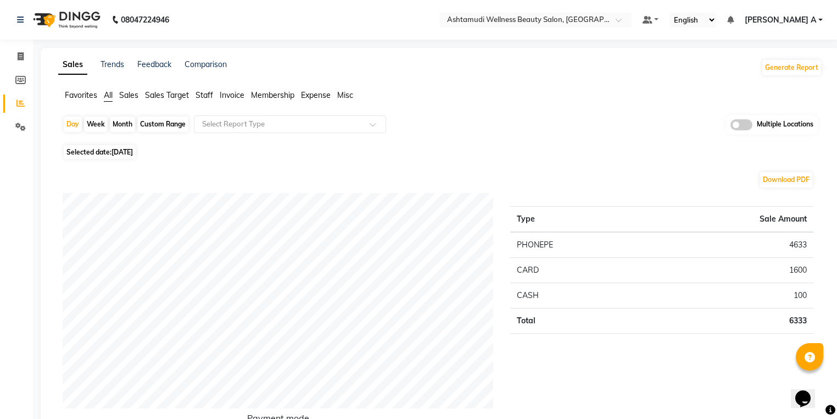
click at [73, 130] on div "Day" at bounding box center [73, 123] width 18 height 15
select select "9"
select select "2025"
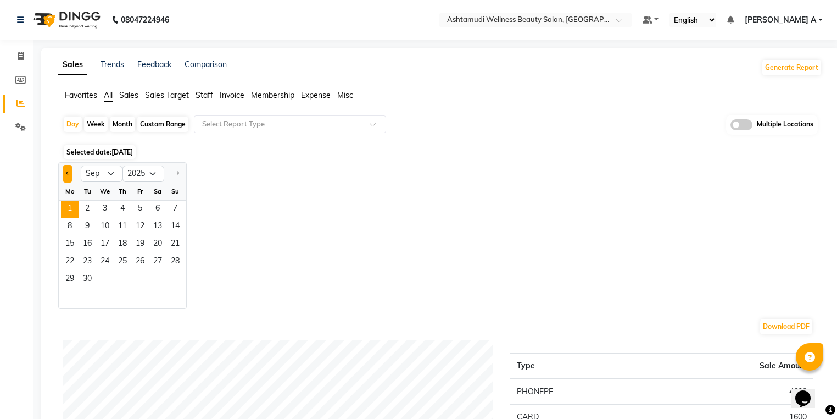
click at [64, 168] on button "Previous month" at bounding box center [67, 174] width 9 height 18
select select "8"
click at [155, 283] on span "30" at bounding box center [158, 280] width 18 height 18
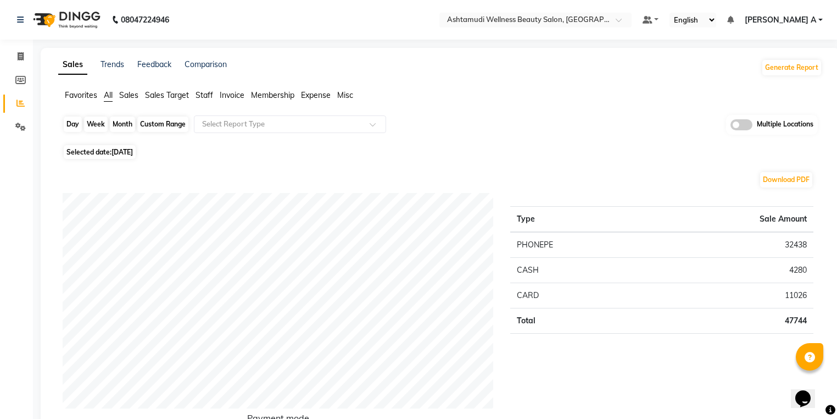
click at [69, 125] on div "Day" at bounding box center [73, 123] width 18 height 15
select select "8"
select select "2025"
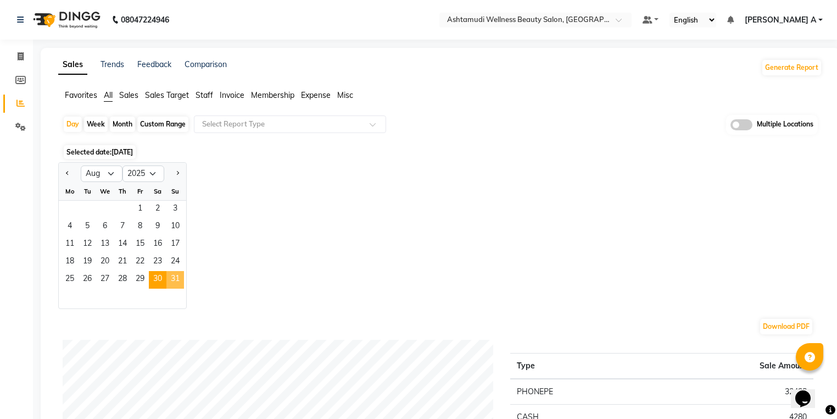
click at [180, 283] on span "31" at bounding box center [175, 280] width 18 height 18
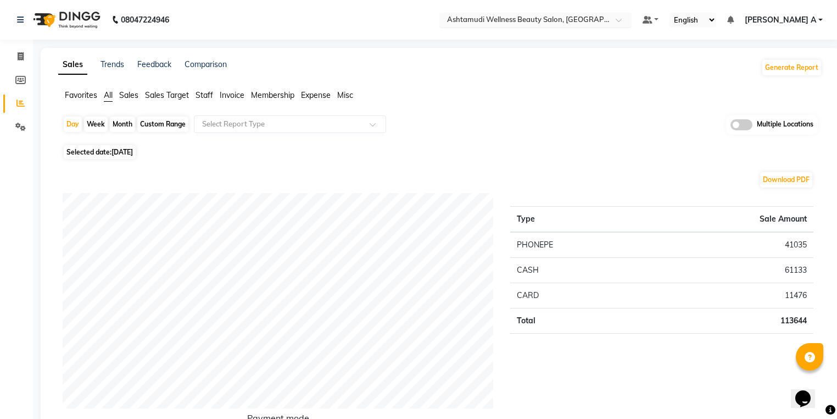
click at [599, 21] on input "text" at bounding box center [524, 20] width 159 height 11
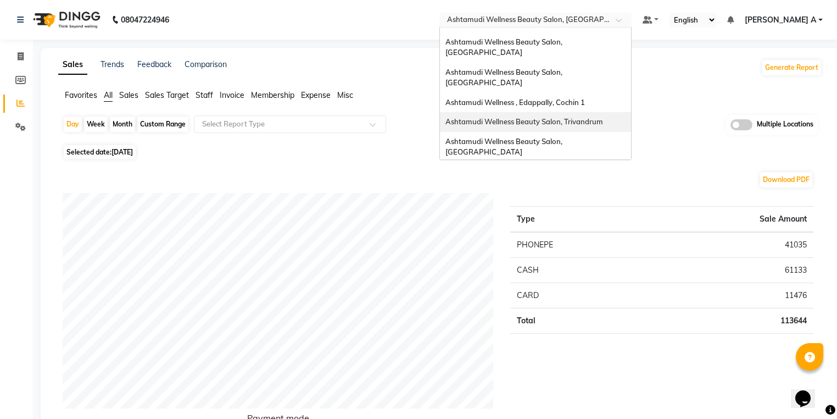
scroll to position [88, 0]
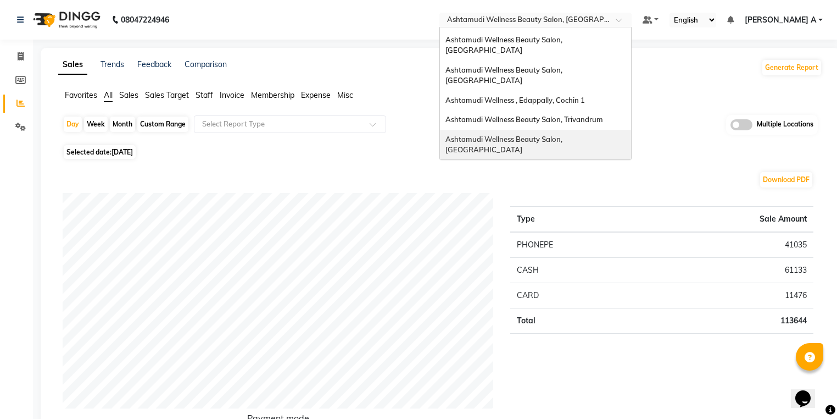
click at [564, 135] on span "Ashtamudi Wellness Beauty Salon, [GEOGRAPHIC_DATA]" at bounding box center [505, 145] width 119 height 20
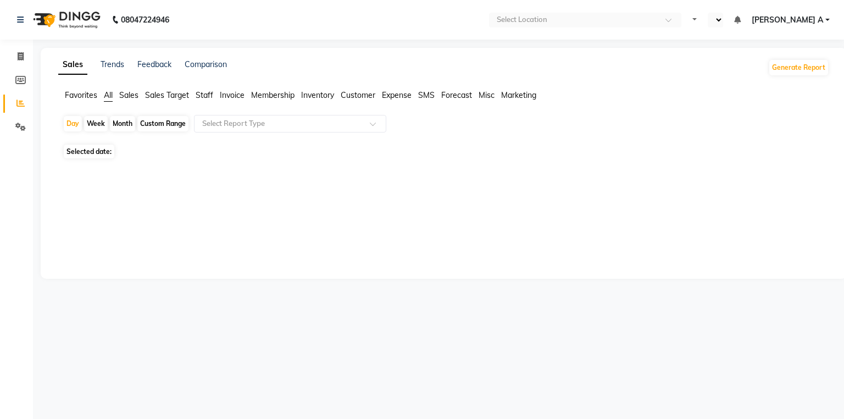
select select "en"
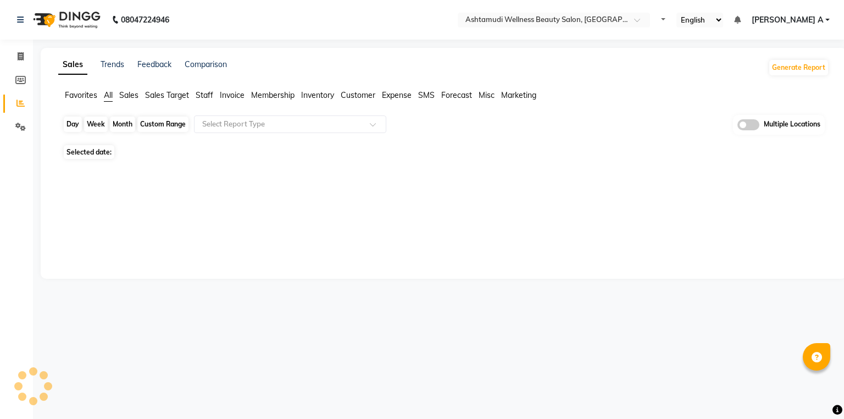
click at [68, 121] on div "Day" at bounding box center [73, 123] width 18 height 15
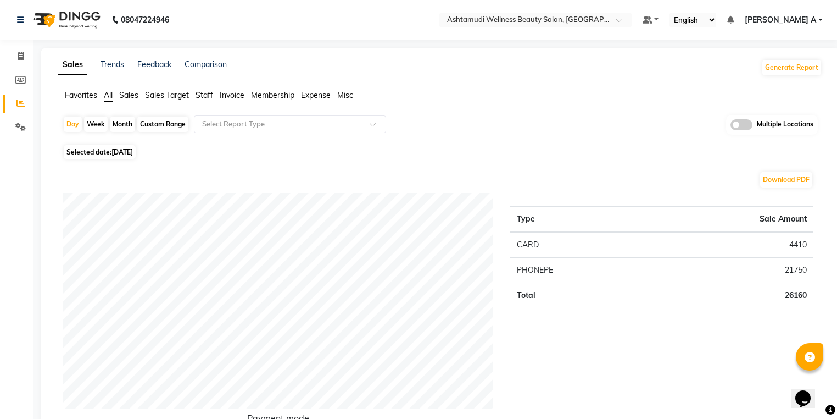
click at [70, 133] on div "Day Week Month Custom Range Select Report Type Multiple Locations" at bounding box center [440, 128] width 755 height 27
click at [73, 127] on div "Day" at bounding box center [73, 123] width 18 height 15
select select "9"
select select "2025"
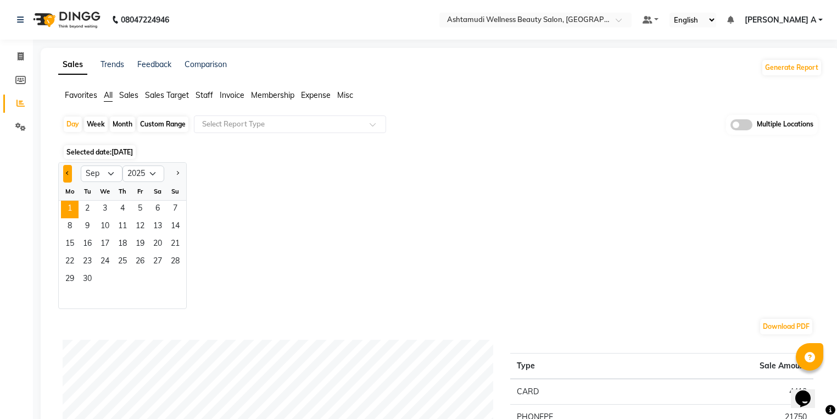
click at [68, 171] on span "Previous month" at bounding box center [68, 173] width 4 height 4
select select "8"
click at [160, 279] on span "30" at bounding box center [158, 280] width 18 height 18
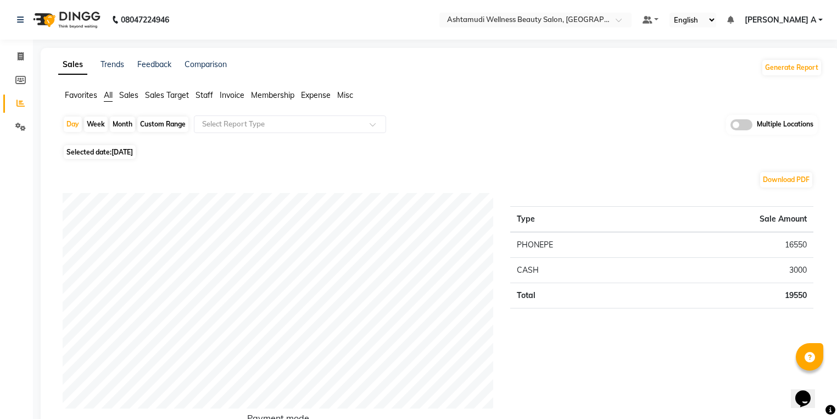
click at [73, 132] on div "Day Week Month Custom Range Select Report Type Multiple Locations" at bounding box center [440, 128] width 755 height 27
click at [68, 127] on div "Day" at bounding box center [73, 123] width 18 height 15
select select "8"
select select "2025"
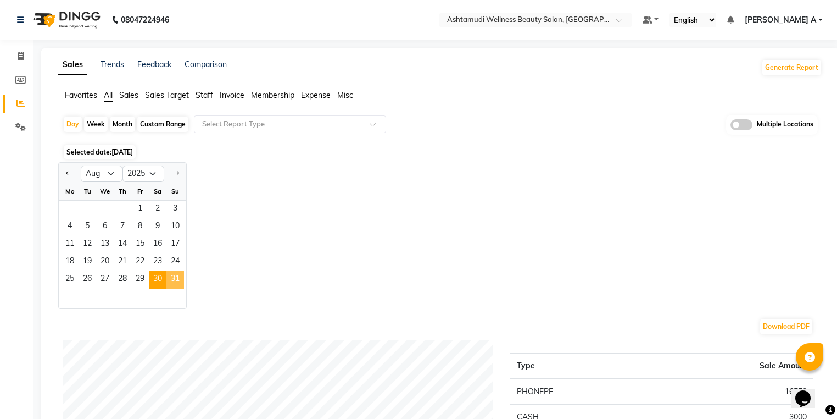
click at [176, 286] on span "31" at bounding box center [175, 280] width 18 height 18
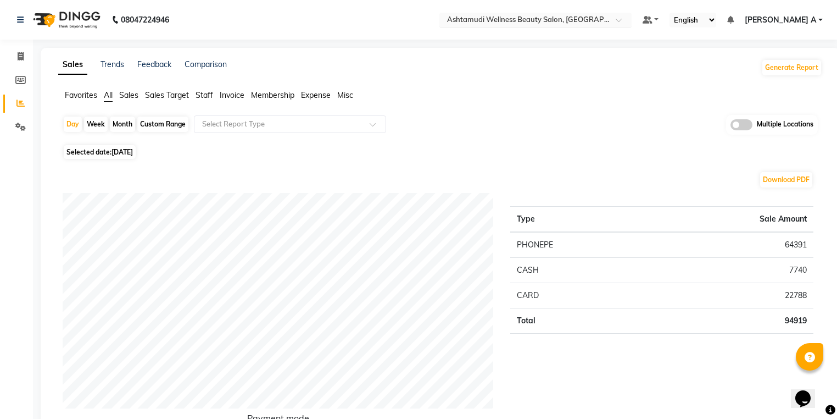
click at [604, 17] on input "text" at bounding box center [524, 20] width 159 height 11
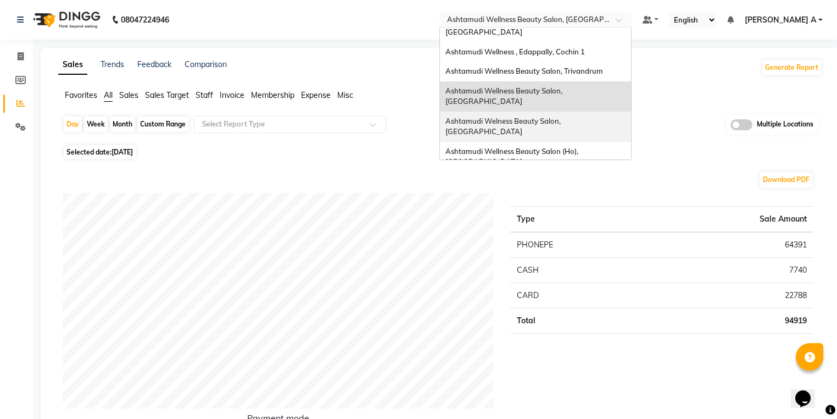
scroll to position [92, 0]
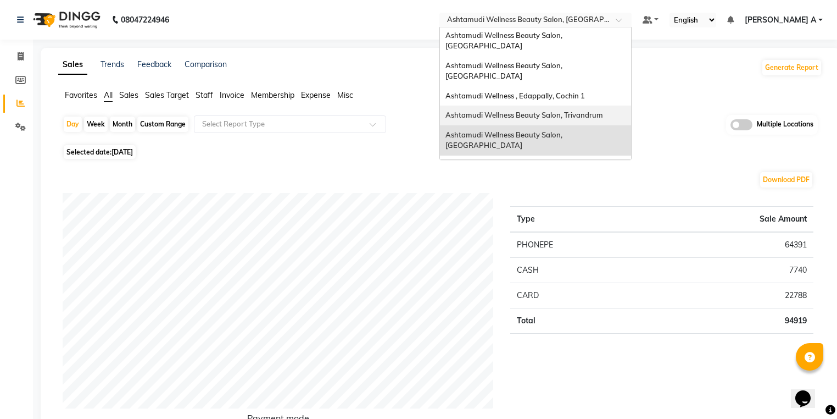
click at [625, 105] on div "Ashtamudi Wellness Beauty Salon, Trivandrum" at bounding box center [535, 115] width 191 height 20
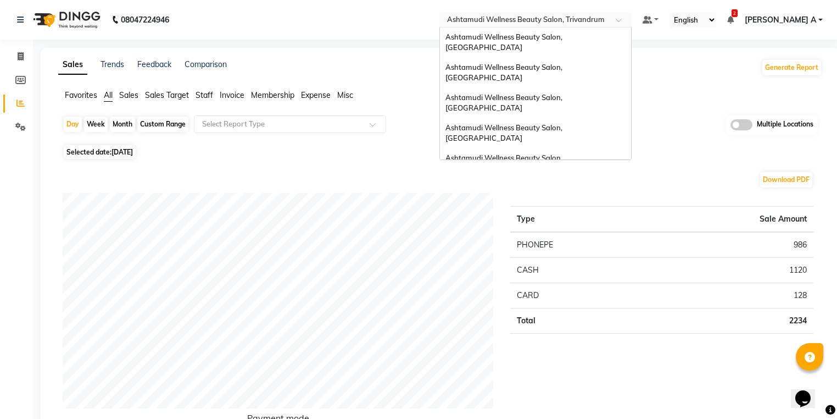
drag, startPoint x: 605, startPoint y: 19, endPoint x: 630, endPoint y: 82, distance: 67.8
click at [604, 27] on ng-select "Select Location × Ashtamudi Wellness Beauty Salon, Trivandrum Ashtamudi Wellnes…" at bounding box center [535, 20] width 192 height 15
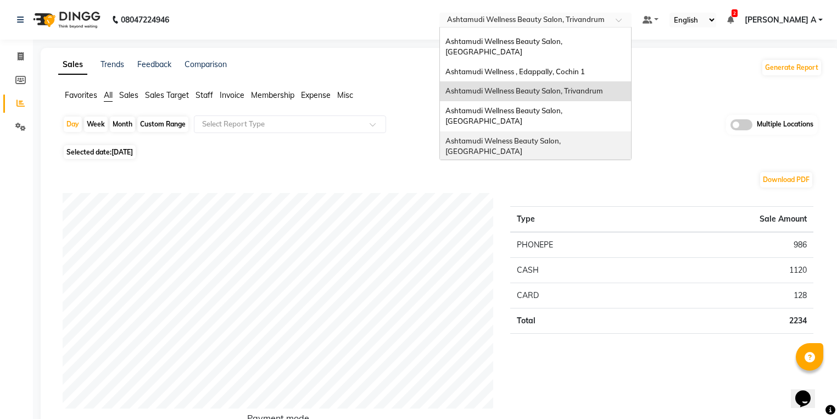
click at [631, 131] on div "Ashtamudi Welness Beauty Salon, [GEOGRAPHIC_DATA]" at bounding box center [535, 146] width 191 height 30
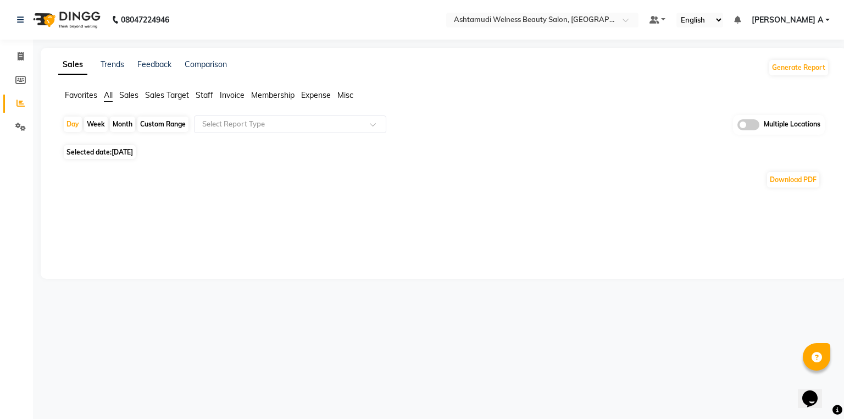
click at [113, 123] on div "Month" at bounding box center [122, 123] width 25 height 15
select select "9"
select select "2025"
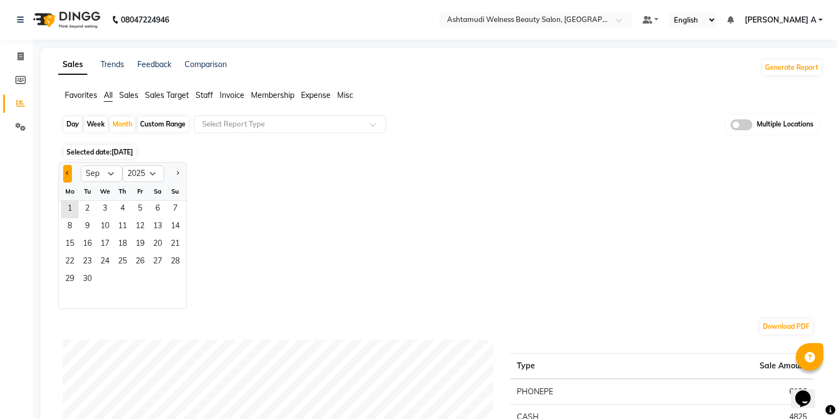
click at [70, 171] on button "Previous month" at bounding box center [67, 174] width 9 height 18
select select "8"
click at [136, 204] on span "1" at bounding box center [140, 210] width 18 height 18
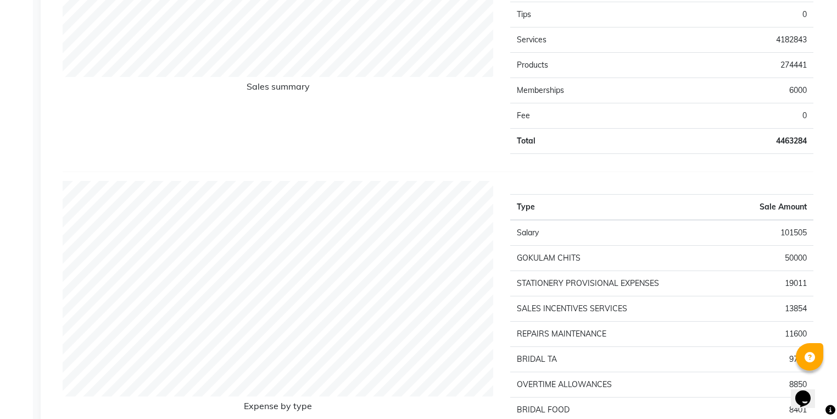
scroll to position [791, 0]
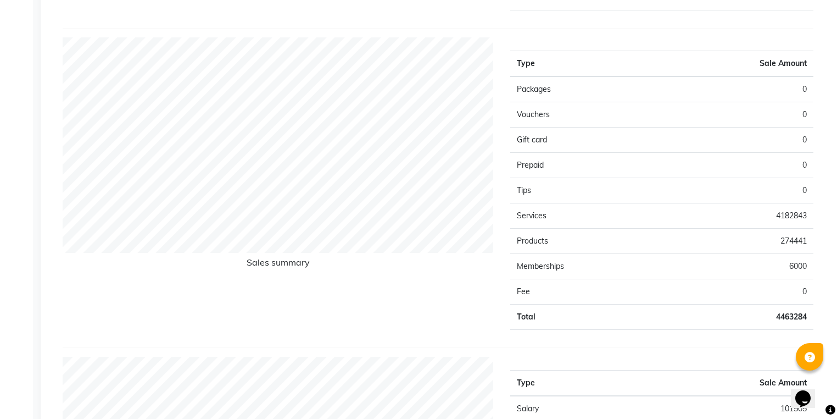
click at [720, 259] on td "6000" at bounding box center [738, 265] width 152 height 25
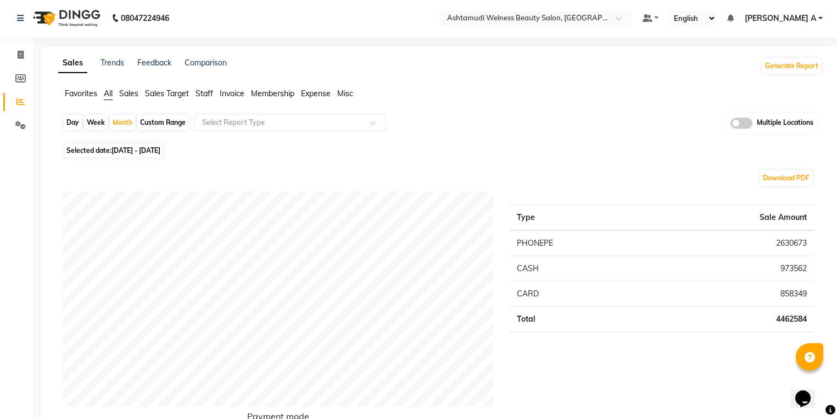
scroll to position [0, 0]
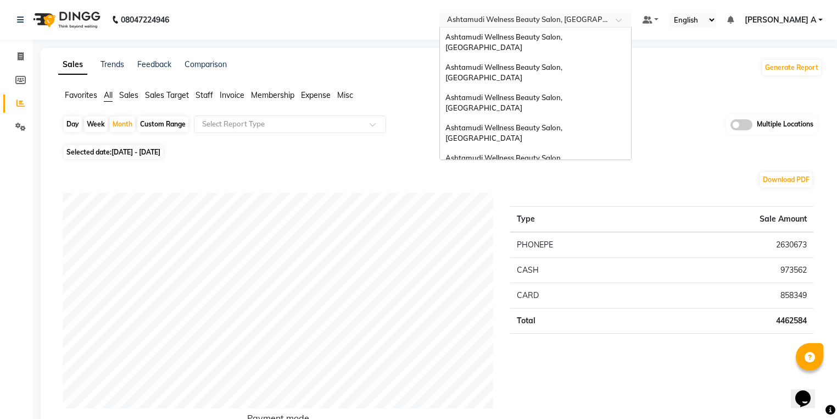
click at [604, 22] on input "text" at bounding box center [524, 20] width 159 height 11
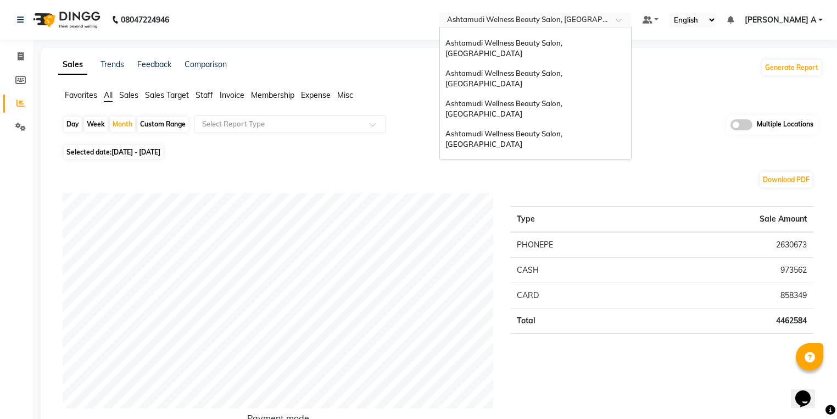
click at [564, 198] on span "Ashtamudi Wellness Beauty Salon, [GEOGRAPHIC_DATA]" at bounding box center [505, 208] width 119 height 20
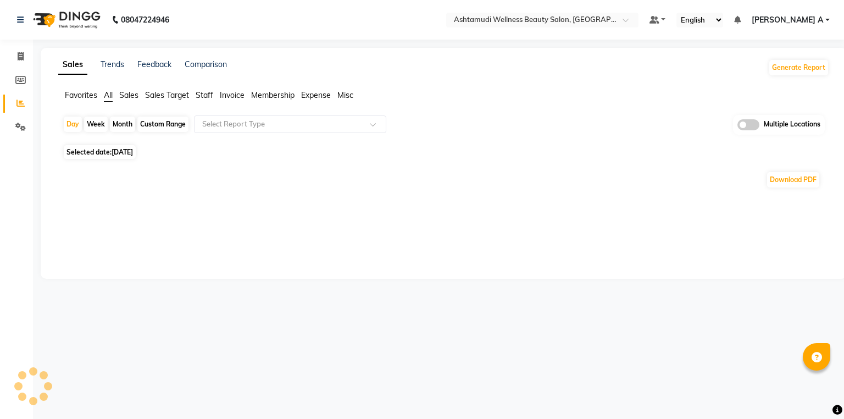
select select "en"
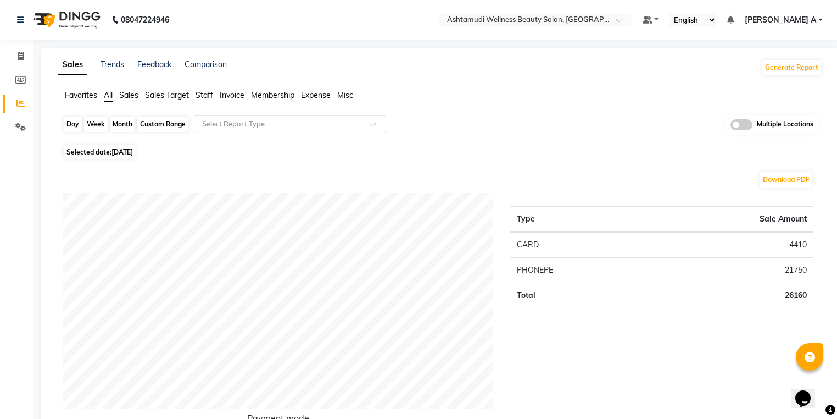
click at [66, 125] on div "Day" at bounding box center [73, 123] width 18 height 15
select select "9"
select select "2025"
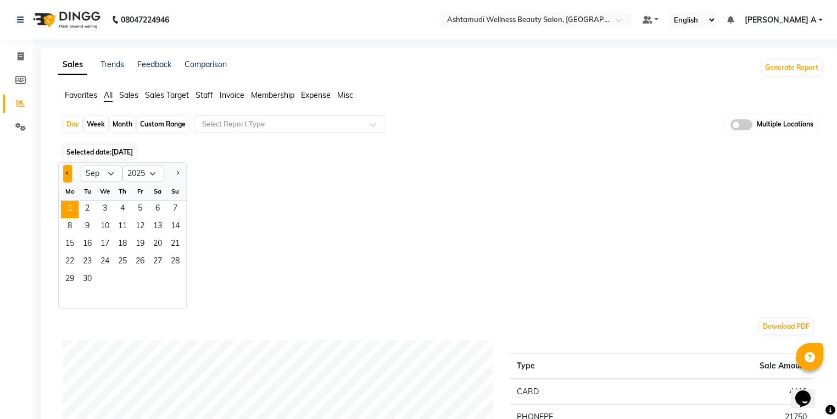
click at [69, 174] on button "Previous month" at bounding box center [67, 174] width 9 height 18
select select "8"
click at [163, 272] on span "30" at bounding box center [158, 280] width 18 height 18
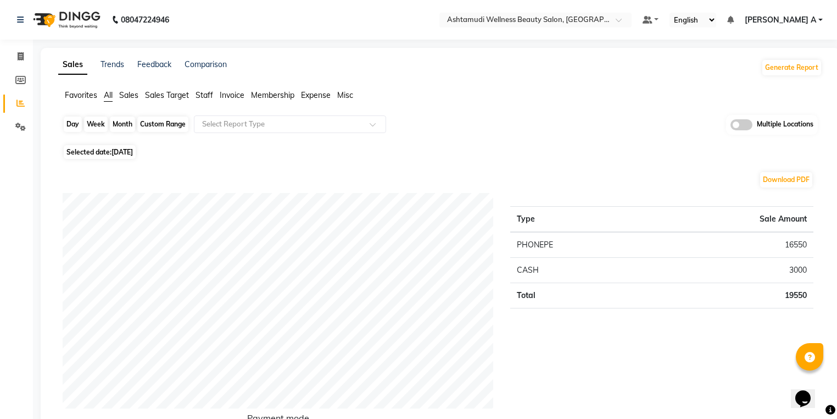
click at [73, 123] on div "Day" at bounding box center [73, 123] width 18 height 15
select select "8"
select select "2025"
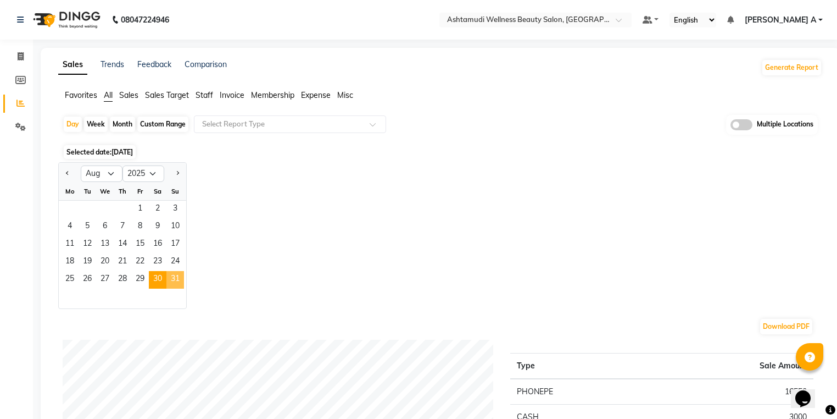
click at [174, 279] on span "31" at bounding box center [175, 280] width 18 height 18
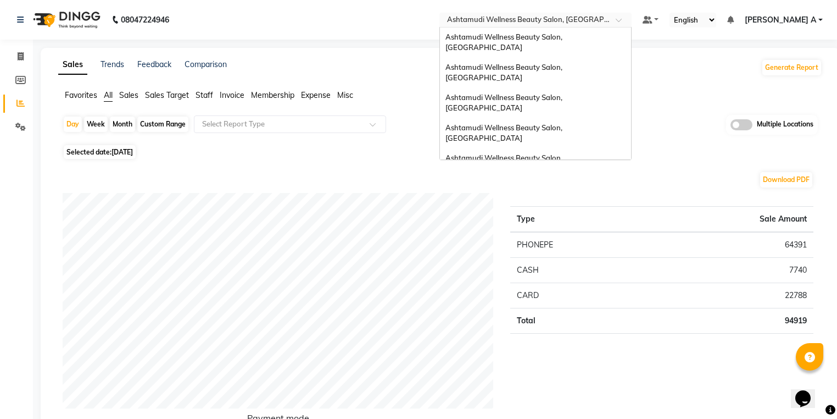
click at [604, 24] on input "text" at bounding box center [524, 20] width 159 height 11
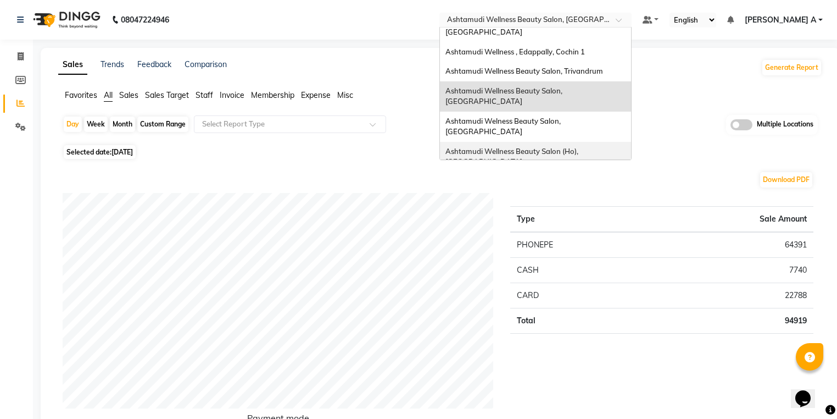
scroll to position [92, 0]
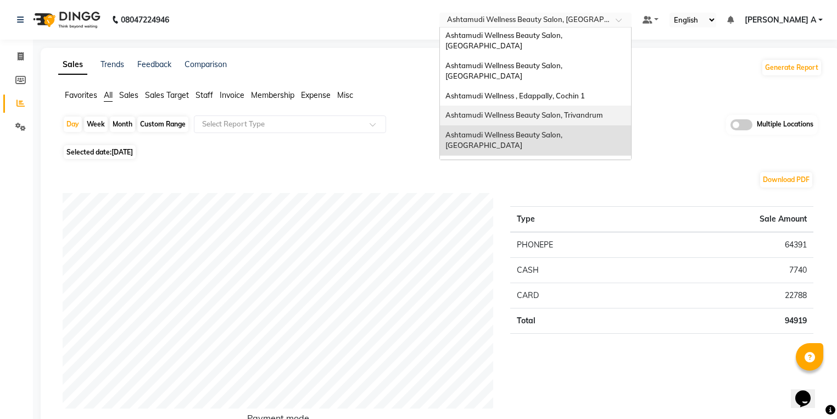
click at [631, 105] on div "Ashtamudi Wellness Beauty Salon, Trivandrum" at bounding box center [535, 115] width 191 height 20
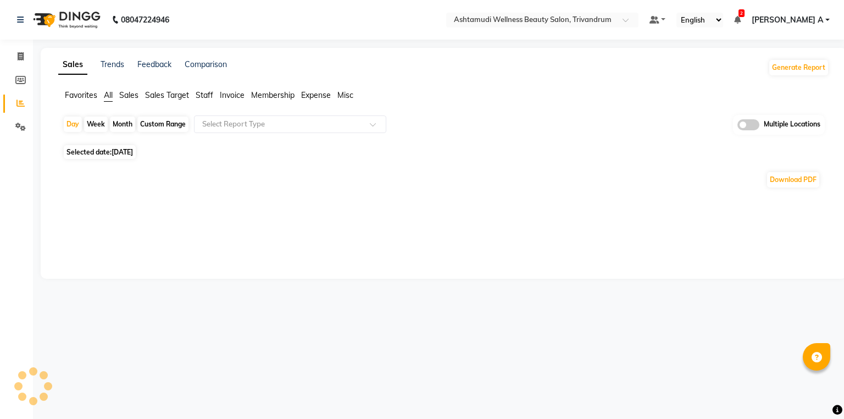
click at [75, 132] on div "Day Week Month Custom Range Select Report Type Multiple Locations" at bounding box center [444, 128] width 762 height 27
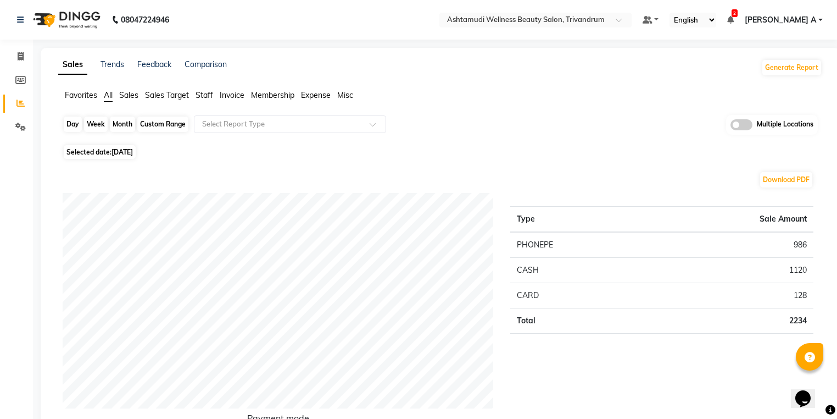
click at [72, 120] on div "Day" at bounding box center [73, 123] width 18 height 15
select select "9"
select select "2025"
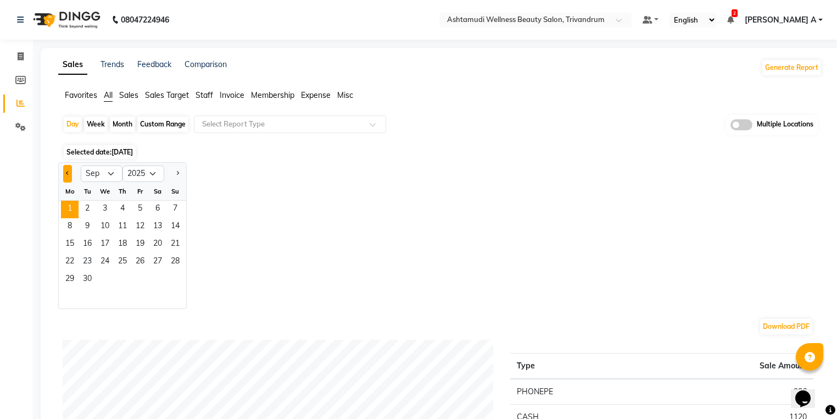
click at [66, 171] on button "Previous month" at bounding box center [67, 174] width 9 height 18
select select "8"
click at [155, 284] on span "30" at bounding box center [158, 280] width 18 height 18
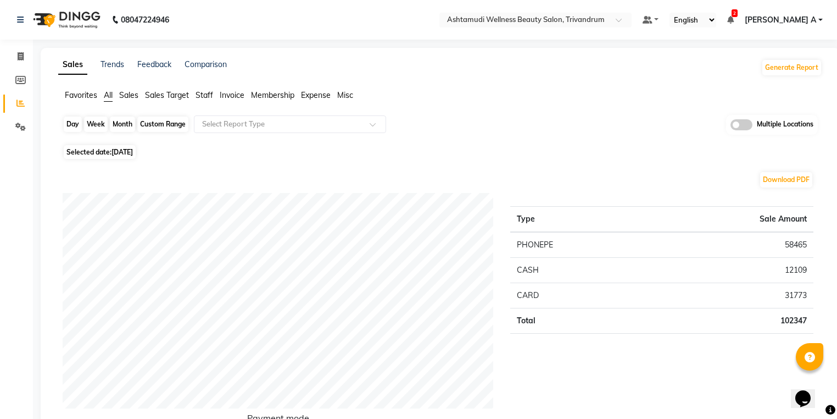
click at [70, 125] on div "Day" at bounding box center [73, 123] width 18 height 15
select select "8"
select select "2025"
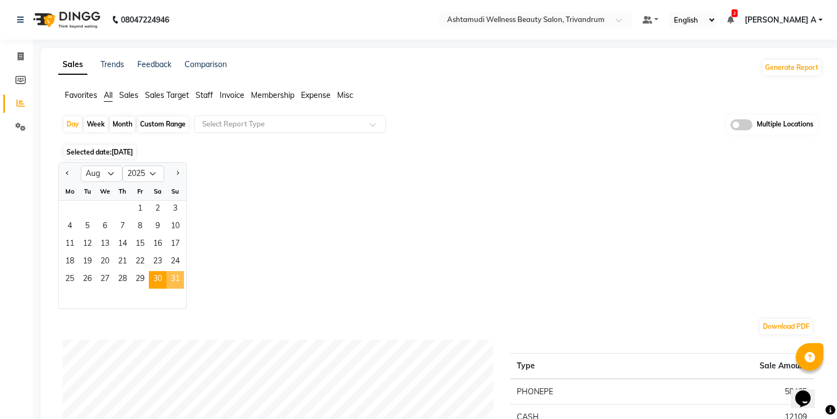
click at [172, 271] on span "31" at bounding box center [175, 280] width 18 height 18
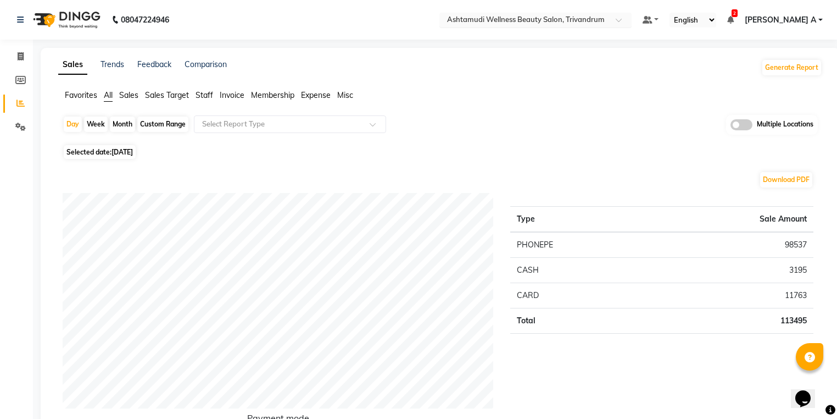
click at [604, 18] on input "text" at bounding box center [524, 20] width 159 height 11
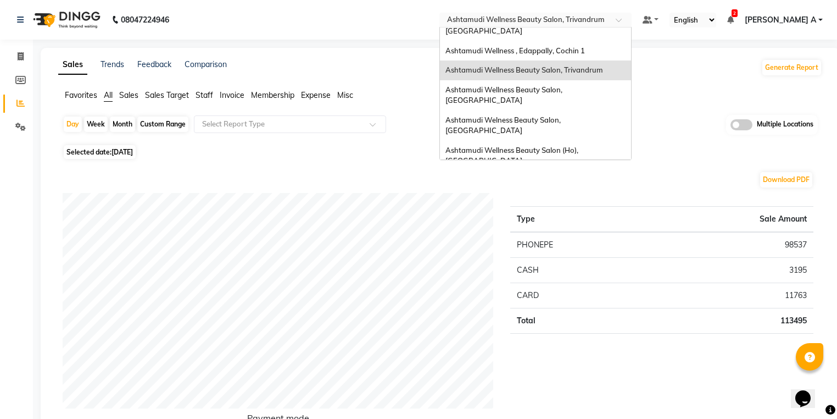
scroll to position [171, 0]
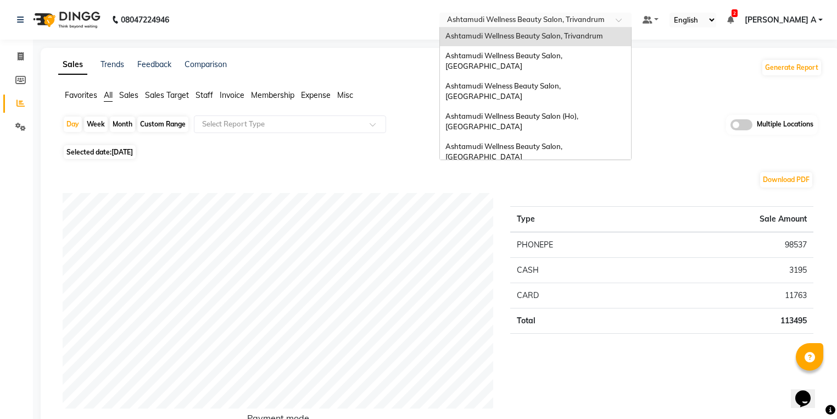
click at [630, 247] on div "Ashtamudi Unisex Salon, Dreams Mall, Dreams Mall Kottiyam" at bounding box center [535, 262] width 191 height 30
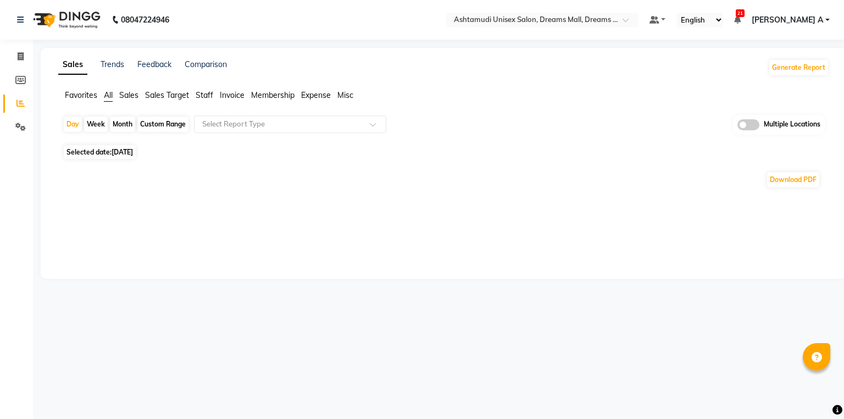
select select "en"
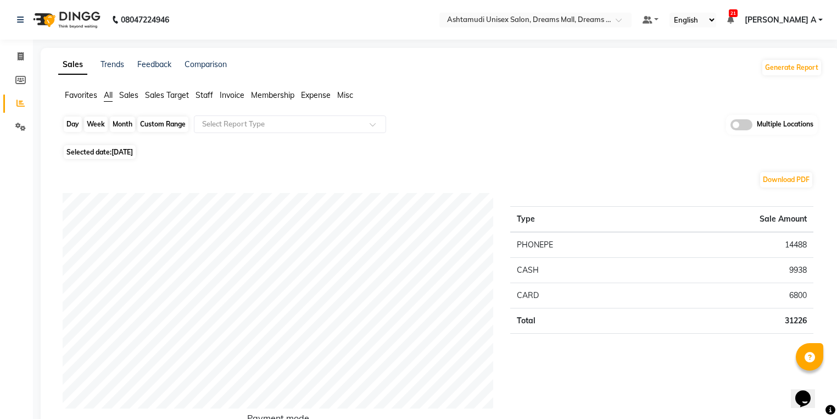
click at [75, 122] on div "Day" at bounding box center [73, 123] width 18 height 15
select select "9"
select select "2025"
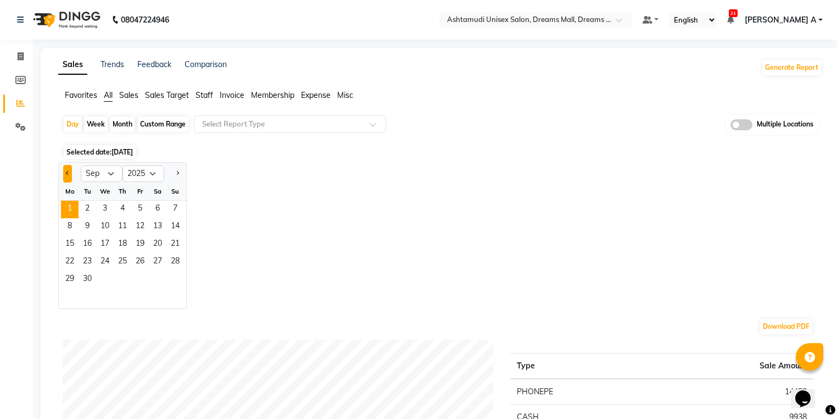
click at [68, 174] on span "Previous month" at bounding box center [68, 173] width 4 height 4
select select "8"
click at [164, 286] on span "30" at bounding box center [158, 280] width 18 height 18
click at [160, 277] on span "30" at bounding box center [158, 280] width 18 height 18
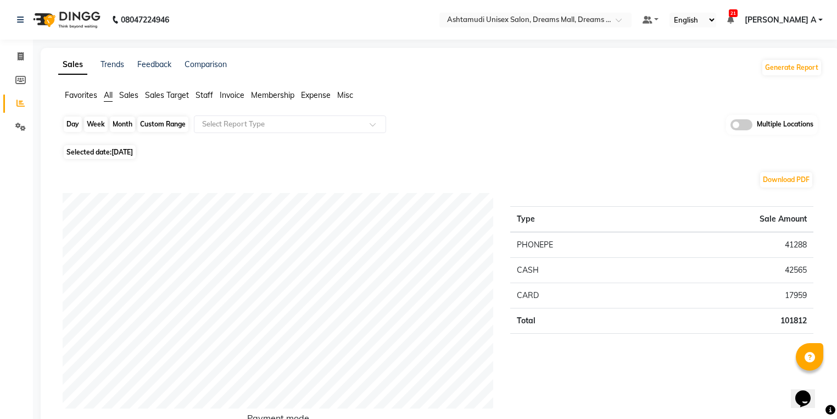
click at [77, 123] on div "Day" at bounding box center [73, 123] width 18 height 15
select select "8"
select select "2025"
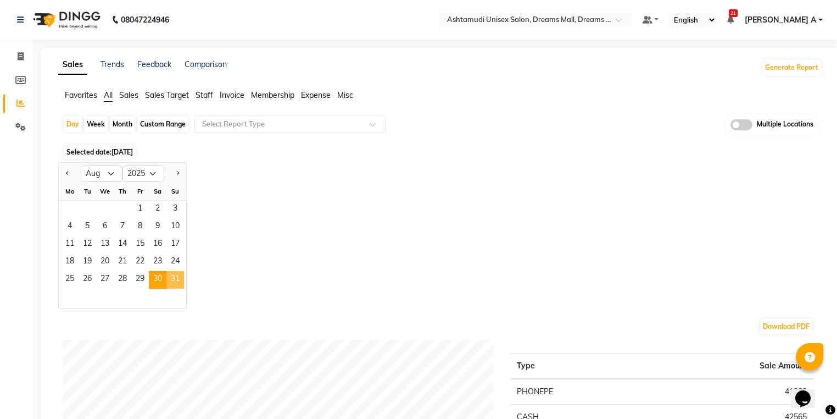
click at [172, 274] on span "31" at bounding box center [175, 280] width 18 height 18
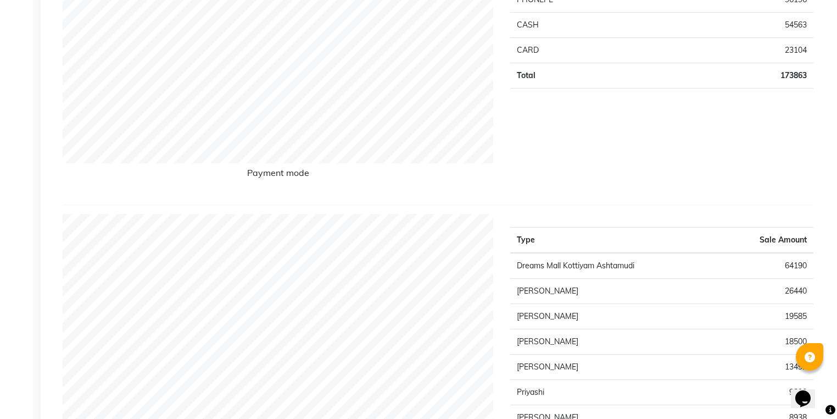
scroll to position [1472, 0]
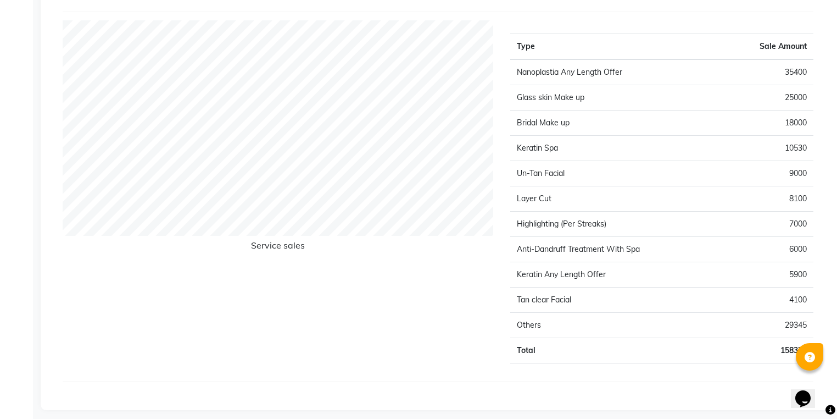
click at [725, 312] on td "29345" at bounding box center [766, 324] width 93 height 25
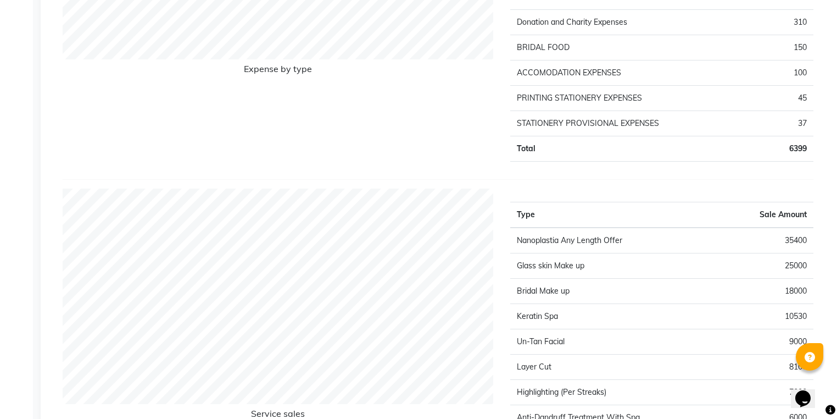
scroll to position [1252, 0]
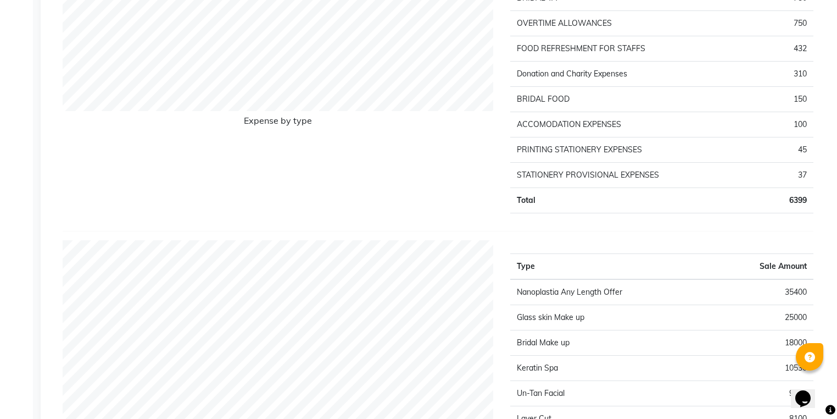
click at [705, 255] on th "Type" at bounding box center [615, 266] width 210 height 26
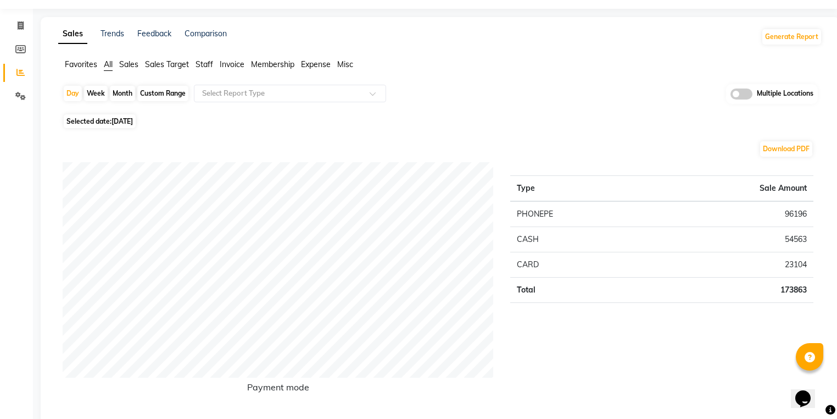
scroll to position [0, 0]
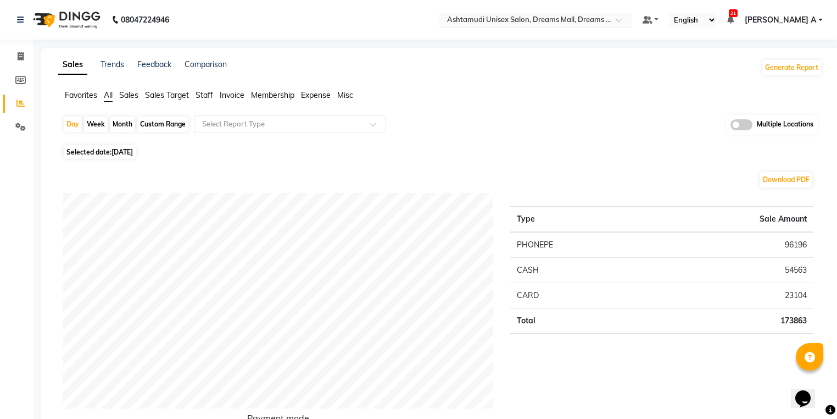
click at [613, 14] on div "× Ashtamudi Unisex Salon, Dreams Mall, Dreams Mall Kottiyam" at bounding box center [529, 19] width 165 height 11
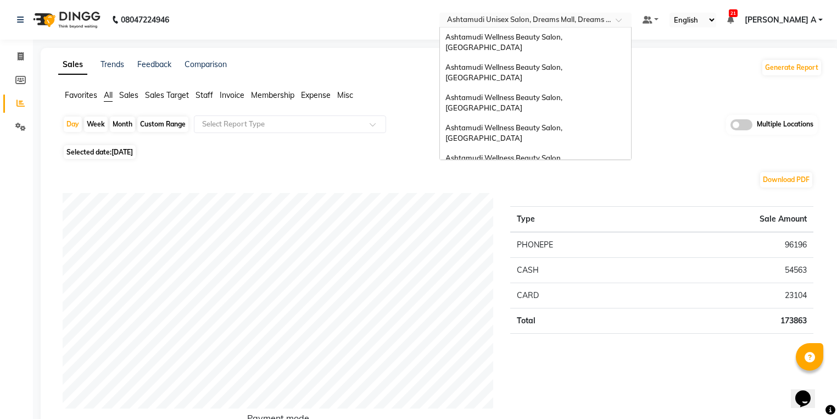
scroll to position [171, 0]
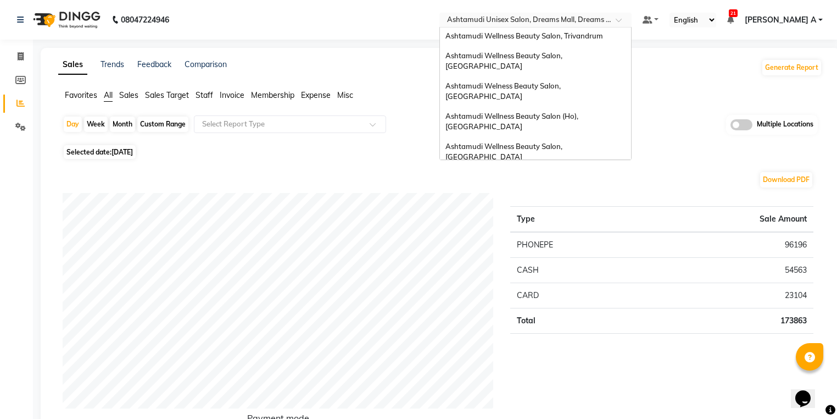
click at [628, 167] on div "Ashtamudi Wellness Beauty Salon, [GEOGRAPHIC_DATA]" at bounding box center [535, 182] width 191 height 30
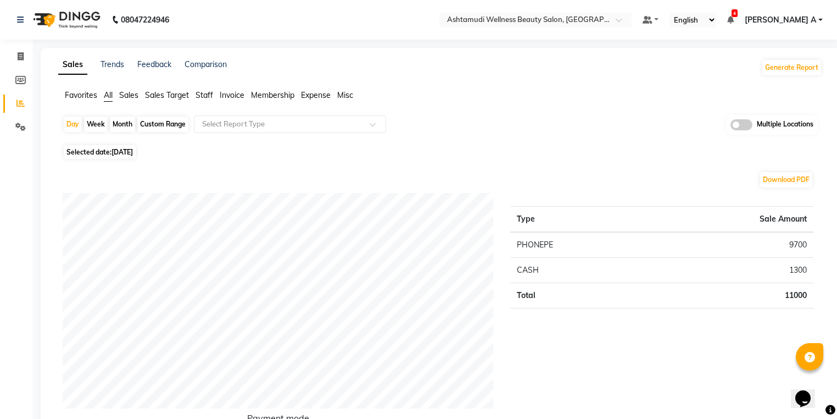
click at [126, 121] on div "Month" at bounding box center [122, 123] width 25 height 15
select select "9"
select select "2025"
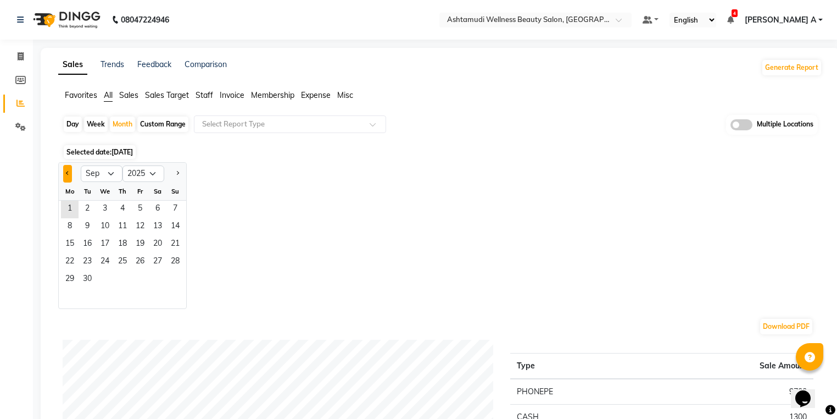
click at [64, 174] on button "Previous month" at bounding box center [67, 174] width 9 height 18
select select "8"
click at [143, 207] on span "1" at bounding box center [140, 210] width 18 height 18
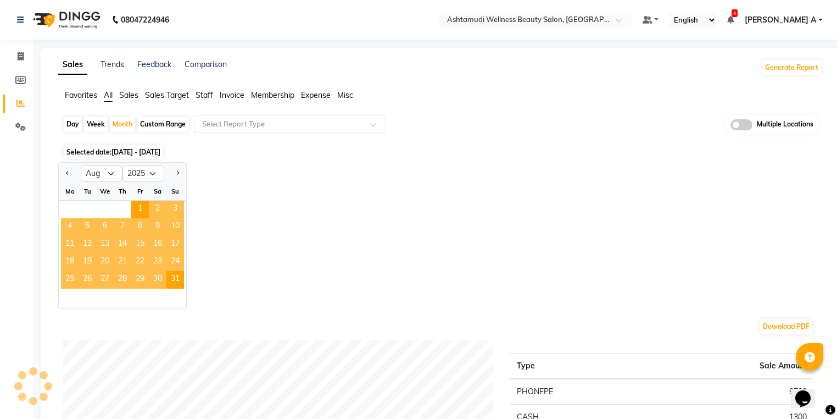
click at [237, 93] on span "Invoice" at bounding box center [232, 95] width 25 height 10
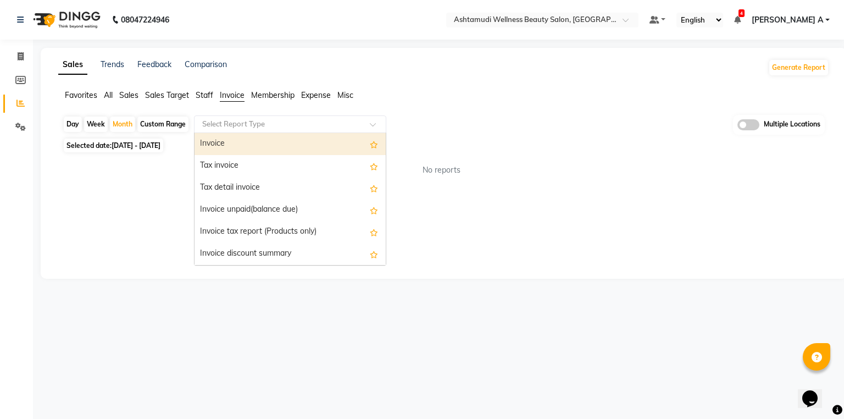
click at [243, 123] on input "text" at bounding box center [279, 124] width 158 height 11
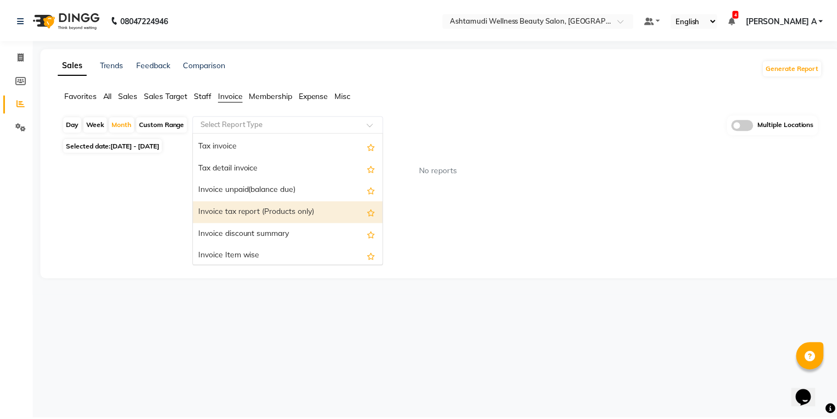
scroll to position [44, 0]
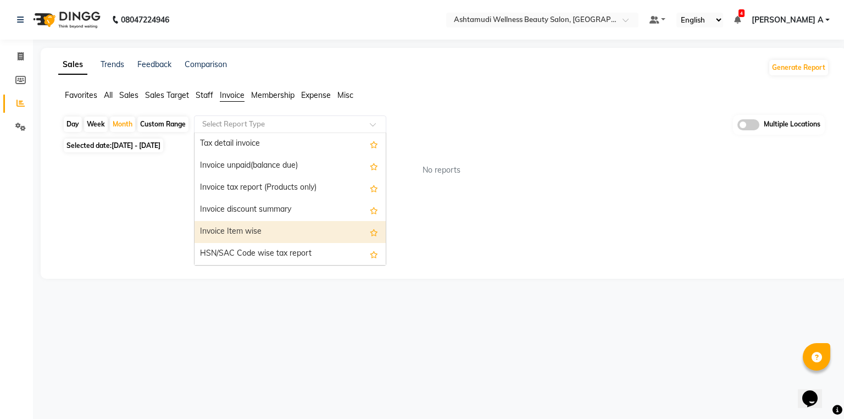
click at [266, 241] on div "Invoice Item wise" at bounding box center [289, 232] width 191 height 22
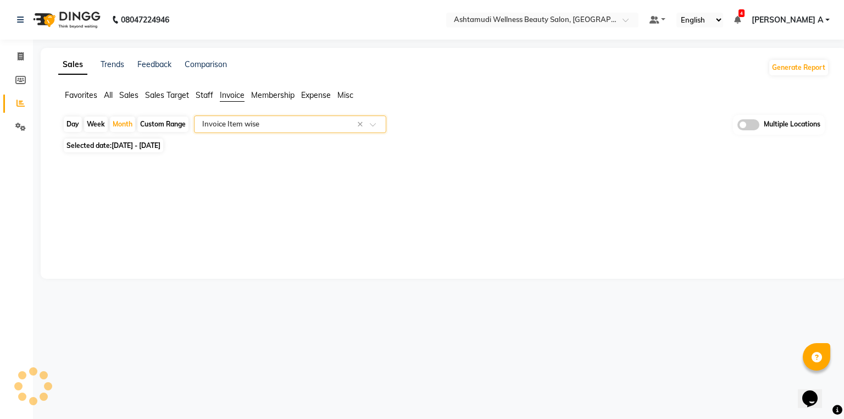
select select "full_report"
select select "csv"
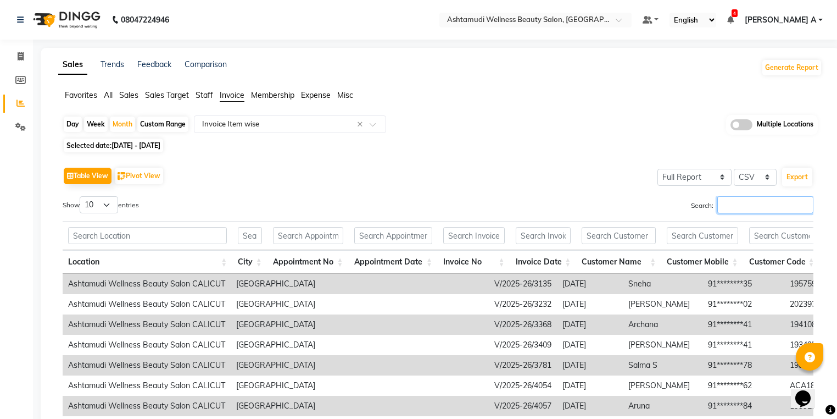
click at [740, 205] on input "Search:" at bounding box center [765, 204] width 96 height 17
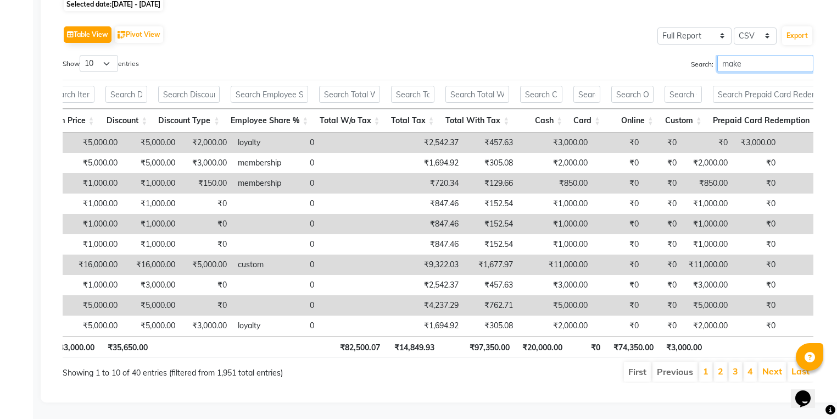
scroll to position [0, 1774]
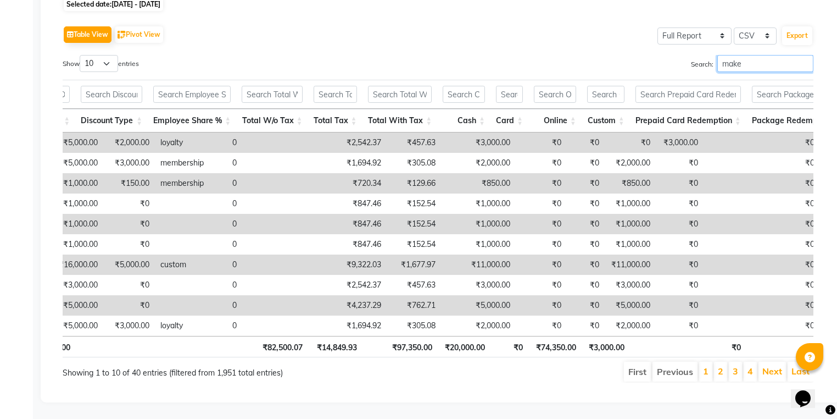
type input "make"
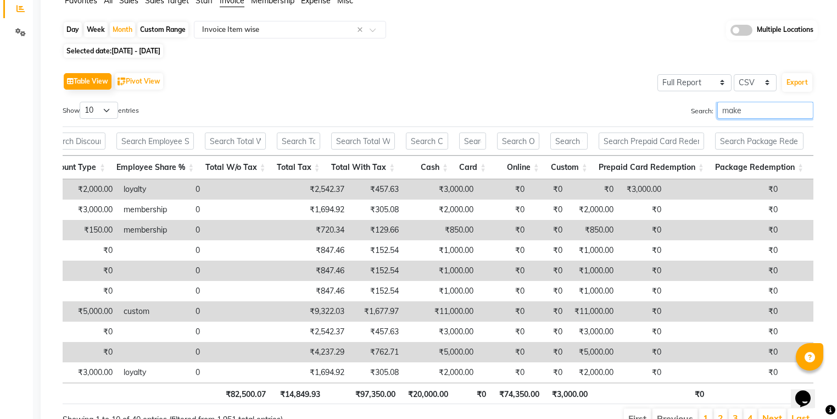
scroll to position [0, 0]
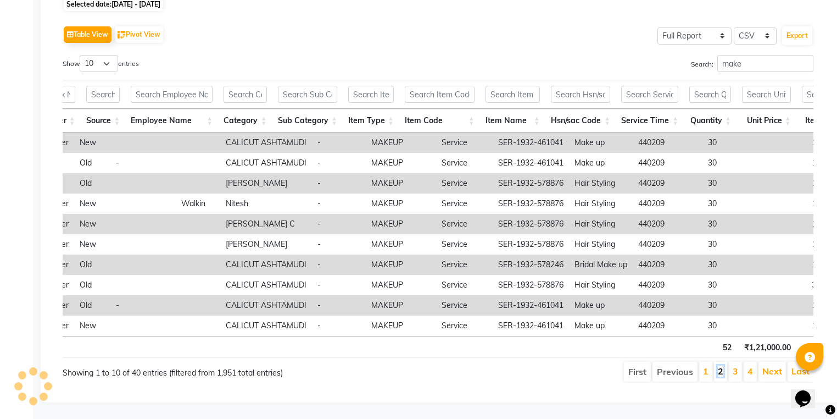
click at [722, 365] on link "2" at bounding box center [720, 370] width 5 height 11
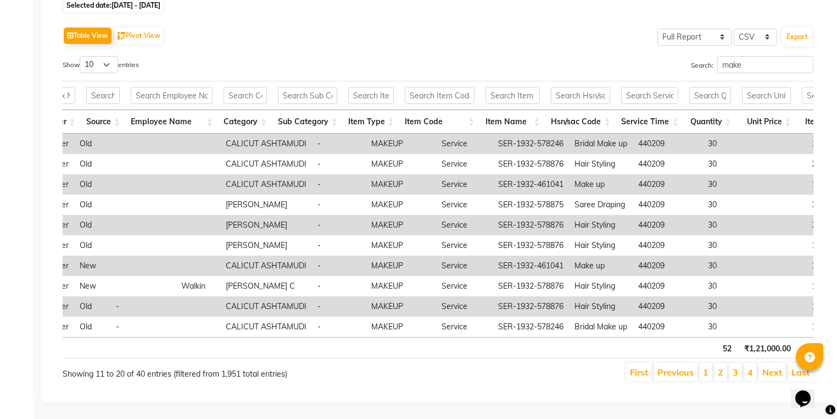
click at [770, 296] on td "1" at bounding box center [796, 306] width 52 height 20
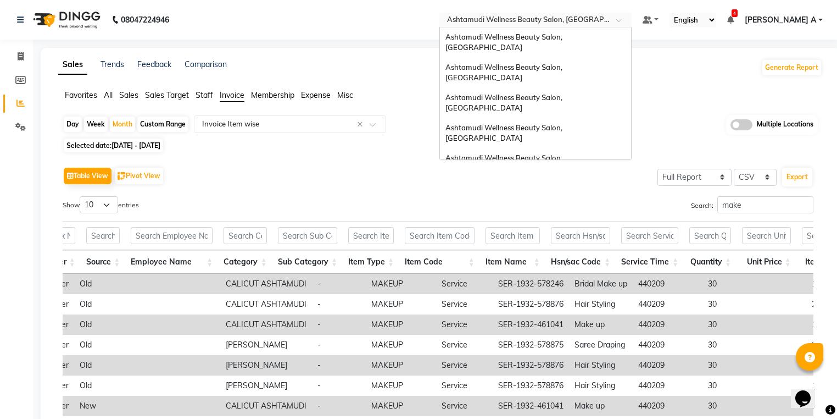
click at [632, 26] on ng-select "Select Location × Ashtamudi Wellness Beauty Salon, Calicut Ashtamudi Wellness B…" at bounding box center [535, 20] width 192 height 15
click at [631, 42] on div "Ashtamudi Wellness Beauty Salon, [GEOGRAPHIC_DATA]" at bounding box center [535, 42] width 191 height 30
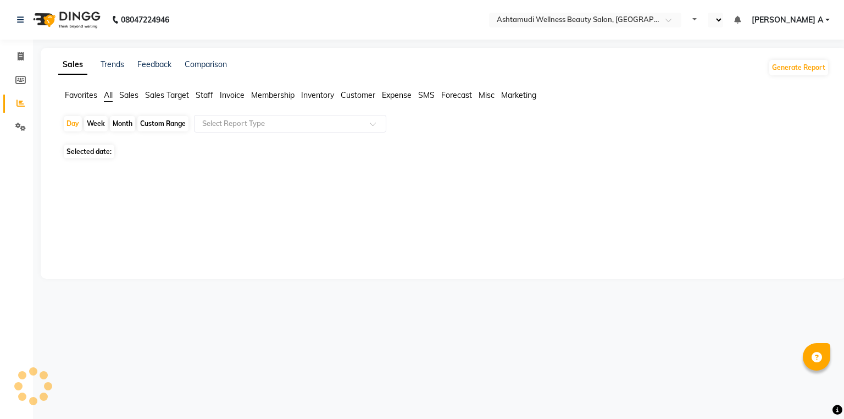
select select "en"
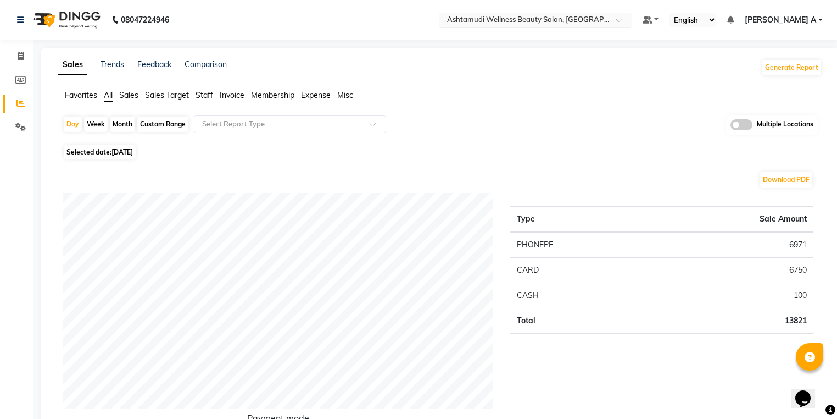
click at [604, 15] on input "text" at bounding box center [524, 20] width 159 height 11
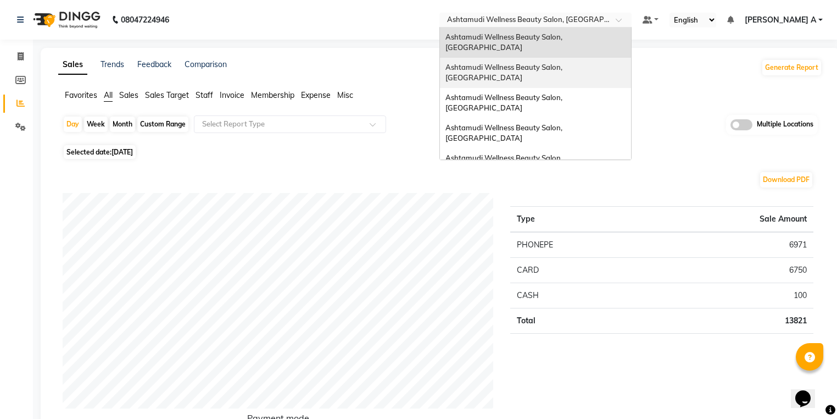
click at [564, 63] on span "Ashtamudi Wellness Beauty Salon, [GEOGRAPHIC_DATA]" at bounding box center [505, 73] width 119 height 20
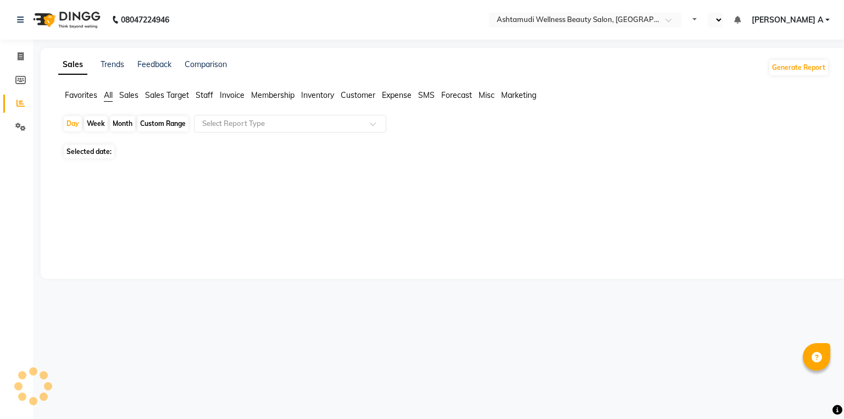
select select "en"
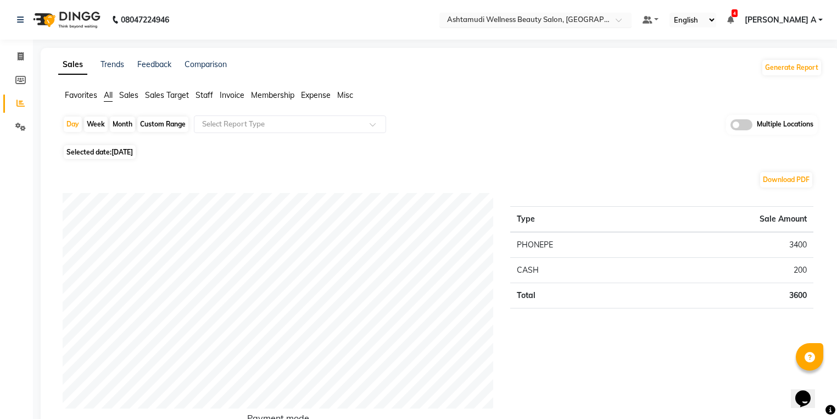
click at [632, 15] on div "Select Location × Ashtamudi Wellness Beauty Salon, Guruvayur" at bounding box center [535, 20] width 192 height 15
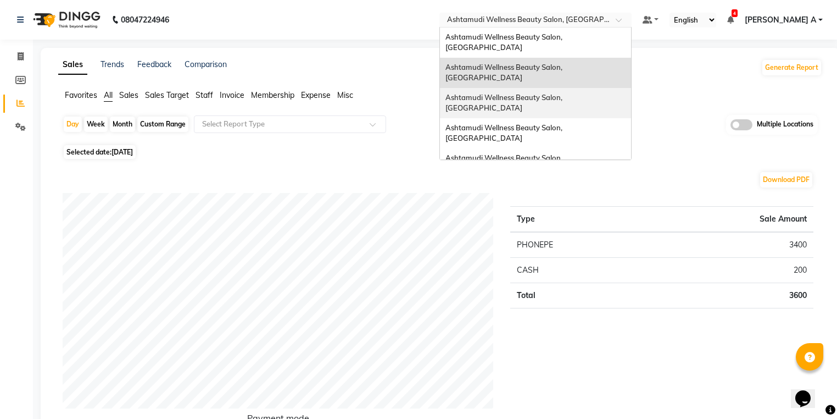
click at [564, 93] on span "Ashtamudi Wellness Beauty Salon, [GEOGRAPHIC_DATA]" at bounding box center [505, 103] width 119 height 20
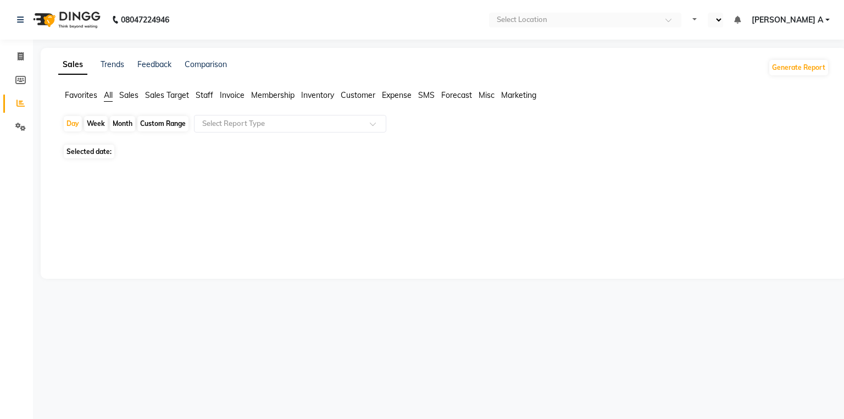
select select "en"
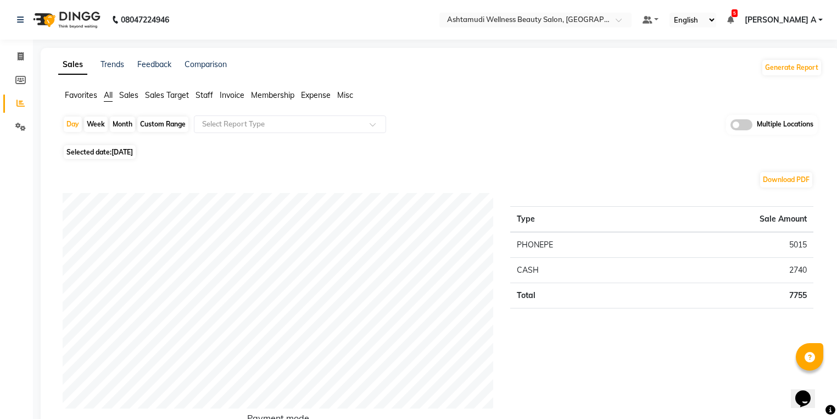
click at [564, 31] on nav "08047224946 Select Location × Ashtamudi Wellness Beauty Salon, Kazakoottam Defa…" at bounding box center [418, 20] width 837 height 40
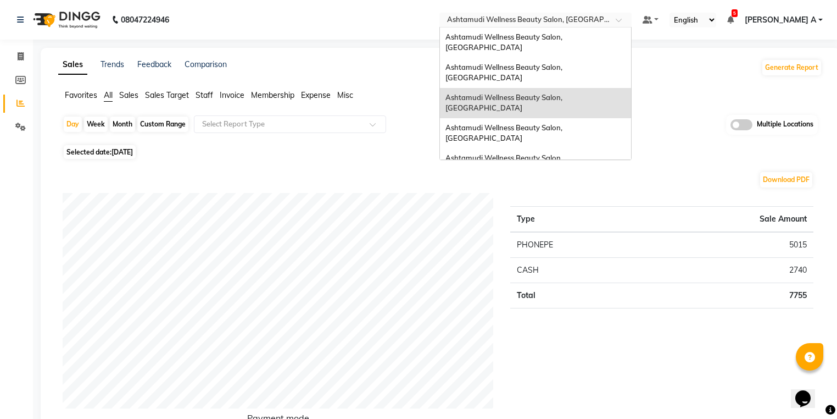
click at [594, 24] on input "text" at bounding box center [524, 20] width 159 height 11
click at [614, 118] on div "Ashtamudi Wellness Beauty Salon, [GEOGRAPHIC_DATA]" at bounding box center [535, 133] width 191 height 30
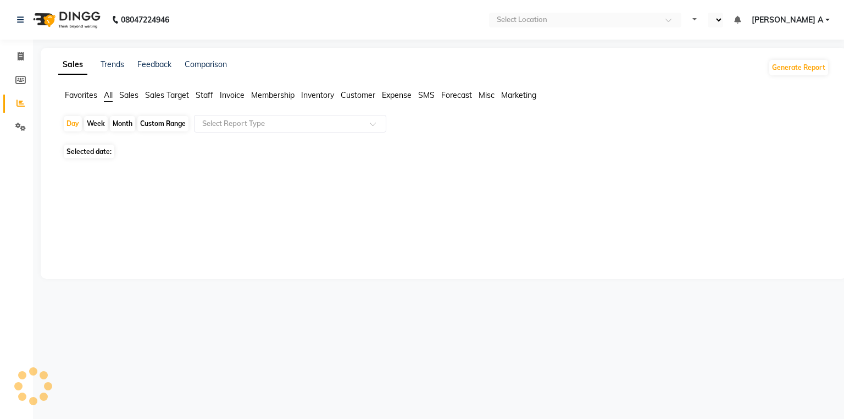
select select "en"
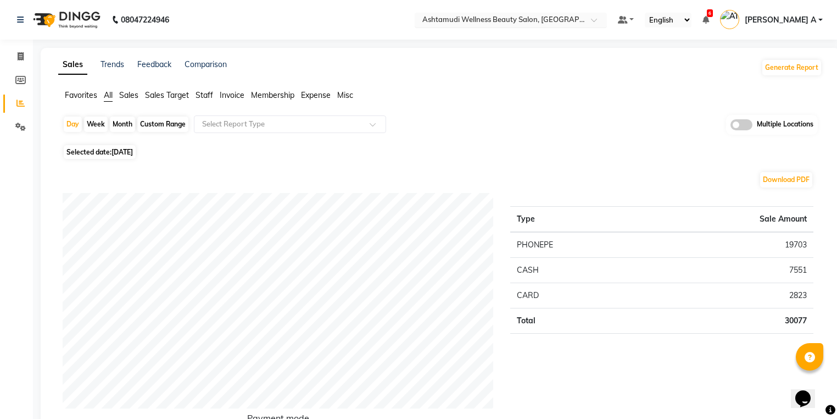
click at [607, 17] on div at bounding box center [511, 20] width 192 height 11
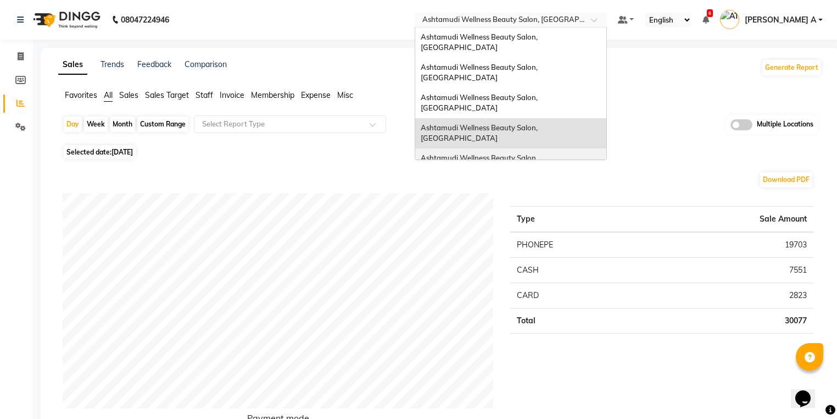
click at [539, 153] on span "Ashtamudi Wellness Beauty Salon, [GEOGRAPHIC_DATA]" at bounding box center [480, 163] width 119 height 20
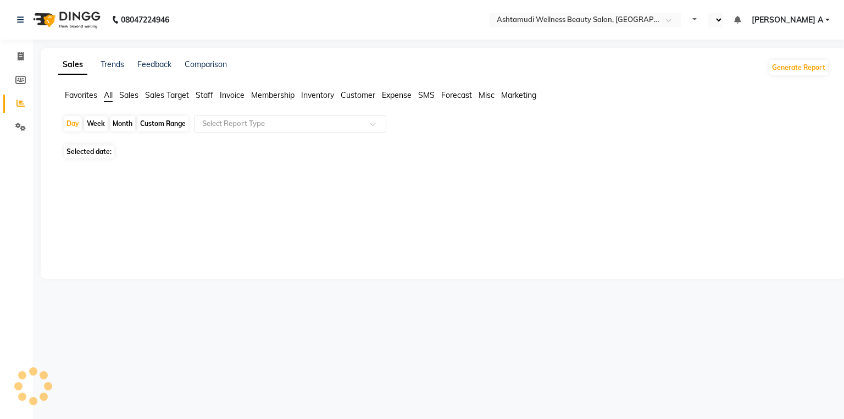
select select "en"
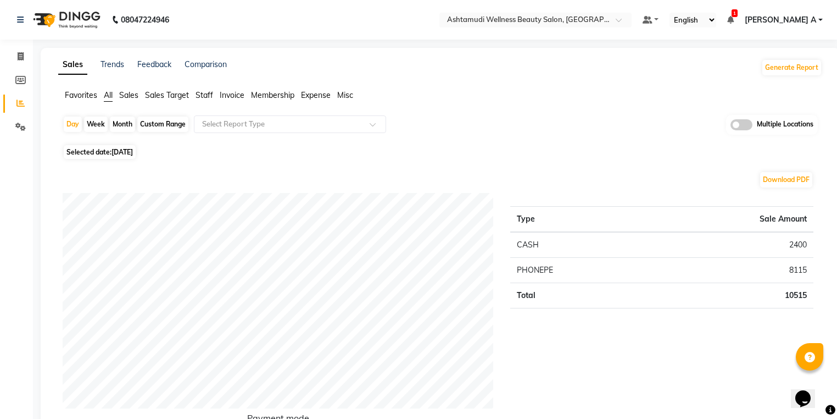
click at [619, 29] on nav "08047224946 Select Location × Ashtamudi Wellness Beauty Salon, Kottarakkara Def…" at bounding box center [418, 20] width 837 height 40
click at [604, 20] on input "text" at bounding box center [524, 20] width 159 height 11
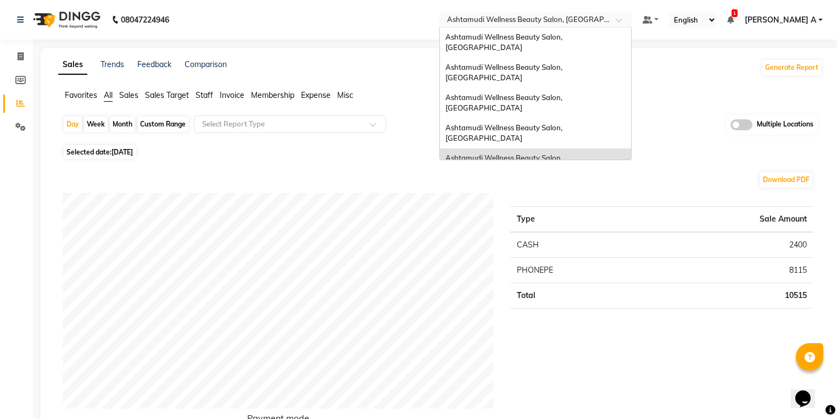
click at [628, 179] on div "Ashtamudi Wellness , Edappally, Cochin 1" at bounding box center [535, 189] width 191 height 20
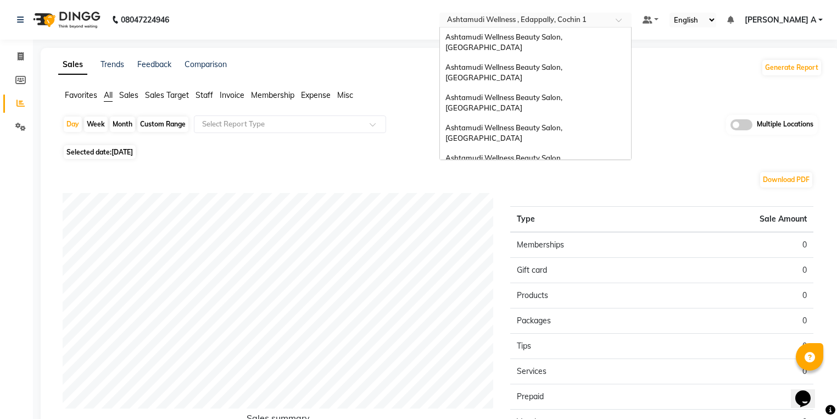
click at [624, 13] on div "Select Location × Ashtamudi Wellness , Edappally, [GEOGRAPHIC_DATA] 1" at bounding box center [535, 20] width 192 height 15
click at [603, 203] on span "Ashtamudi Wellness Beauty Salon, Trivandrum" at bounding box center [525, 207] width 158 height 9
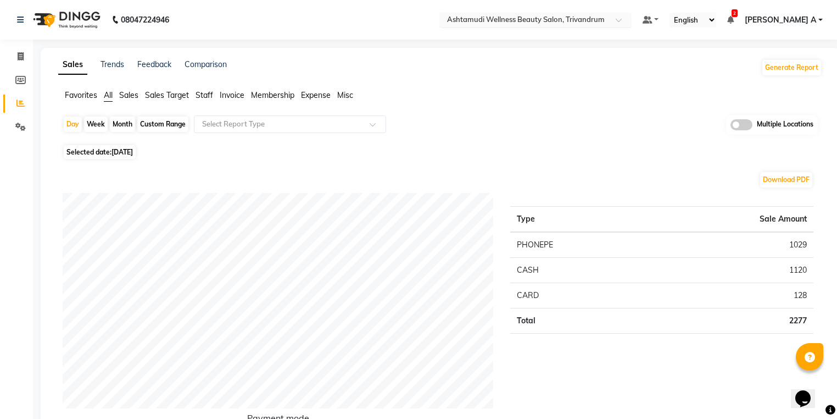
click at [630, 24] on span at bounding box center [623, 23] width 14 height 11
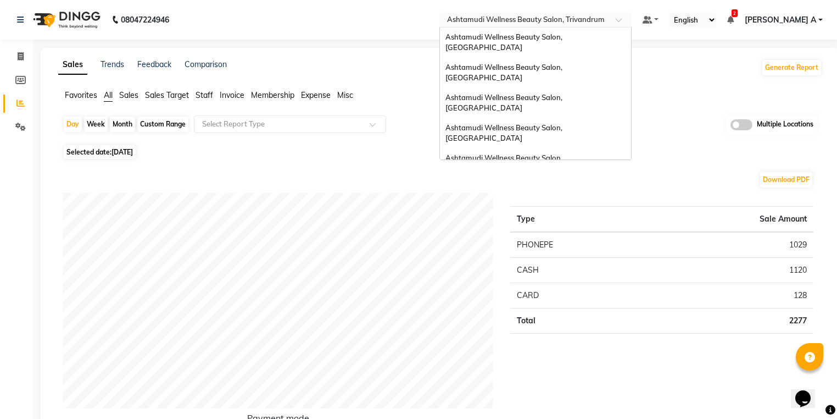
scroll to position [116, 0]
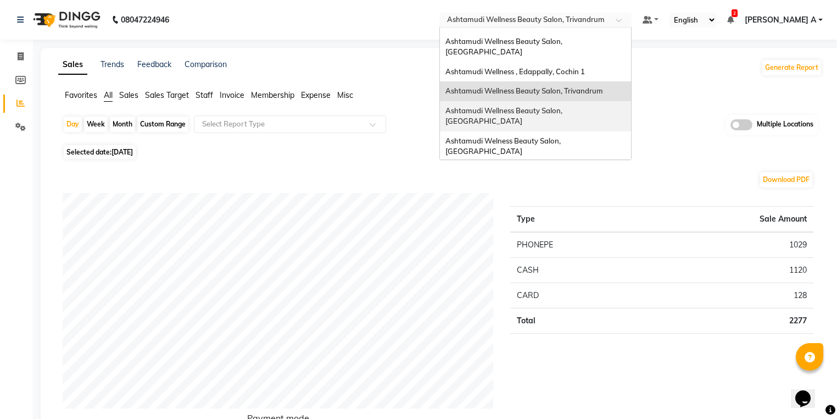
click at [628, 101] on div "Ashtamudi Wellness Beauty Salon, [GEOGRAPHIC_DATA]" at bounding box center [535, 116] width 191 height 30
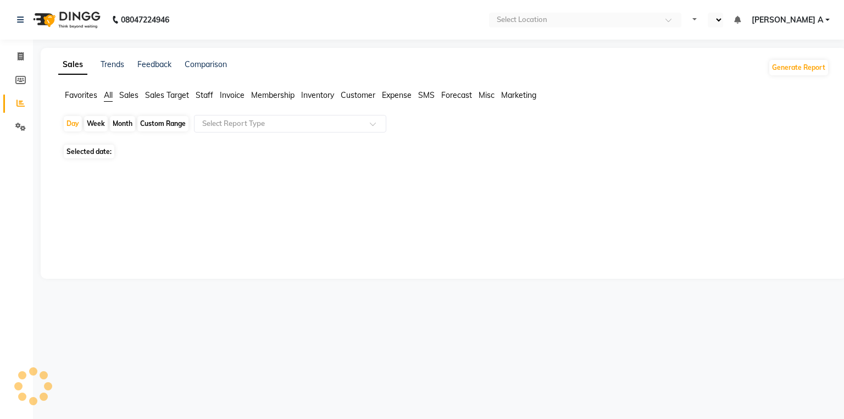
select select "en"
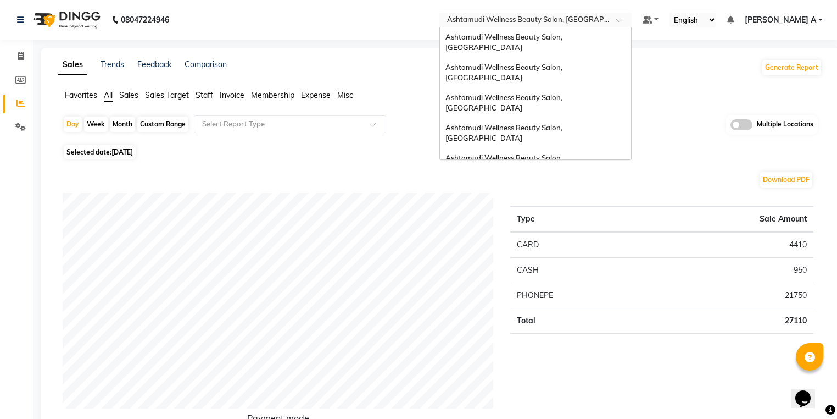
click at [604, 18] on input "text" at bounding box center [524, 20] width 159 height 11
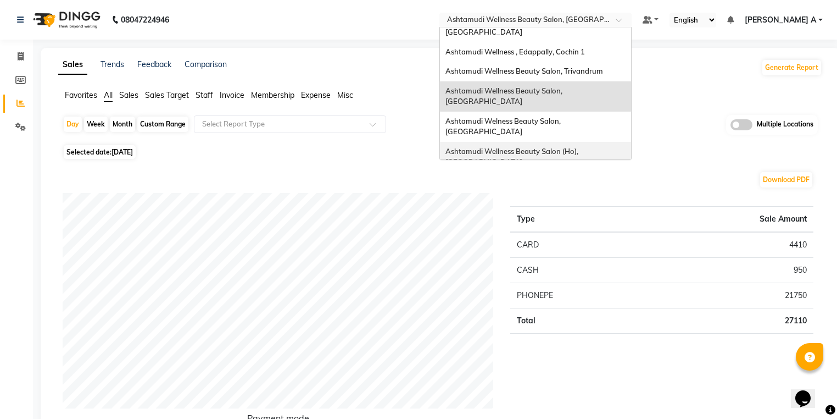
click at [580, 147] on span "Ashtamudi Wellness Beauty Salon (Ho), [GEOGRAPHIC_DATA]" at bounding box center [513, 157] width 135 height 20
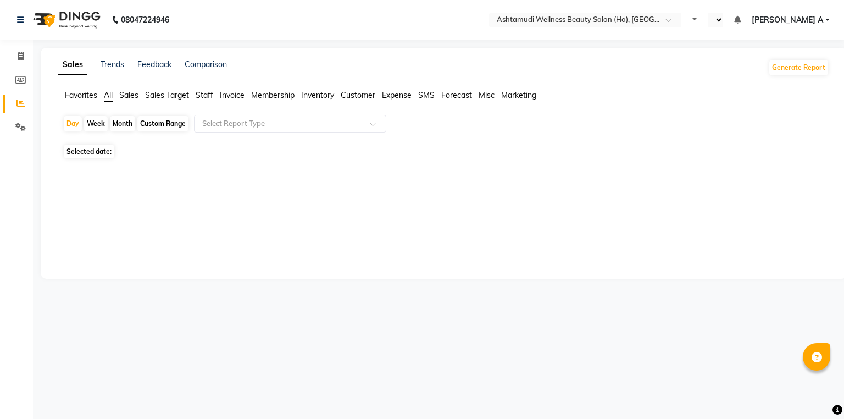
select select "en"
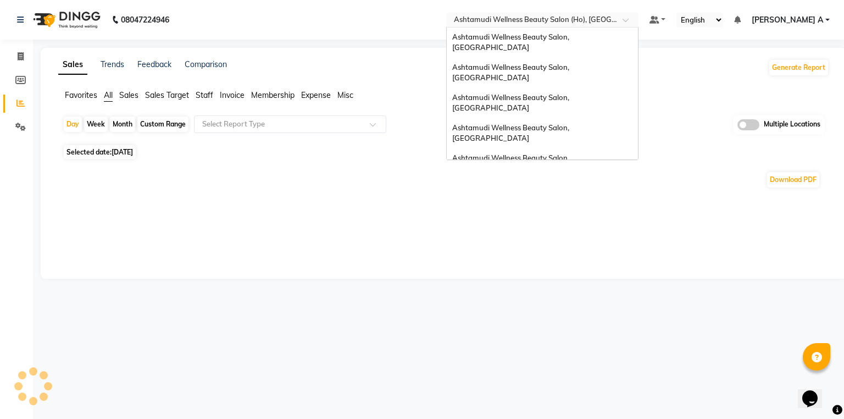
click at [611, 23] on input "text" at bounding box center [531, 20] width 159 height 11
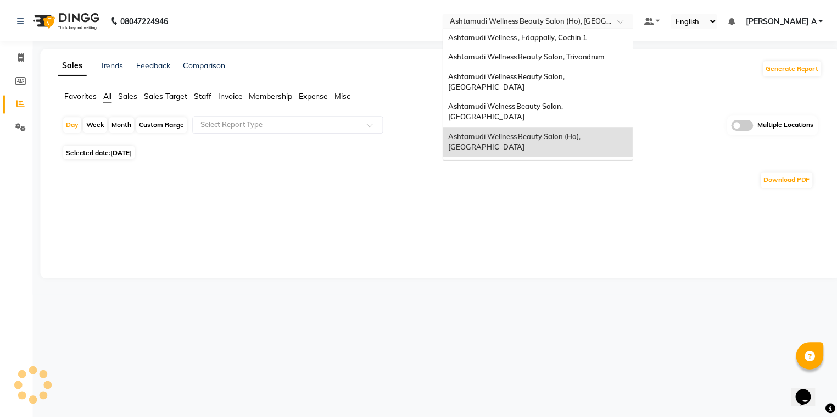
scroll to position [127, 0]
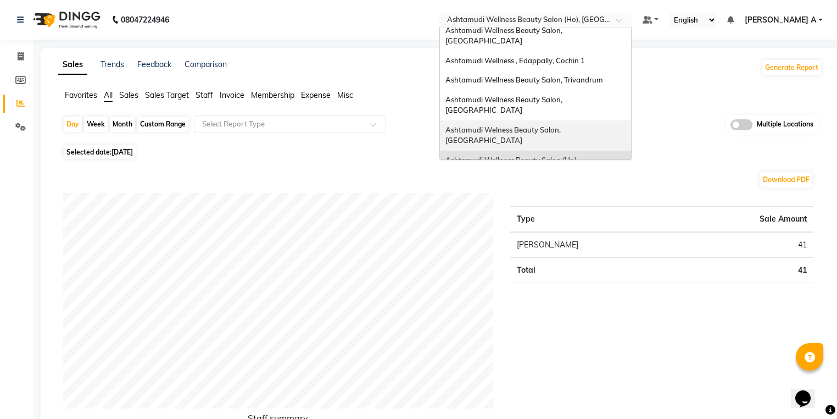
click at [563, 125] on span "Ashtamudi Welness Beauty Salon, [GEOGRAPHIC_DATA]" at bounding box center [504, 135] width 117 height 20
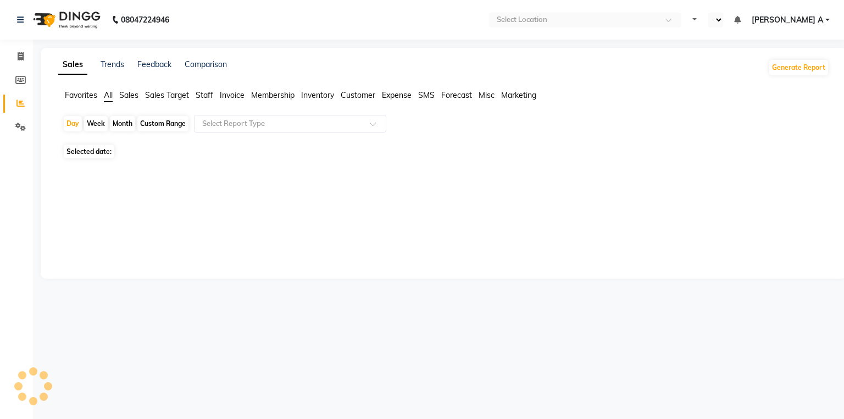
select select "en"
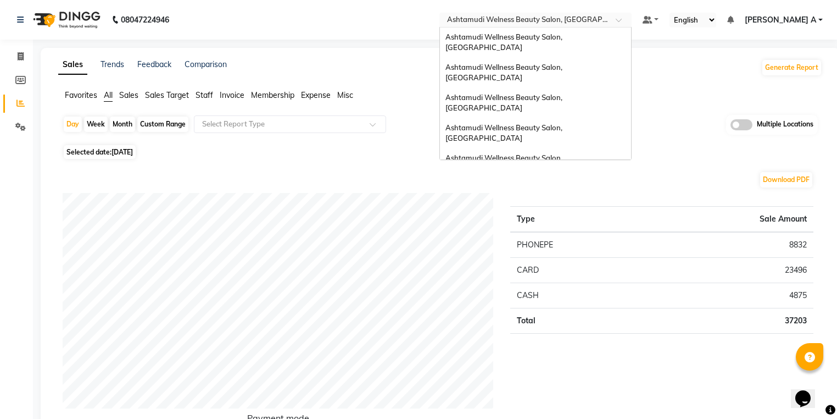
click at [628, 26] on div "Select Location × Ashtamudi Welness Beauty Salon, Chinnakkada" at bounding box center [535, 20] width 192 height 15
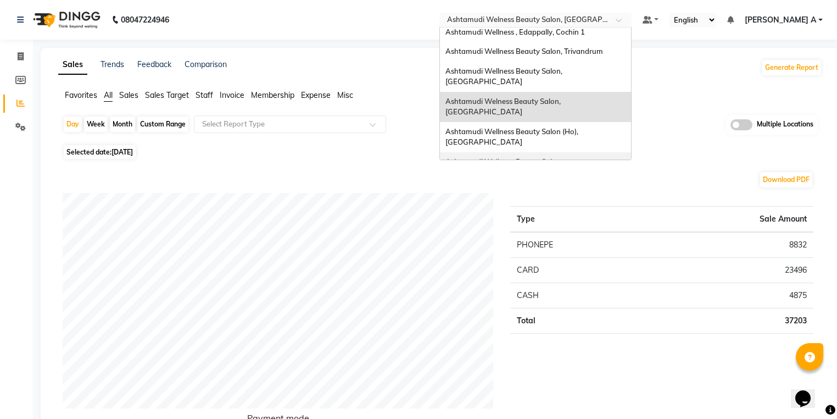
click at [627, 152] on div "Ashtamudi Wellness Beauty Salon, [GEOGRAPHIC_DATA]" at bounding box center [535, 167] width 191 height 30
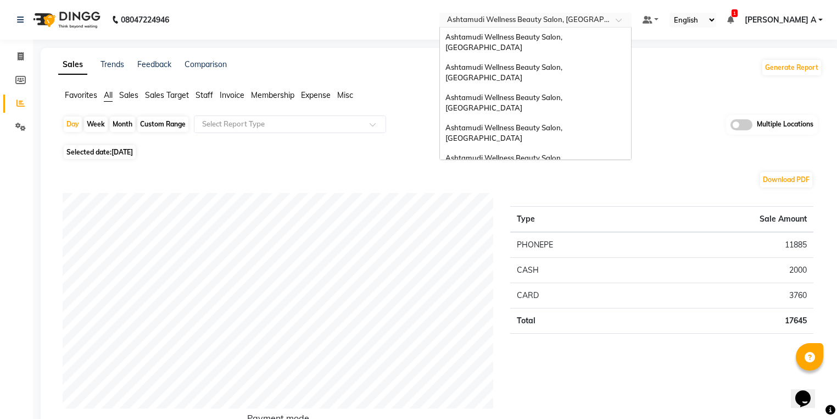
click at [604, 19] on input "text" at bounding box center [524, 20] width 159 height 11
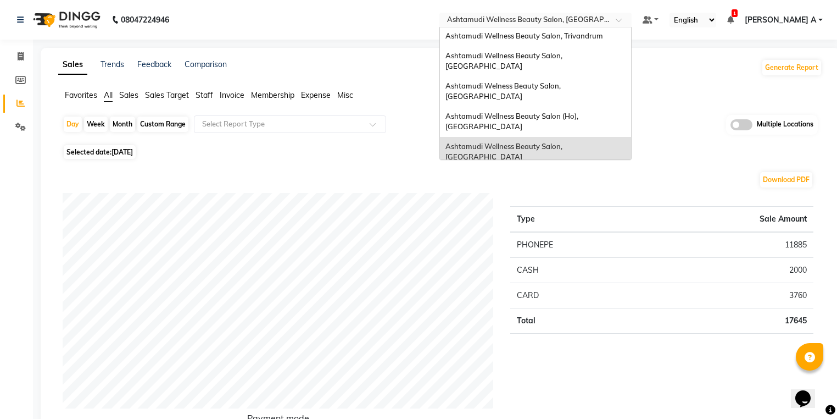
click at [564, 172] on span "Ashtamudi Wellness Beauty Salon, [GEOGRAPHIC_DATA]" at bounding box center [505, 182] width 119 height 20
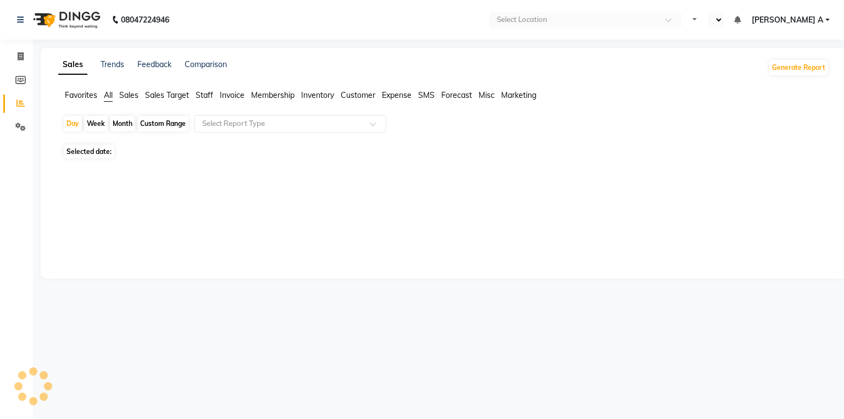
select select "en"
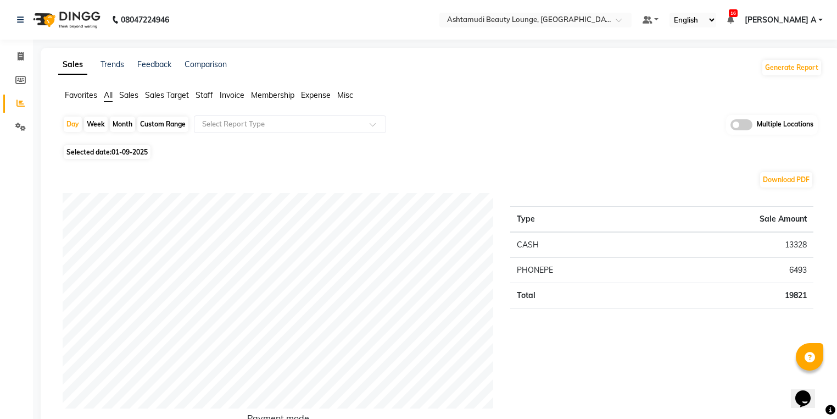
click at [604, 19] on input "text" at bounding box center [524, 20] width 159 height 11
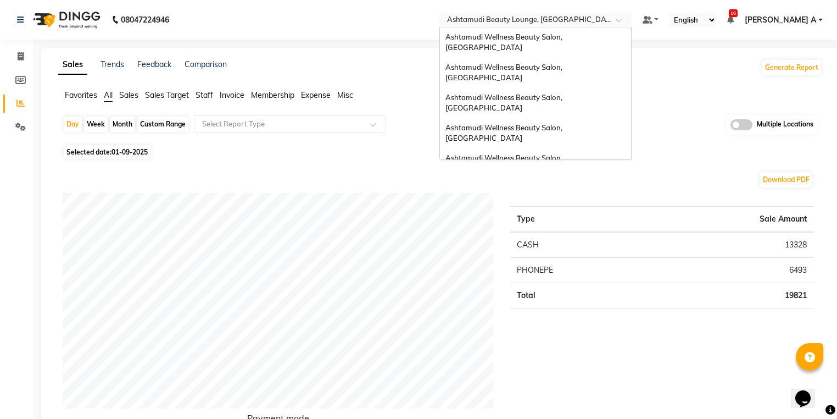
scroll to position [171, 0]
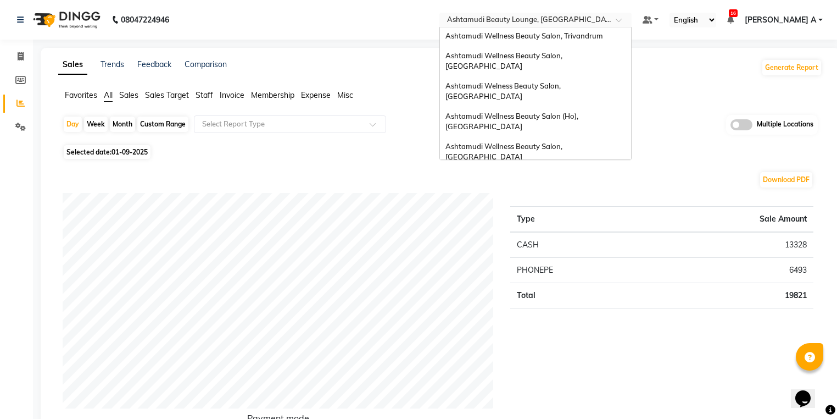
click at [564, 221] on span "Ashtamudi Wellness Beauty Salon, [GEOGRAPHIC_DATA]" at bounding box center [505, 231] width 119 height 20
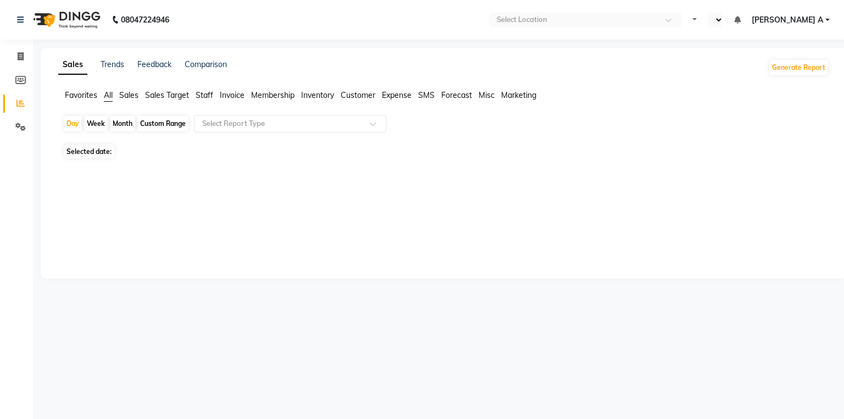
select select "en"
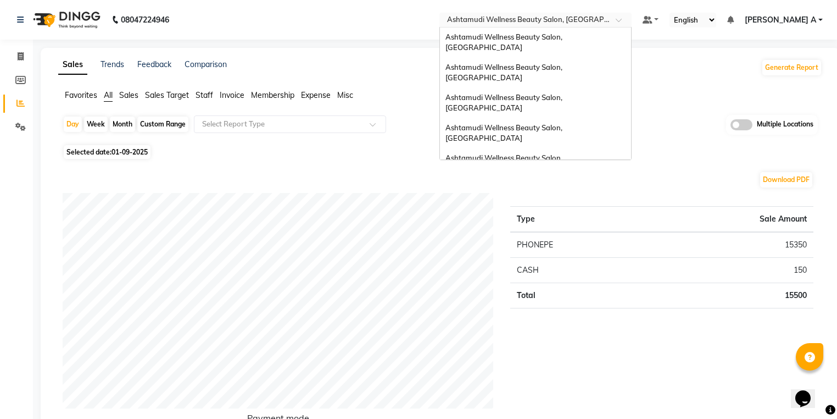
click at [632, 27] on ng-select "Select Location × Ashtamudi Wellness Beauty Salon, [GEOGRAPHIC_DATA] Ashtamudi …" at bounding box center [535, 20] width 192 height 15
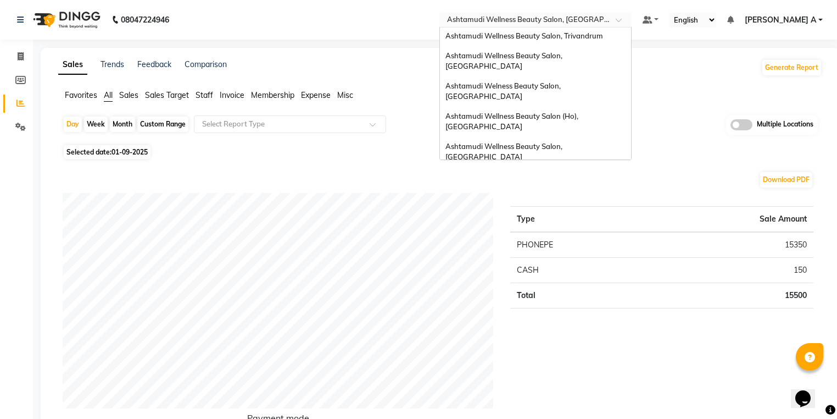
click at [628, 247] on div "Ashtamudi Unisex Salon, Dreams Mall, Dreams Mall Kottiyam" at bounding box center [535, 262] width 191 height 30
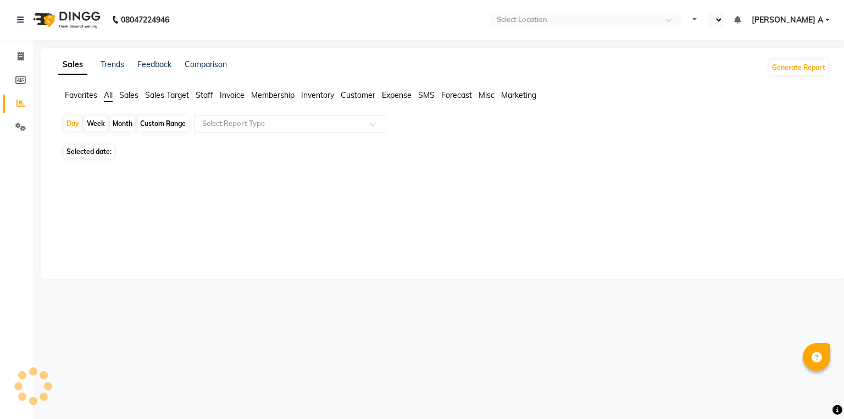
select select "en"
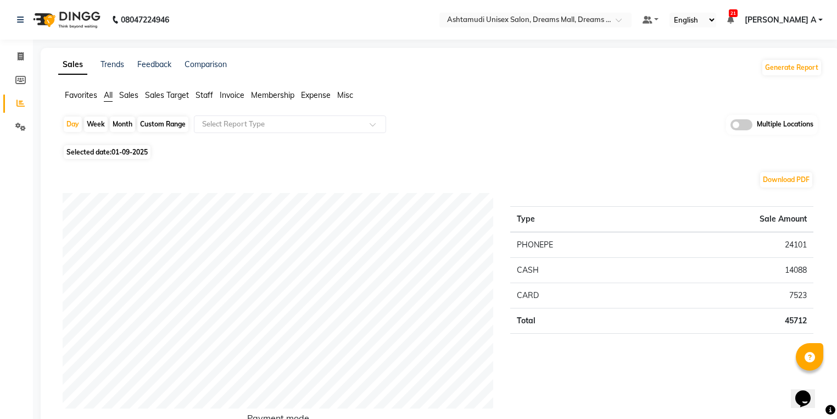
click at [817, 20] on link "[PERSON_NAME] A" at bounding box center [784, 20] width 78 height 12
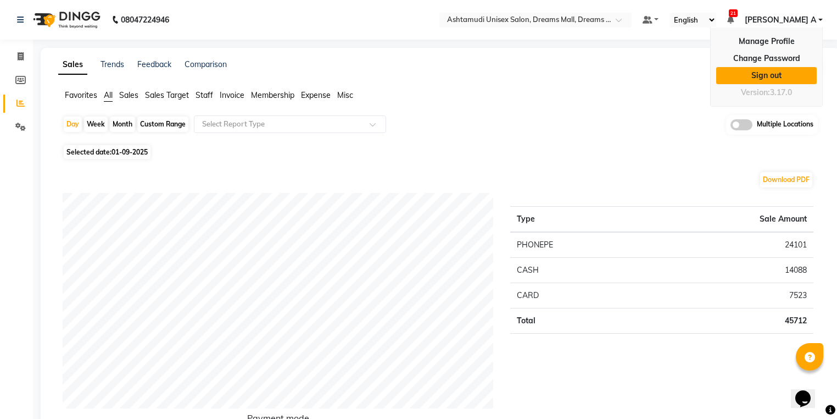
click at [789, 71] on link "Sign out" at bounding box center [766, 75] width 101 height 17
